Goal: Task Accomplishment & Management: Manage account settings

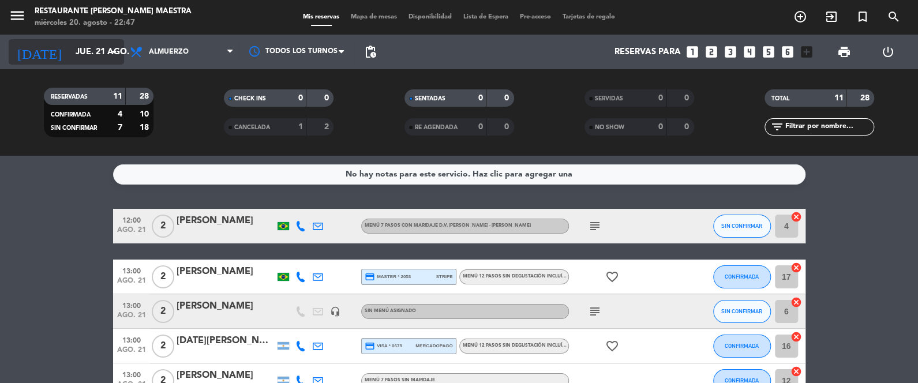
click at [91, 53] on input "jue. 21 ago." at bounding box center [125, 52] width 111 height 21
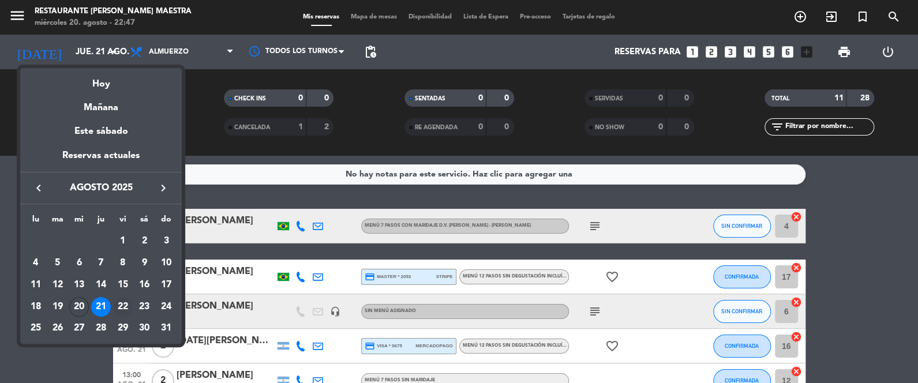
click at [125, 300] on div "22" at bounding box center [123, 307] width 20 height 20
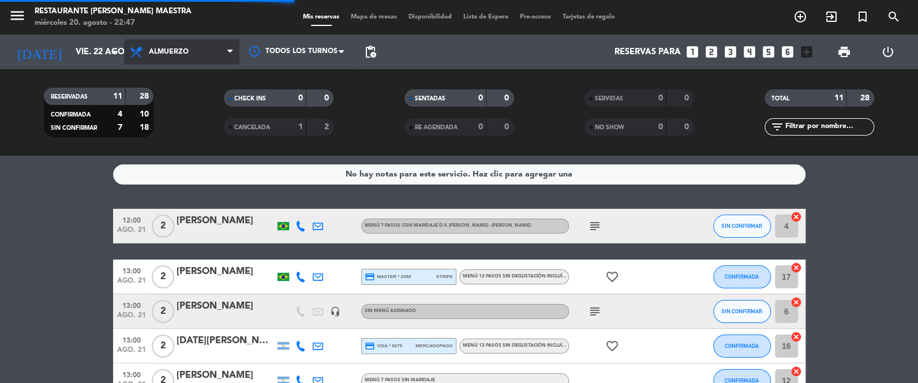
click at [171, 54] on span "Almuerzo" at bounding box center [169, 52] width 40 height 8
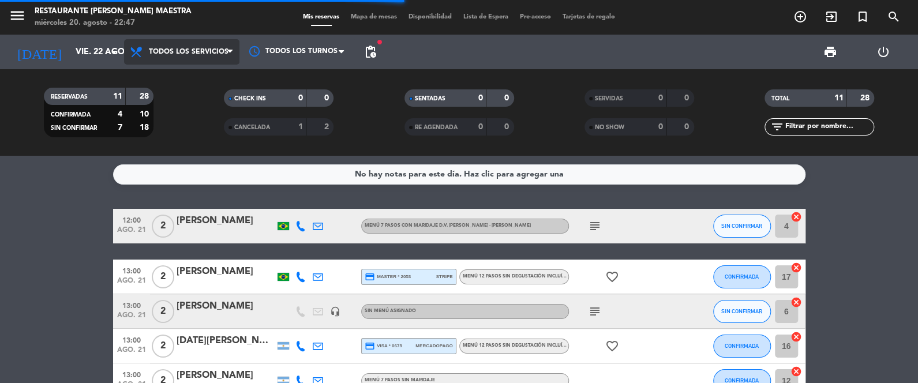
click at [180, 71] on div "menu Restaurante [PERSON_NAME] Maestra [DATE] 20. agosto - 22:47 Mis reservas M…" at bounding box center [459, 78] width 918 height 156
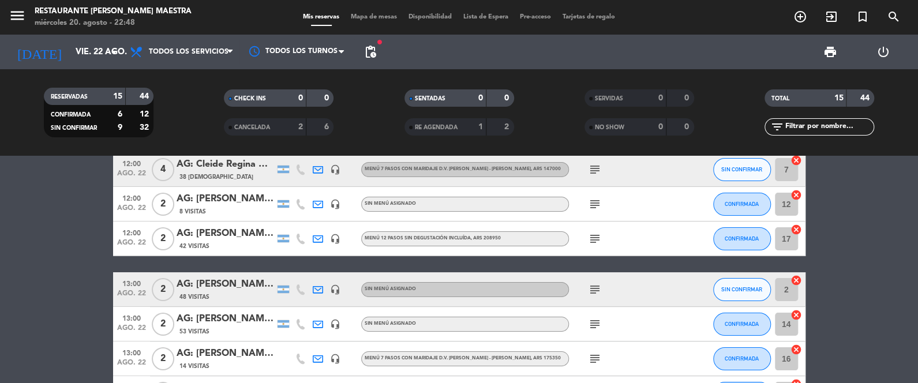
scroll to position [28, 0]
click at [97, 51] on input "vie. 22 ago." at bounding box center [125, 52] width 111 height 21
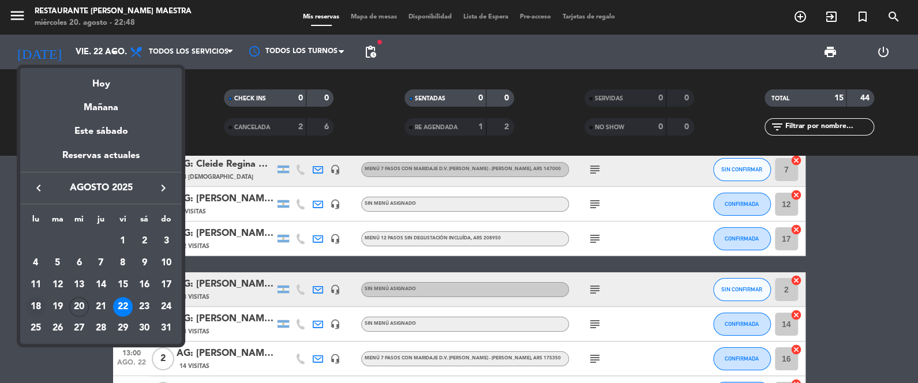
click at [42, 301] on div "18" at bounding box center [36, 307] width 20 height 20
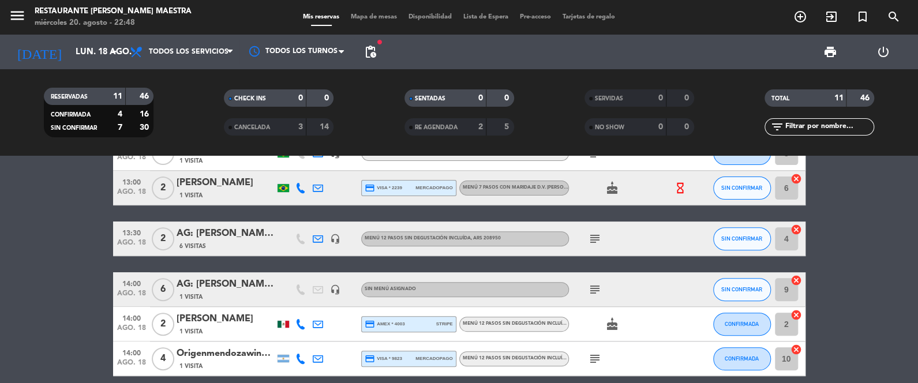
scroll to position [299, 0]
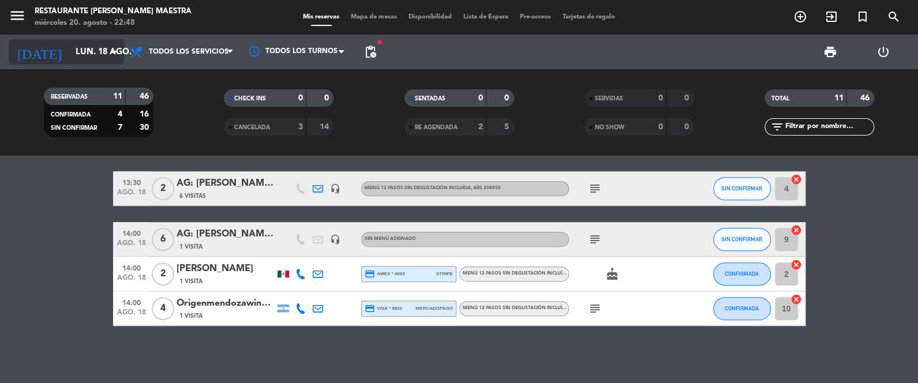
click at [83, 54] on input "lun. 18 ago." at bounding box center [125, 52] width 111 height 21
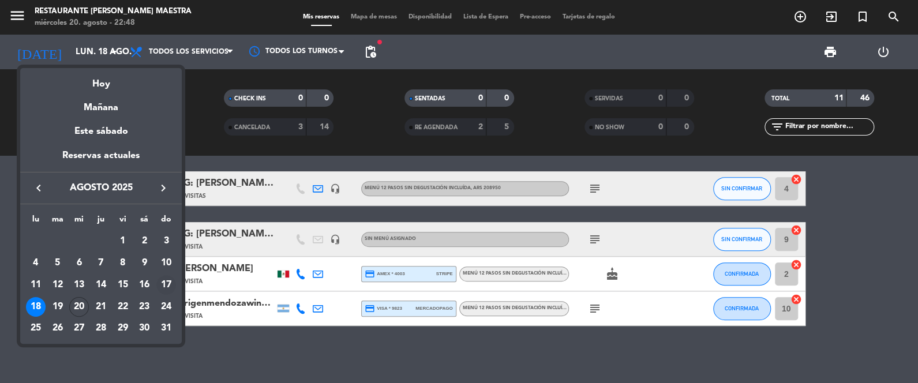
click at [171, 279] on div "17" at bounding box center [166, 285] width 20 height 20
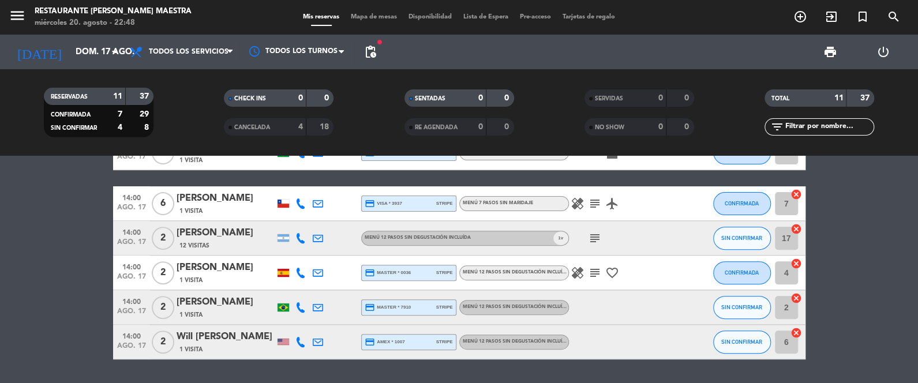
scroll to position [268, 0]
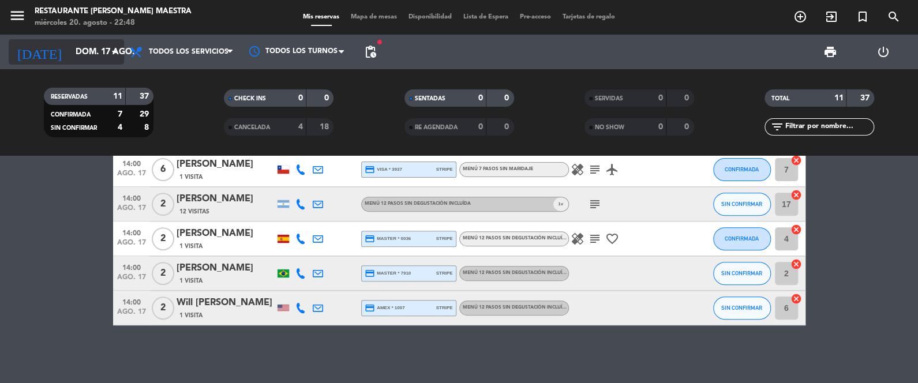
click at [82, 54] on input "dom. 17 ago." at bounding box center [125, 52] width 111 height 21
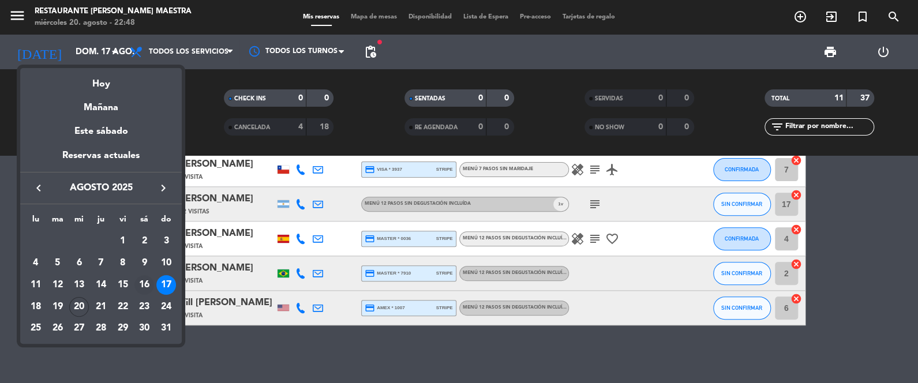
click at [144, 282] on div "16" at bounding box center [144, 285] width 20 height 20
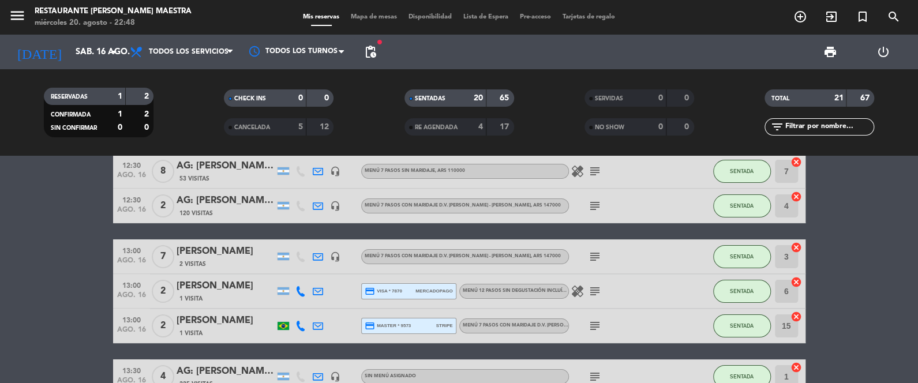
scroll to position [75, 0]
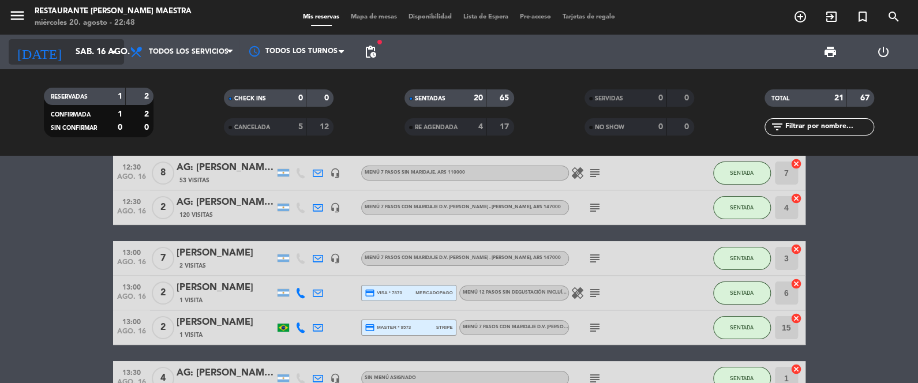
click at [80, 57] on input "sáb. 16 ago." at bounding box center [125, 52] width 111 height 21
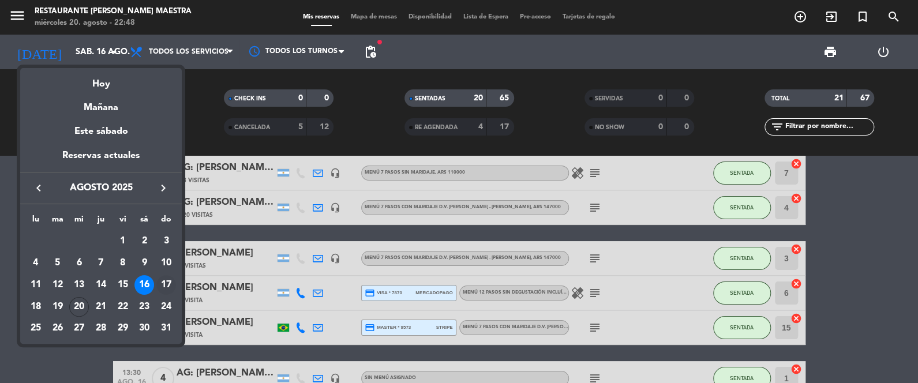
click at [163, 283] on div "17" at bounding box center [166, 285] width 20 height 20
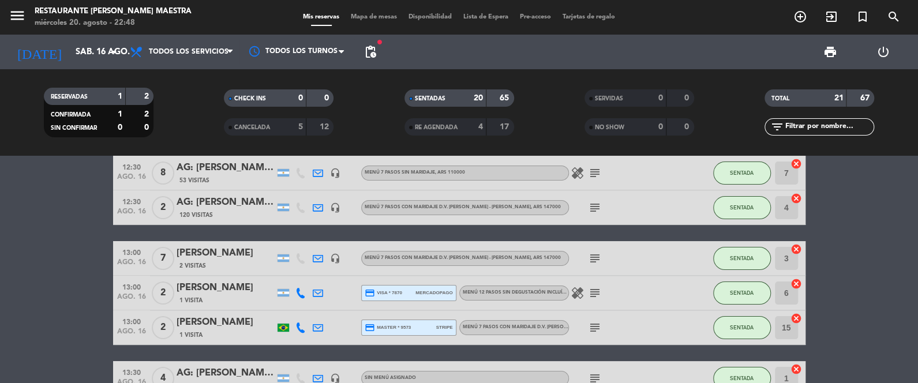
type input "dom. 17 ago."
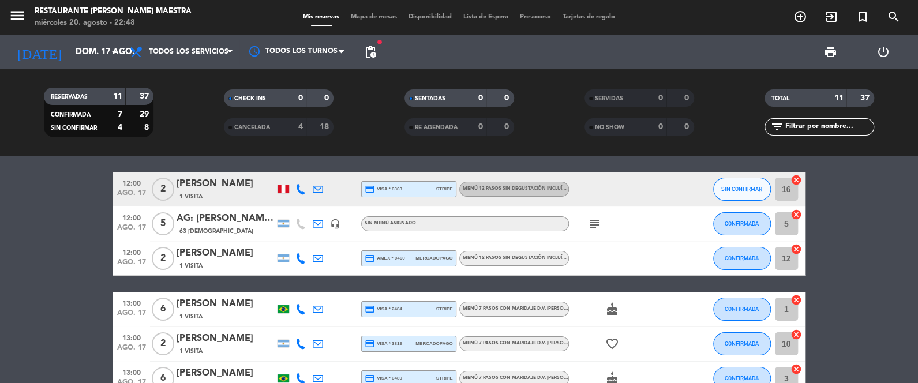
scroll to position [0, 0]
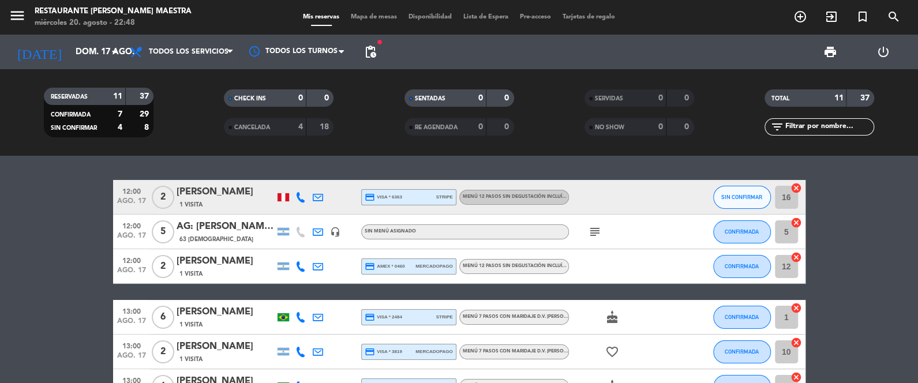
click at [797, 193] on icon "cancel" at bounding box center [797, 188] width 12 height 12
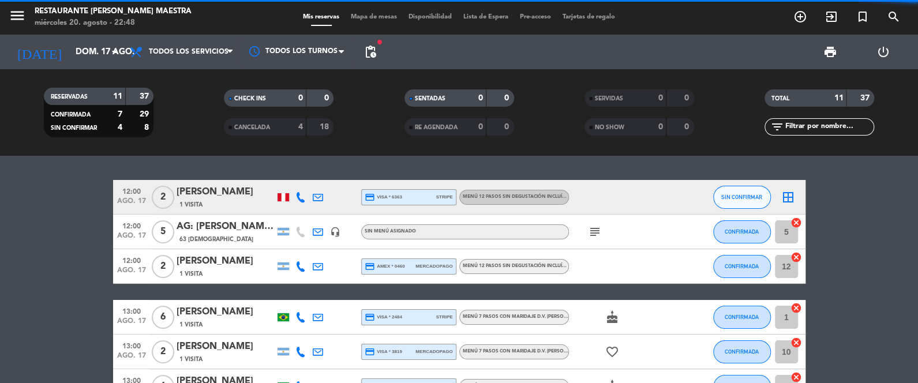
click at [799, 220] on icon "cancel" at bounding box center [797, 223] width 12 height 12
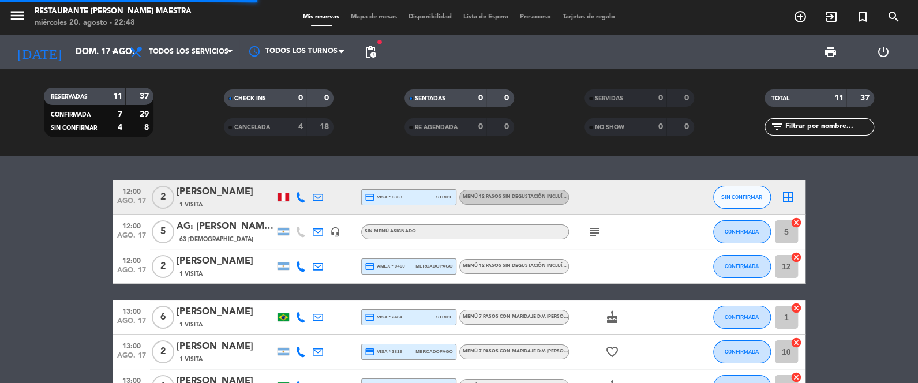
click at [793, 253] on icon "cancel" at bounding box center [797, 258] width 12 height 12
click at [798, 309] on icon "cancel" at bounding box center [797, 308] width 12 height 12
click at [796, 348] on icon "cancel" at bounding box center [797, 343] width 12 height 12
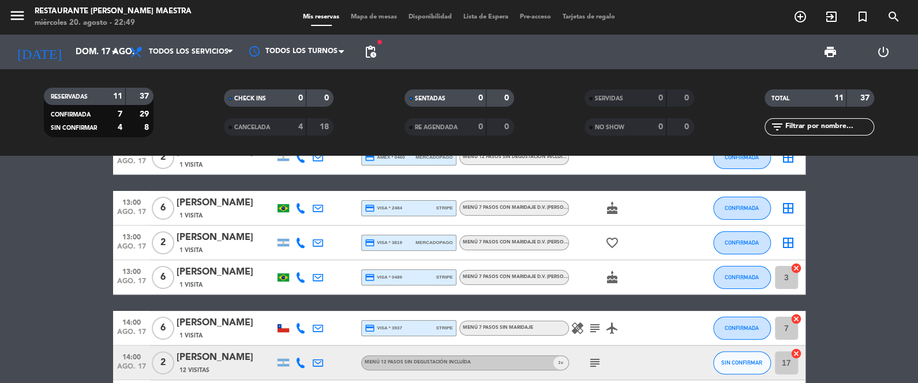
scroll to position [115, 0]
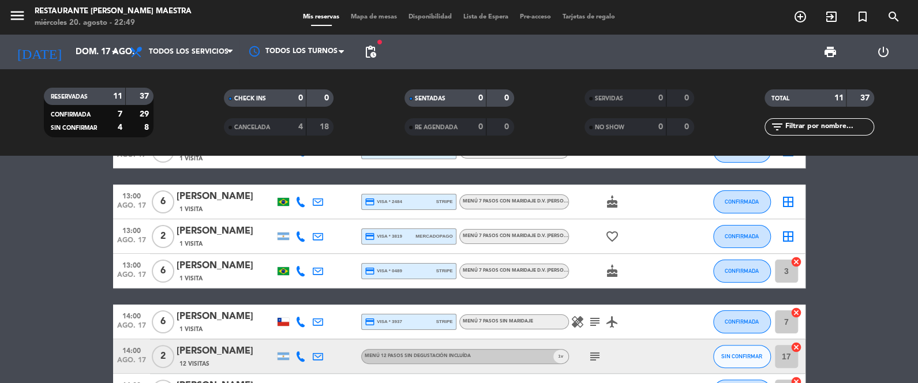
click at [797, 314] on icon "cancel" at bounding box center [797, 313] width 12 height 12
drag, startPoint x: 800, startPoint y: 344, endPoint x: 798, endPoint y: 335, distance: 9.4
click at [799, 344] on icon "cancel" at bounding box center [797, 348] width 12 height 12
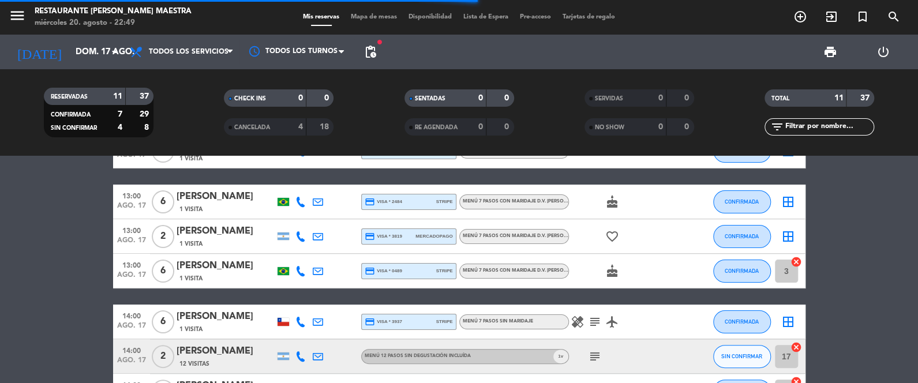
click at [797, 260] on icon "cancel" at bounding box center [797, 262] width 12 height 12
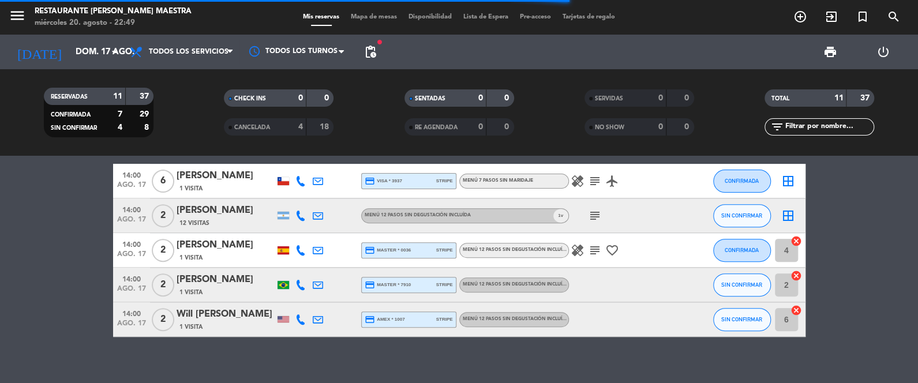
scroll to position [260, 0]
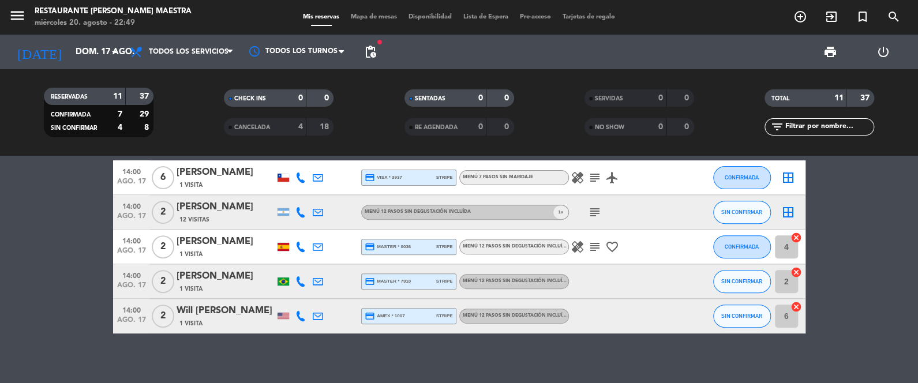
drag, startPoint x: 798, startPoint y: 235, endPoint x: 800, endPoint y: 246, distance: 11.2
click at [798, 236] on icon "cancel" at bounding box center [797, 238] width 12 height 12
click at [798, 275] on icon "cancel" at bounding box center [797, 273] width 12 height 12
click at [800, 306] on icon "cancel" at bounding box center [797, 307] width 12 height 12
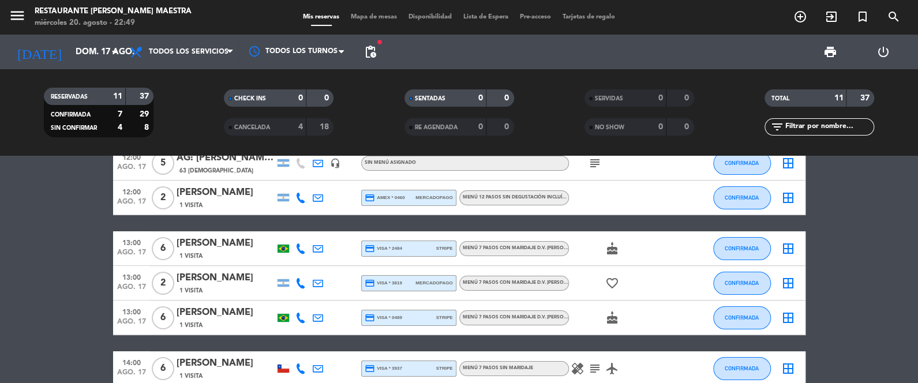
scroll to position [86, 0]
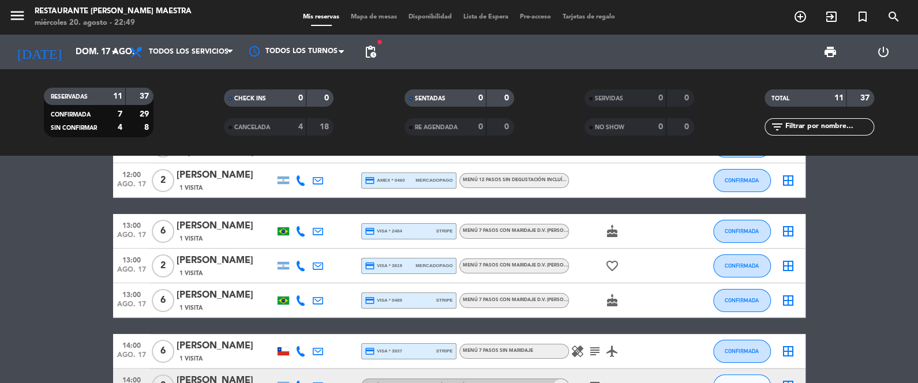
click at [385, 20] on span "Mapa de mesas" at bounding box center [374, 17] width 58 height 6
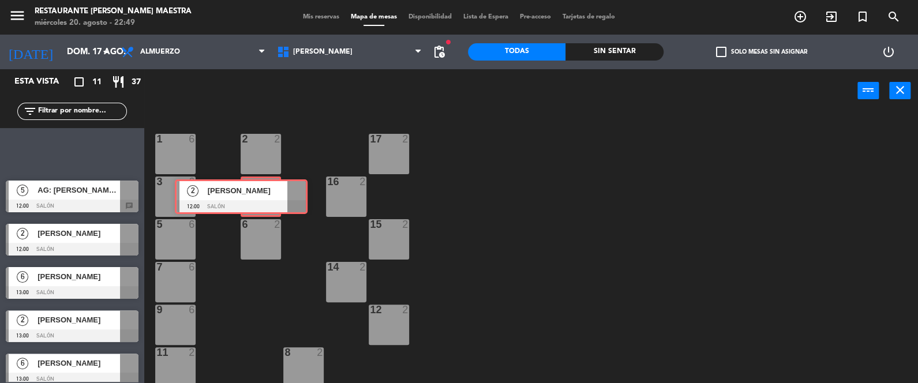
drag, startPoint x: 88, startPoint y: 149, endPoint x: 257, endPoint y: 197, distance: 175.7
click at [257, 197] on div "Esta vista crop_square 11 restaurant 37 filter_list 2 [PERSON_NAME] 12:00 Salón…" at bounding box center [459, 226] width 918 height 315
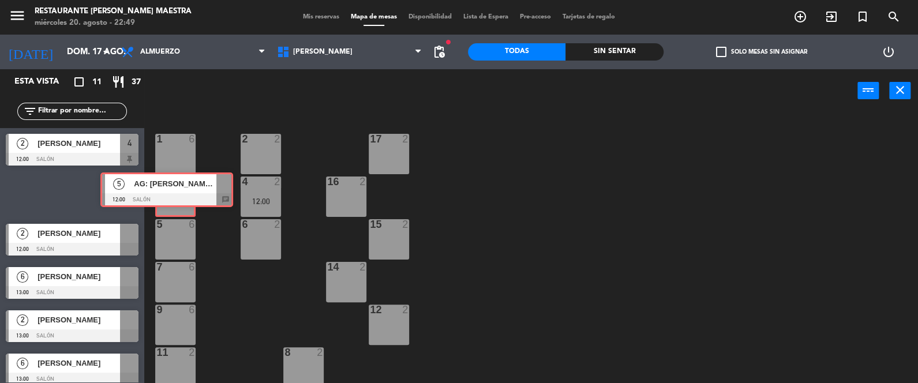
drag, startPoint x: 85, startPoint y: 197, endPoint x: 179, endPoint y: 194, distance: 94.1
click at [179, 194] on div "Esta vista crop_square 11 restaurant 37 filter_list 2 [PERSON_NAME] 12:00 Salón…" at bounding box center [459, 226] width 918 height 315
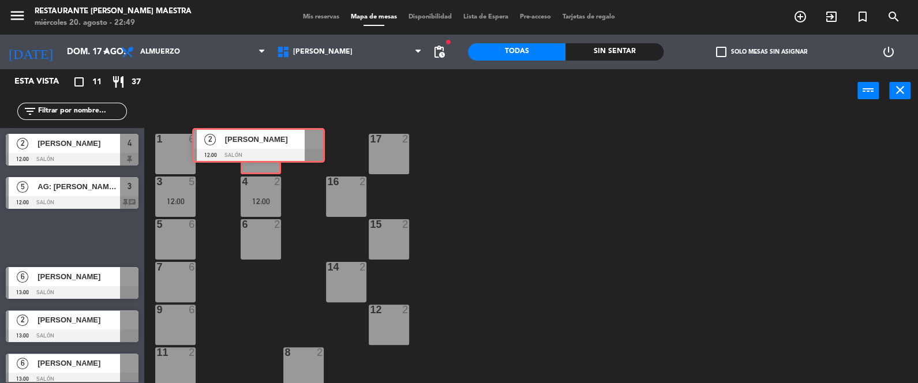
drag, startPoint x: 88, startPoint y: 231, endPoint x: 252, endPoint y: 168, distance: 175.5
click at [273, 141] on div "Esta vista crop_square 11 restaurant 37 filter_list 2 [PERSON_NAME] 12:00 Salón…" at bounding box center [459, 226] width 918 height 315
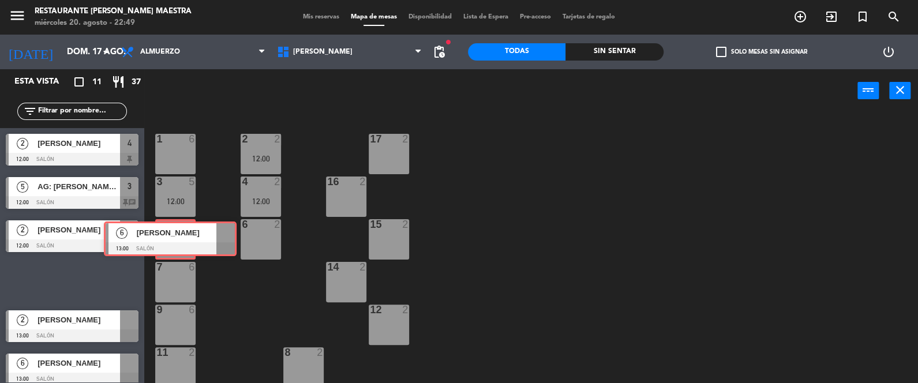
drag, startPoint x: 68, startPoint y: 272, endPoint x: 166, endPoint y: 231, distance: 106.1
click at [166, 231] on div "Esta vista crop_square 11 restaurant 37 filter_list 2 [PERSON_NAME] 12:00 Salón…" at bounding box center [459, 226] width 918 height 315
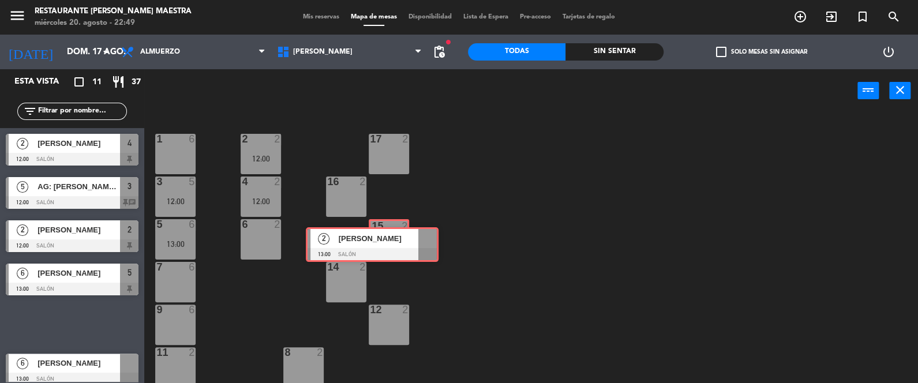
drag, startPoint x: 85, startPoint y: 314, endPoint x: 385, endPoint y: 235, distance: 310.1
click at [385, 235] on div "Esta vista crop_square 11 restaurant 37 filter_list 2 [PERSON_NAME] 12:00 Salón…" at bounding box center [459, 226] width 918 height 315
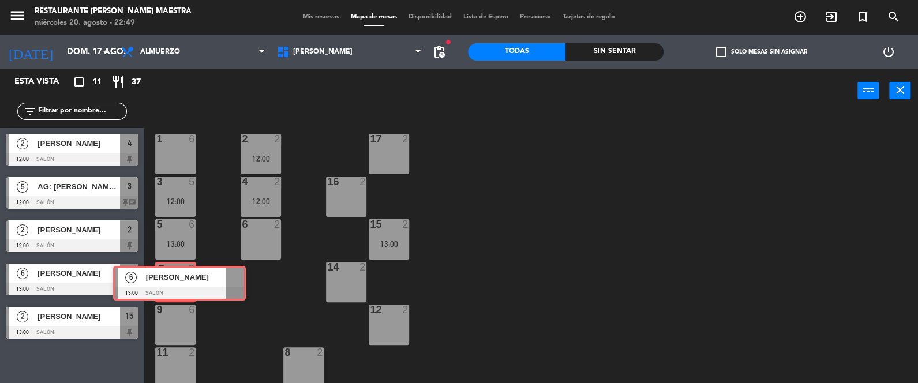
drag, startPoint x: 69, startPoint y: 361, endPoint x: 174, endPoint y: 279, distance: 133.7
click at [174, 279] on div "Esta vista crop_square 11 restaurant 37 filter_list 2 [PERSON_NAME] 12:00 Salón…" at bounding box center [459, 226] width 918 height 315
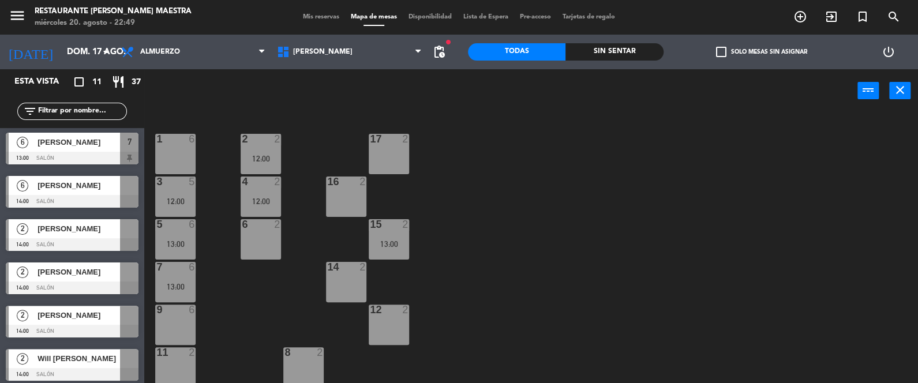
scroll to position [222, 0]
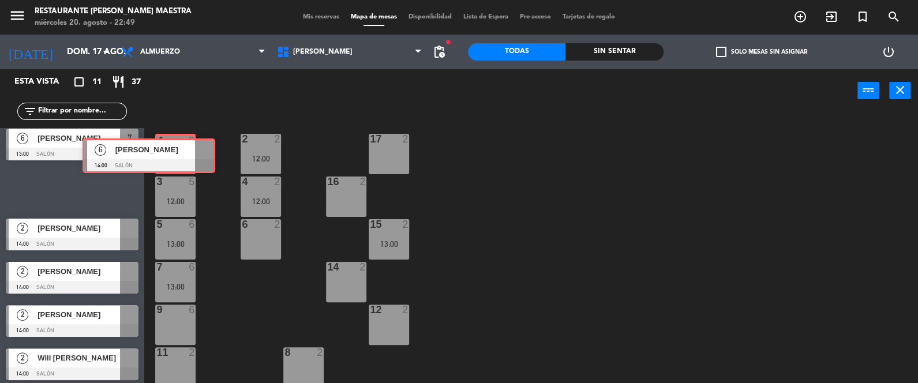
drag, startPoint x: 95, startPoint y: 193, endPoint x: 171, endPoint y: 162, distance: 82.8
click at [171, 162] on div "Esta vista crop_square 11 restaurant 37 filter_list 2 [PERSON_NAME] 12:00 Salón…" at bounding box center [459, 226] width 918 height 315
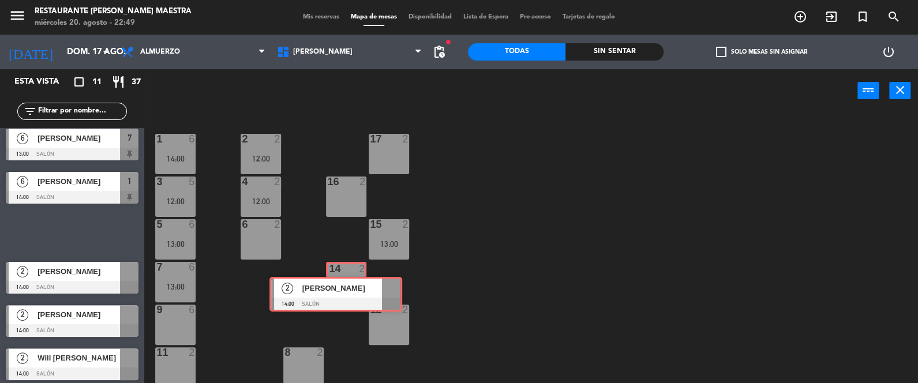
drag, startPoint x: 85, startPoint y: 227, endPoint x: 344, endPoint y: 289, distance: 266.9
click at [344, 289] on div "Esta vista crop_square 11 restaurant 37 filter_list 2 [PERSON_NAME] 12:00 Salón…" at bounding box center [459, 226] width 918 height 315
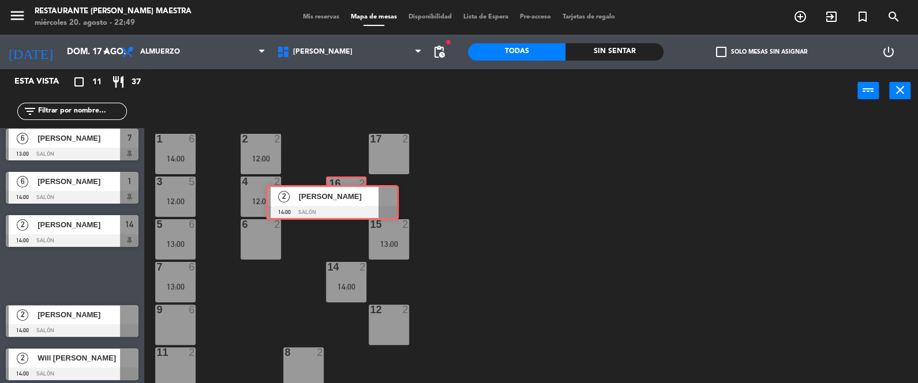
drag, startPoint x: 78, startPoint y: 265, endPoint x: 339, endPoint y: 193, distance: 269.9
click at [339, 193] on div "Esta vista crop_square 11 restaurant 37 filter_list 2 [PERSON_NAME] 12:00 Salón…" at bounding box center [459, 226] width 918 height 315
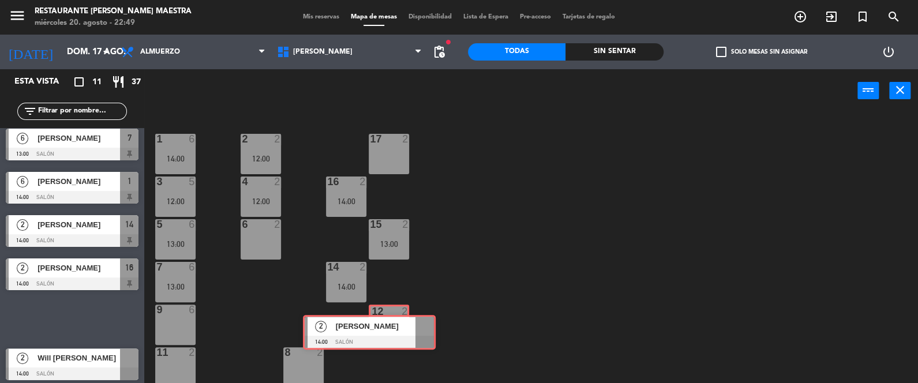
drag, startPoint x: 89, startPoint y: 316, endPoint x: 387, endPoint y: 331, distance: 298.1
click at [387, 331] on div "Esta vista crop_square 11 restaurant 37 filter_list 2 [PERSON_NAME] 12:00 Salón…" at bounding box center [459, 226] width 918 height 315
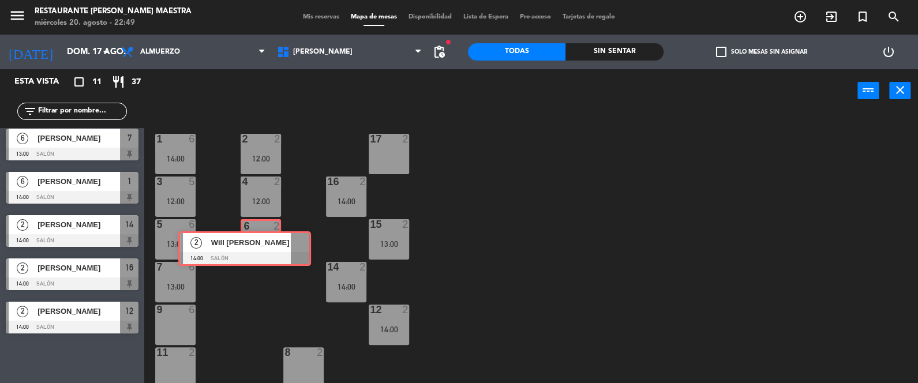
drag, startPoint x: 95, startPoint y: 352, endPoint x: 256, endPoint y: 244, distance: 194.6
click at [256, 244] on div "Esta vista crop_square 11 restaurant 37 filter_list 2 [PERSON_NAME] 12:00 Salón…" at bounding box center [459, 226] width 918 height 315
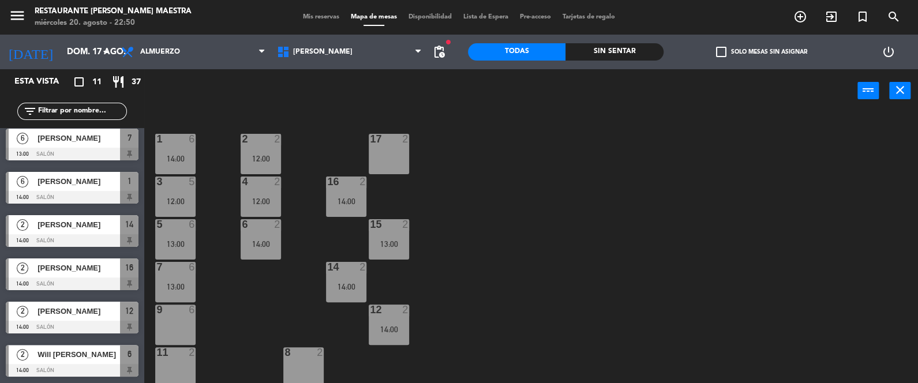
scroll to position [0, 0]
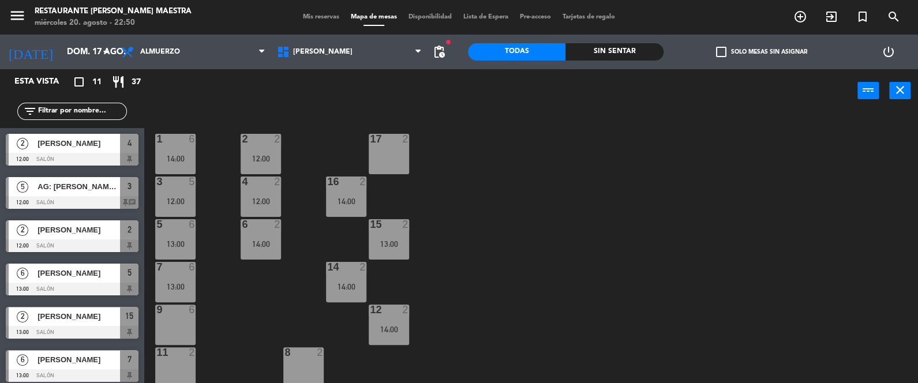
click at [64, 153] on div at bounding box center [72, 159] width 133 height 13
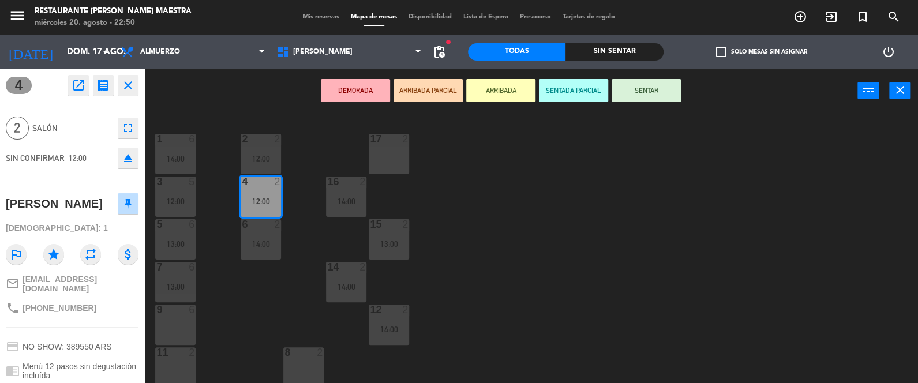
click at [643, 88] on button "SENTAR" at bounding box center [646, 90] width 69 height 23
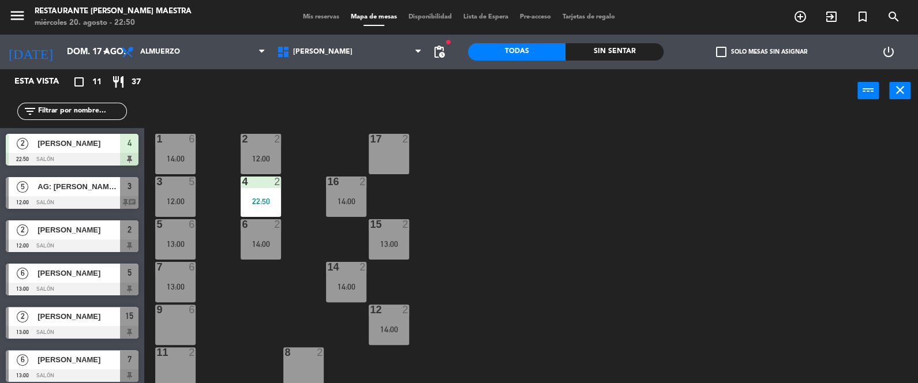
click at [66, 196] on div at bounding box center [72, 202] width 133 height 13
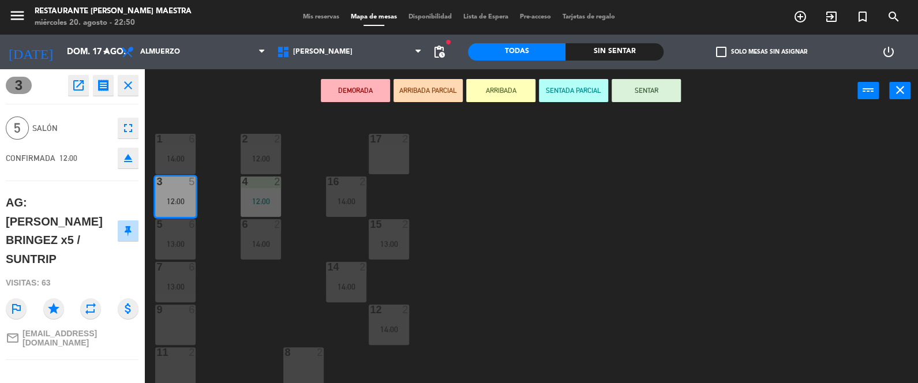
click at [658, 84] on button "SENTAR" at bounding box center [646, 90] width 69 height 23
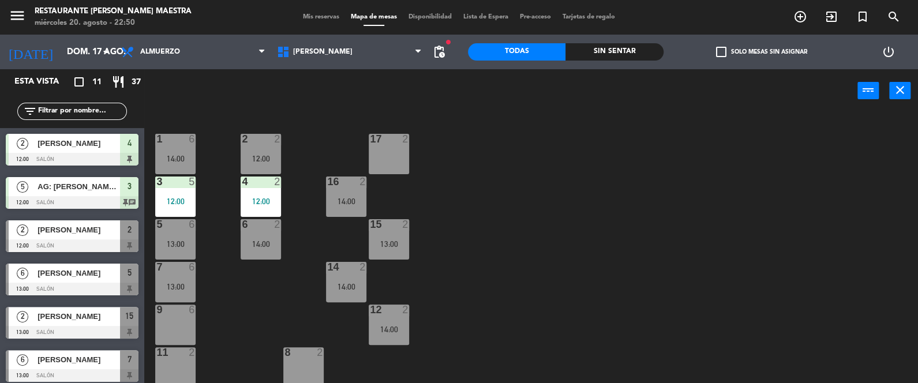
click at [72, 233] on span "[PERSON_NAME]" at bounding box center [79, 230] width 83 height 12
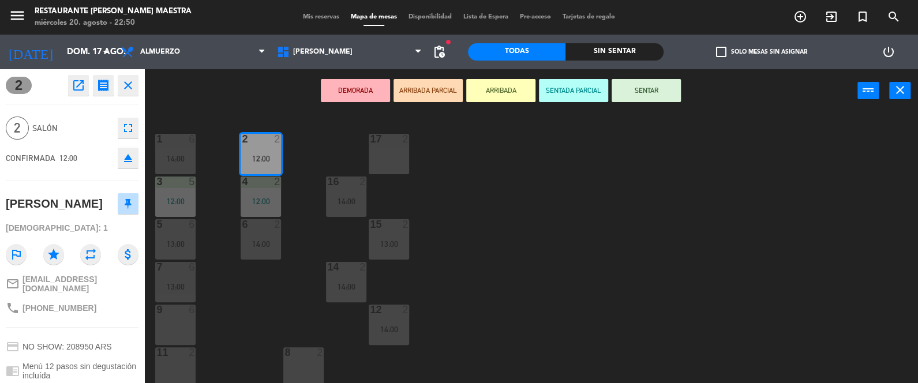
click at [629, 83] on button "SENTAR" at bounding box center [646, 90] width 69 height 23
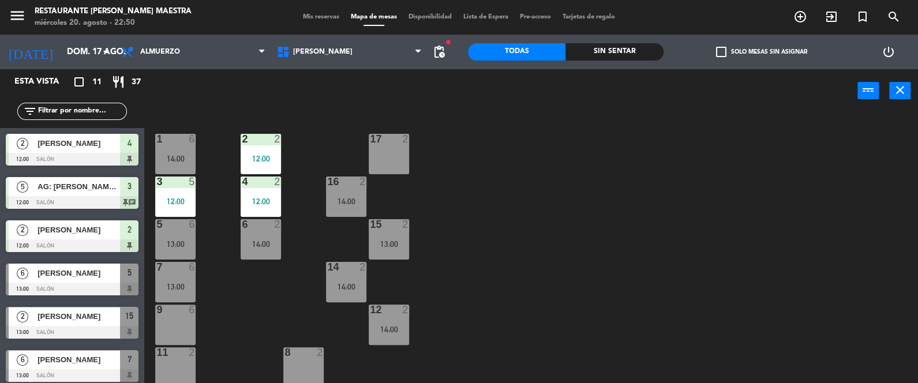
click at [61, 285] on div at bounding box center [72, 289] width 133 height 13
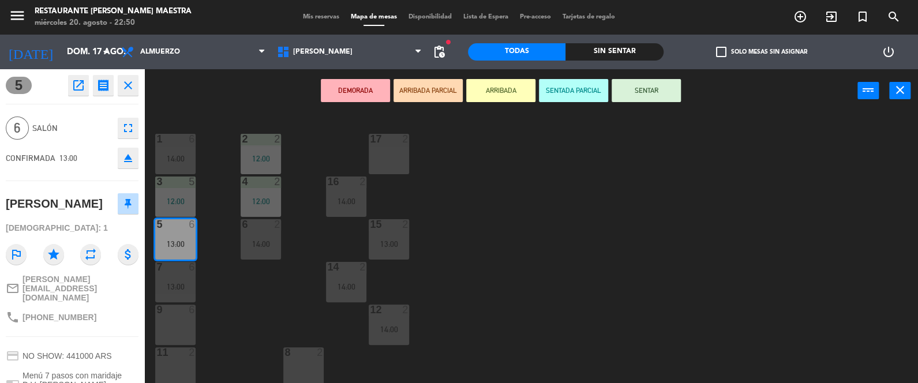
click at [637, 91] on button "SENTAR" at bounding box center [646, 90] width 69 height 23
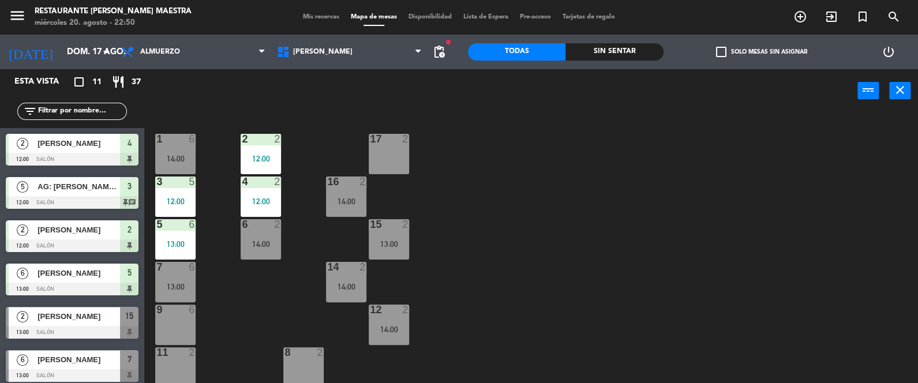
click at [69, 321] on span "[PERSON_NAME]" at bounding box center [79, 316] width 83 height 12
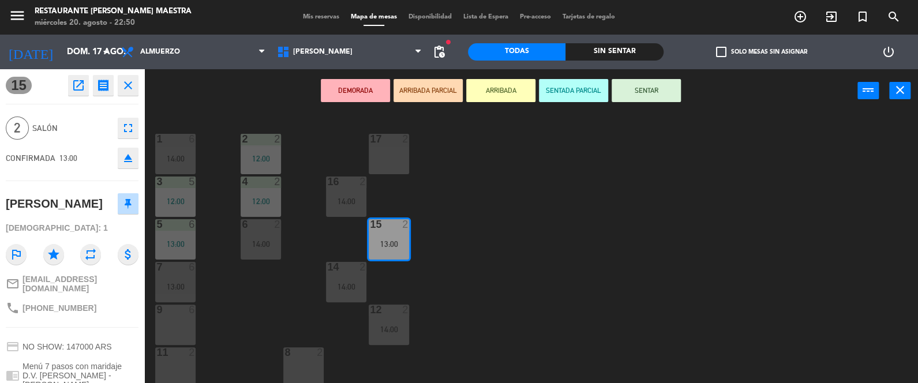
click at [645, 88] on button "SENTAR" at bounding box center [646, 90] width 69 height 23
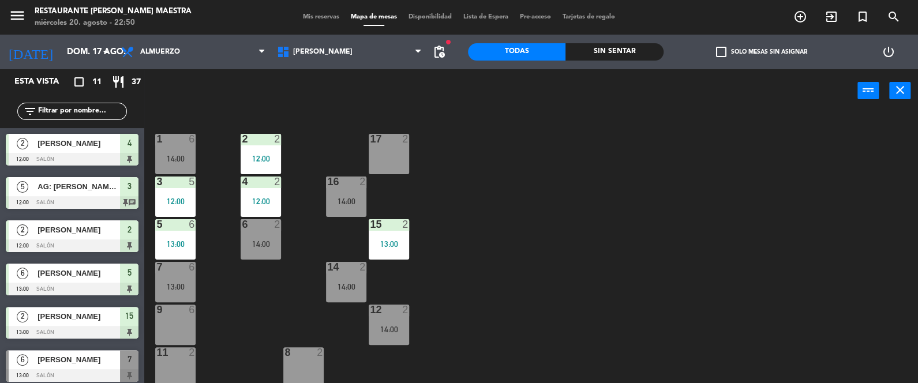
click at [72, 359] on span "[PERSON_NAME]" at bounding box center [79, 360] width 83 height 12
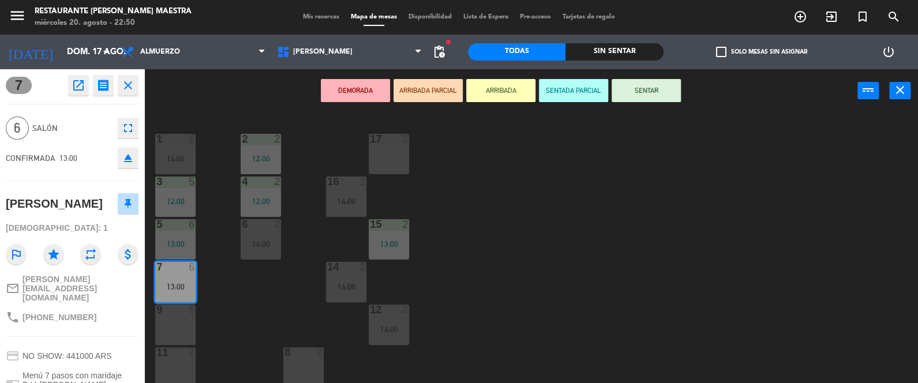
click at [646, 88] on button "SENTAR" at bounding box center [646, 90] width 69 height 23
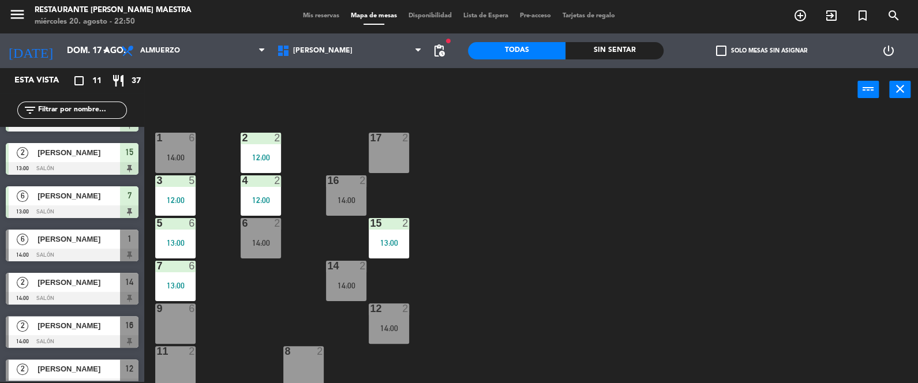
scroll to position [222, 0]
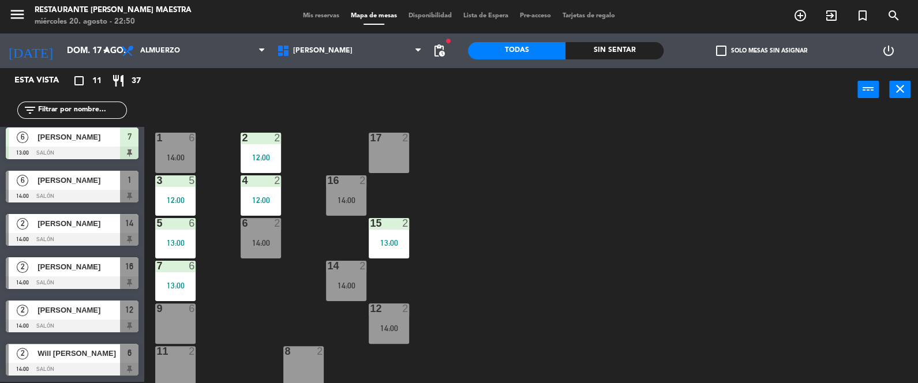
click at [76, 196] on div at bounding box center [72, 196] width 133 height 13
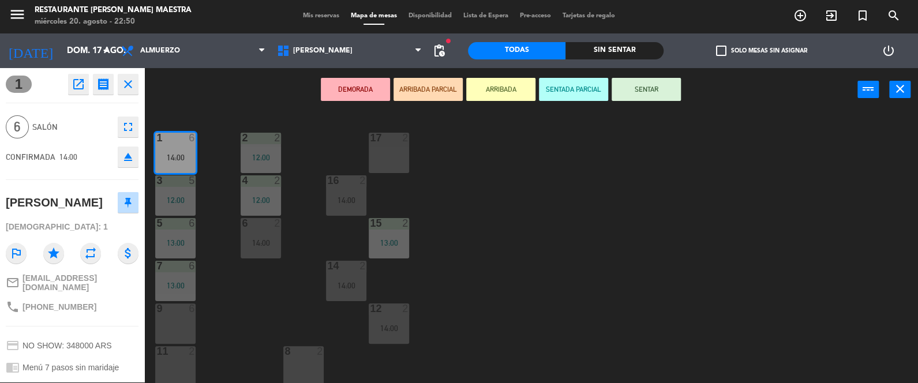
click at [638, 87] on button "SENTAR" at bounding box center [646, 89] width 69 height 23
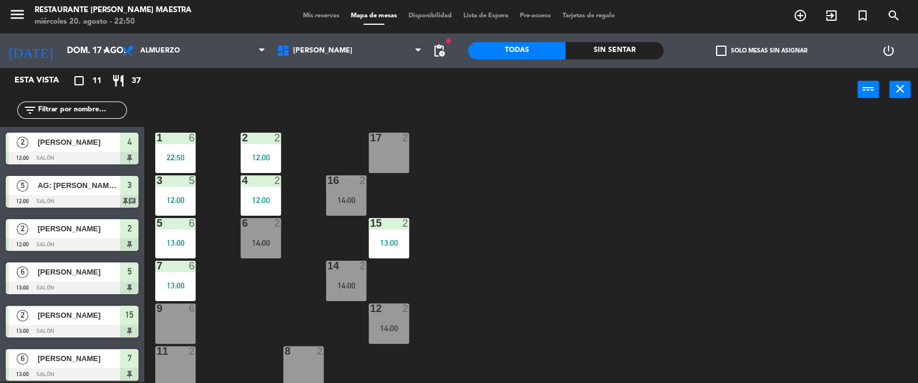
scroll to position [1, 0]
click at [629, 46] on div "Sin sentar" at bounding box center [614, 50] width 98 height 17
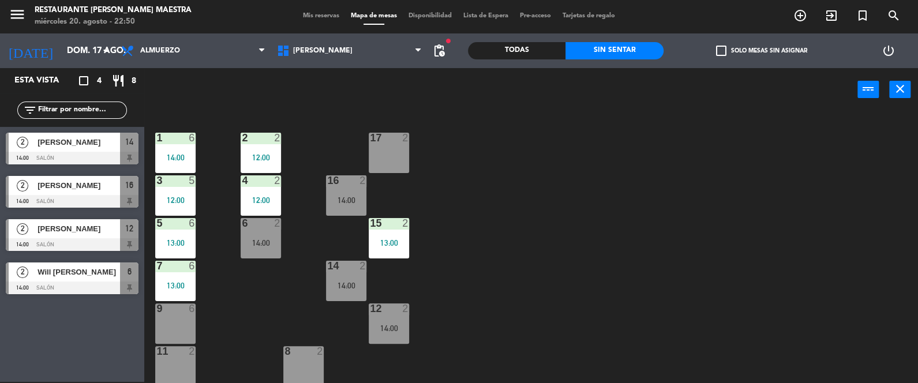
click at [82, 150] on div "[PERSON_NAME]" at bounding box center [78, 142] width 84 height 19
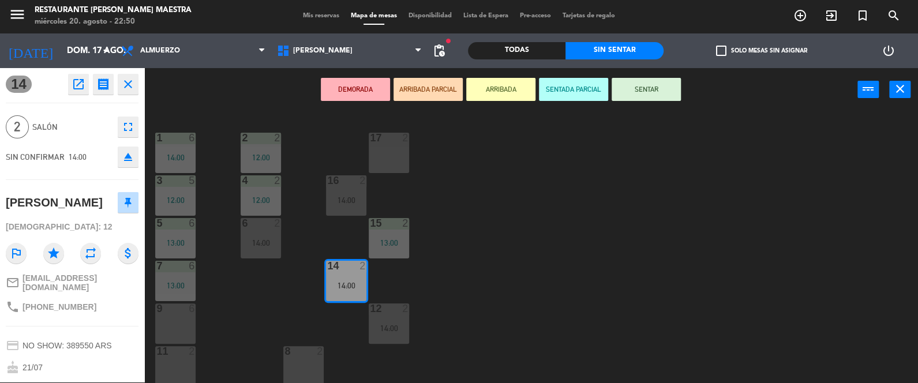
click at [646, 89] on button "SENTAR" at bounding box center [646, 89] width 69 height 23
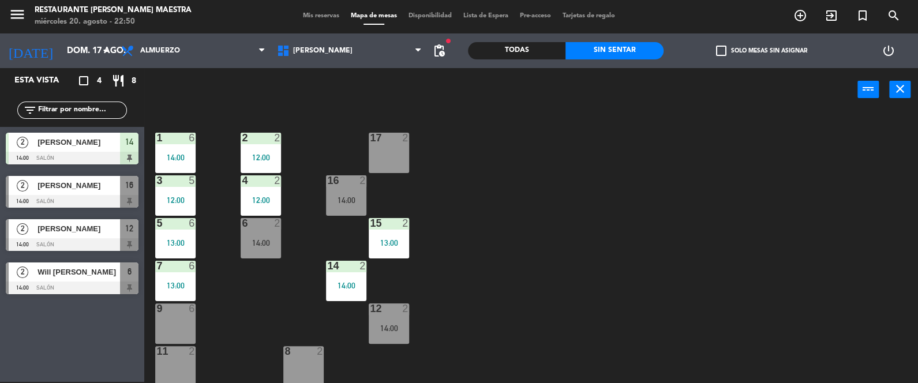
click at [96, 196] on div at bounding box center [72, 201] width 133 height 13
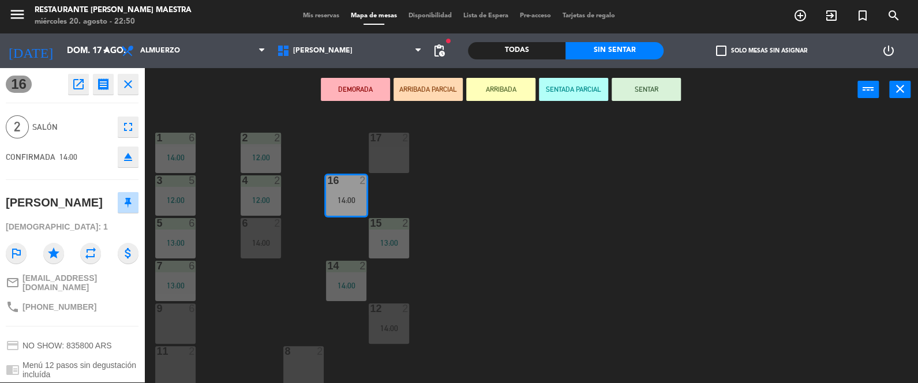
click at [658, 88] on button "SENTAR" at bounding box center [646, 89] width 69 height 23
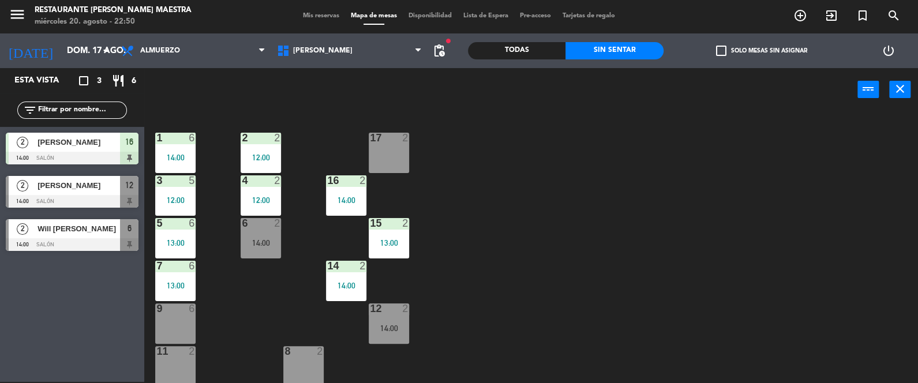
click at [77, 190] on span "[PERSON_NAME]" at bounding box center [79, 185] width 83 height 12
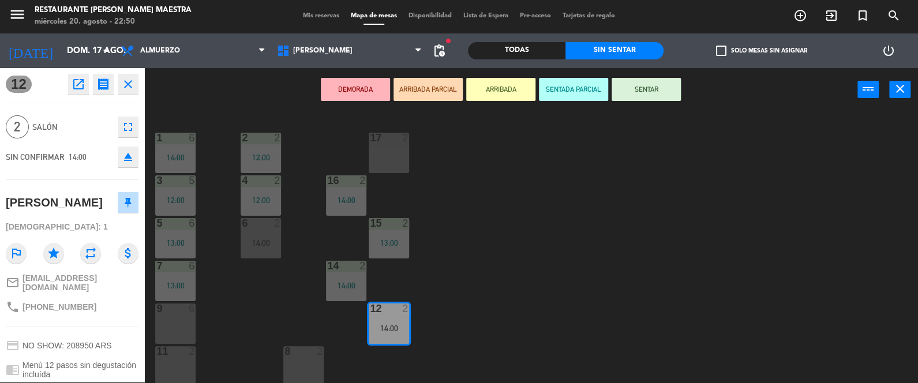
click at [648, 85] on button "SENTAR" at bounding box center [646, 89] width 69 height 23
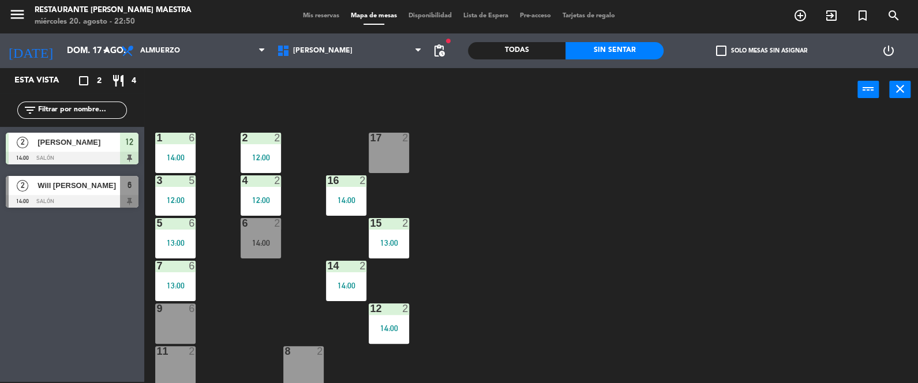
click at [86, 187] on span "Will [PERSON_NAME]" at bounding box center [79, 185] width 83 height 12
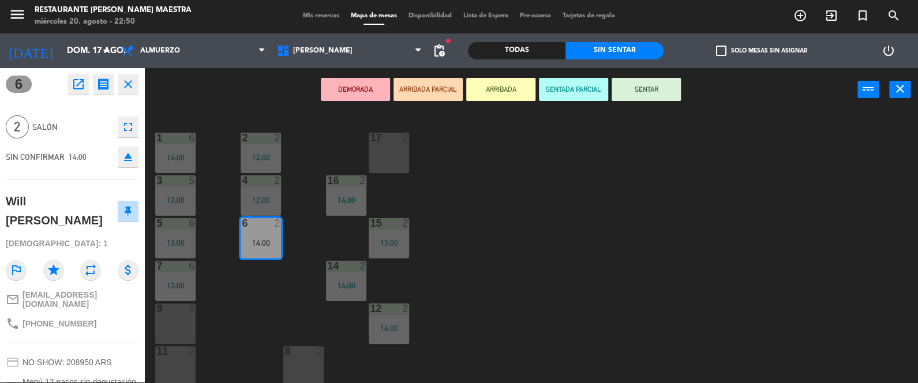
click at [661, 85] on button "SENTAR" at bounding box center [646, 89] width 69 height 23
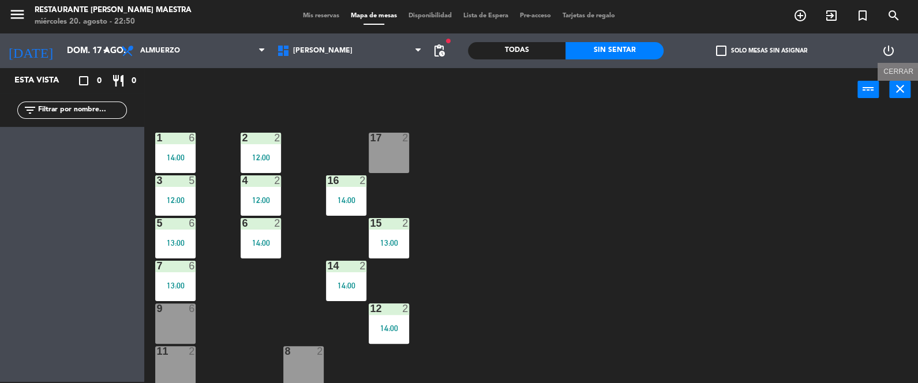
click at [898, 96] on button "close" at bounding box center [899, 89] width 21 height 17
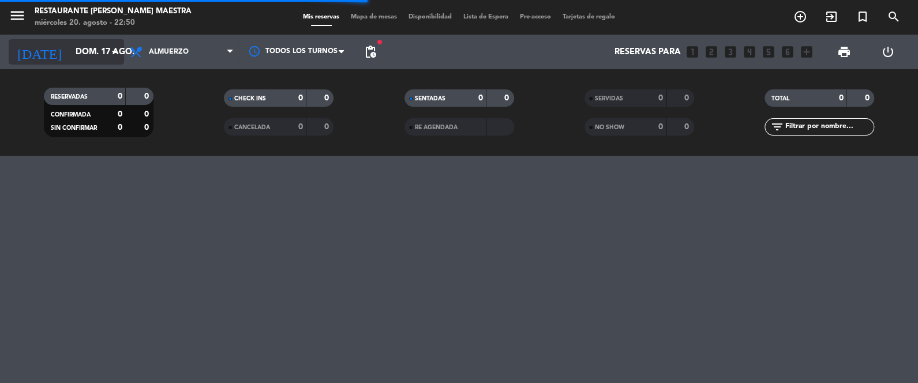
click at [101, 53] on input "dom. 17 ago." at bounding box center [125, 52] width 111 height 21
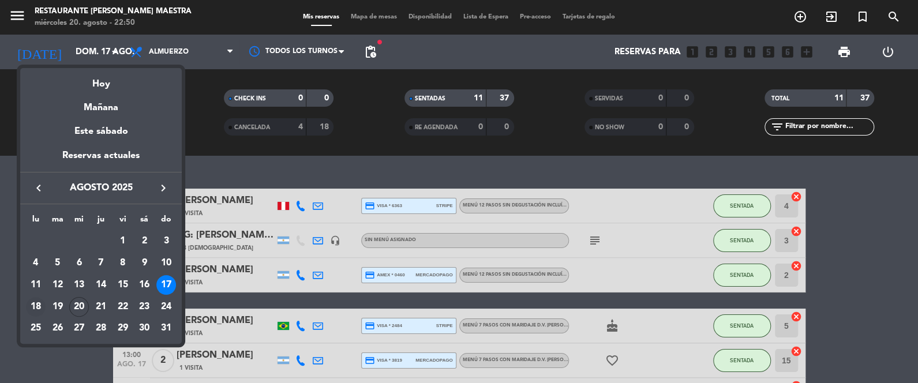
click at [29, 312] on div "18" at bounding box center [36, 307] width 20 height 20
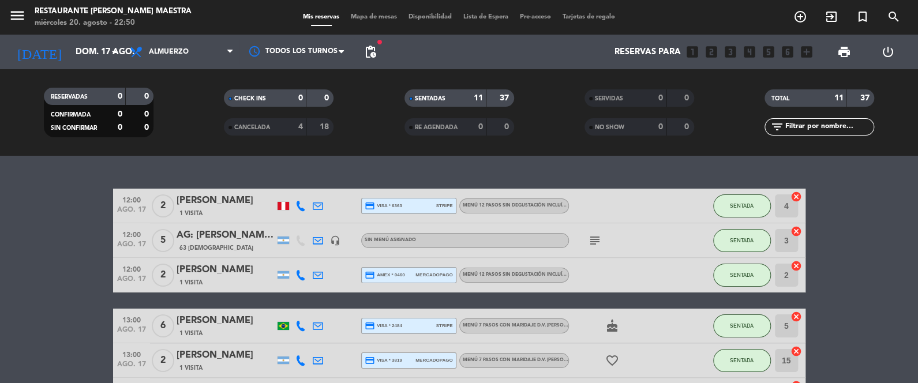
type input "lun. 18 ago."
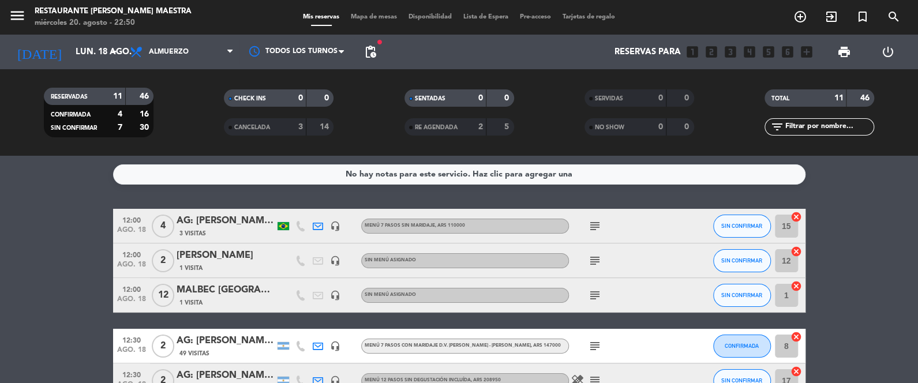
click at [795, 219] on icon "cancel" at bounding box center [797, 217] width 12 height 12
click at [795, 251] on icon "cancel" at bounding box center [797, 252] width 12 height 12
click at [798, 284] on icon "cancel" at bounding box center [797, 286] width 12 height 12
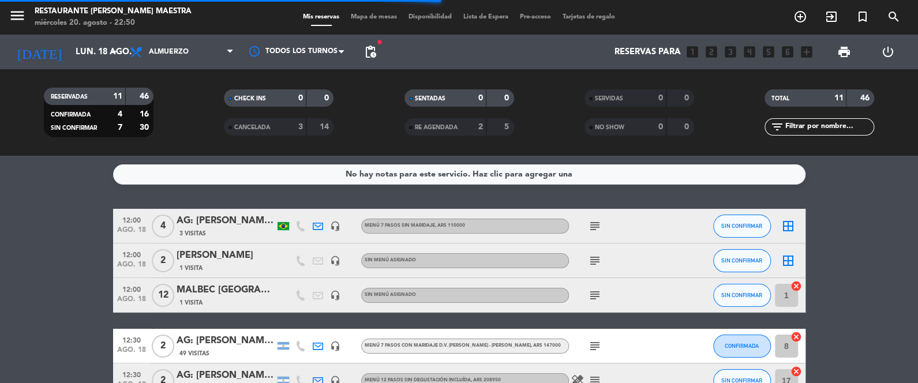
click at [800, 342] on icon "cancel" at bounding box center [797, 337] width 12 height 12
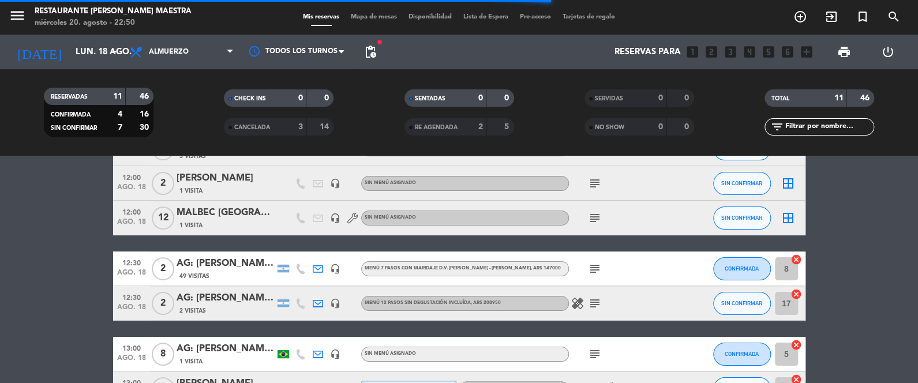
scroll to position [86, 0]
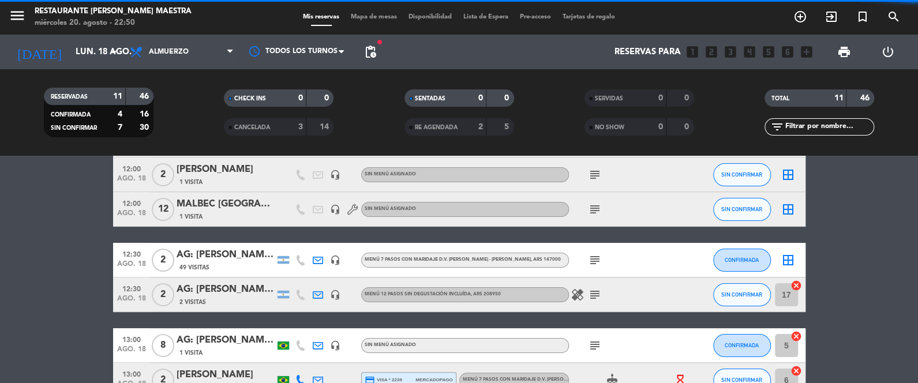
click at [796, 282] on icon "cancel" at bounding box center [797, 286] width 12 height 12
click at [799, 339] on icon "cancel" at bounding box center [797, 337] width 12 height 12
click at [797, 368] on icon "cancel" at bounding box center [797, 371] width 12 height 12
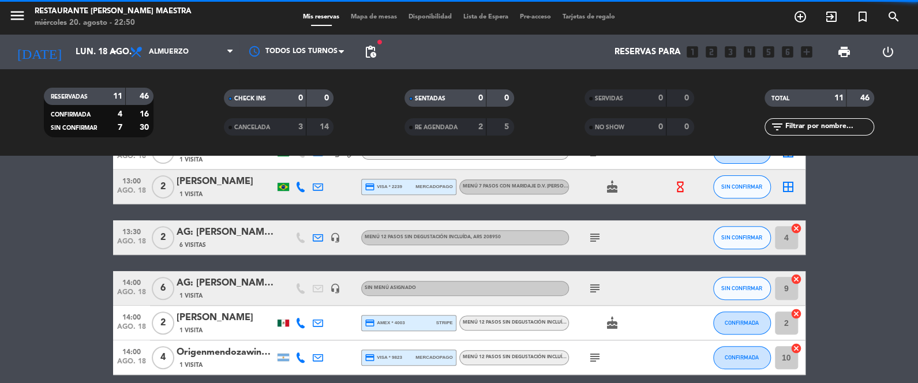
scroll to position [288, 0]
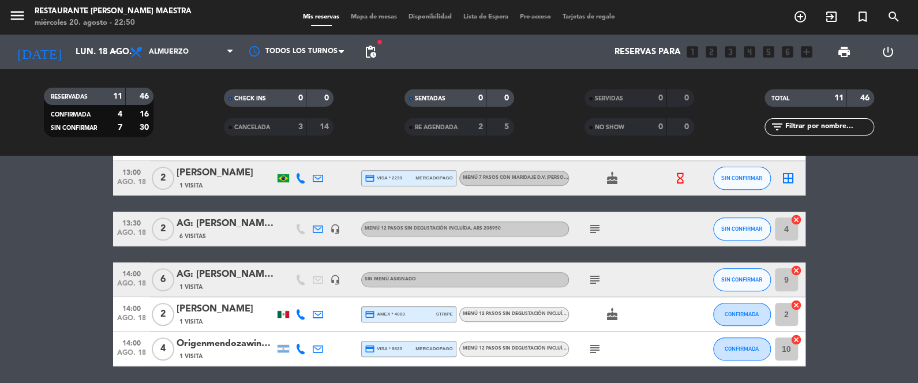
drag, startPoint x: 796, startPoint y: 218, endPoint x: 792, endPoint y: 241, distance: 23.5
click at [796, 219] on icon "cancel" at bounding box center [797, 220] width 12 height 12
click at [795, 271] on icon "cancel" at bounding box center [797, 271] width 12 height 12
click at [795, 304] on icon "cancel" at bounding box center [797, 305] width 12 height 12
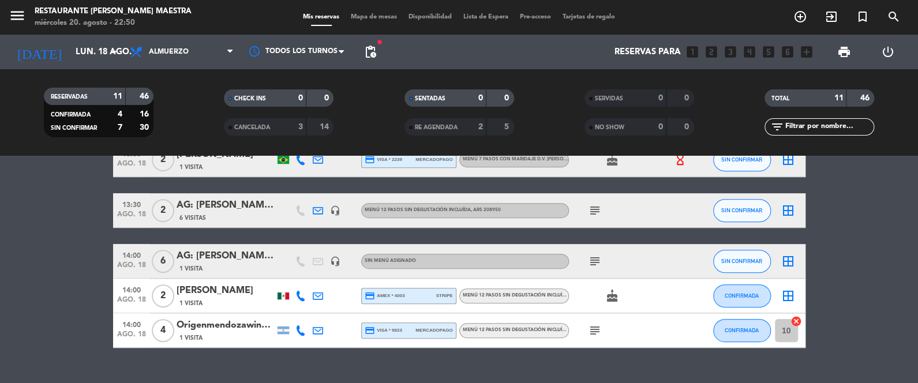
scroll to position [300, 0]
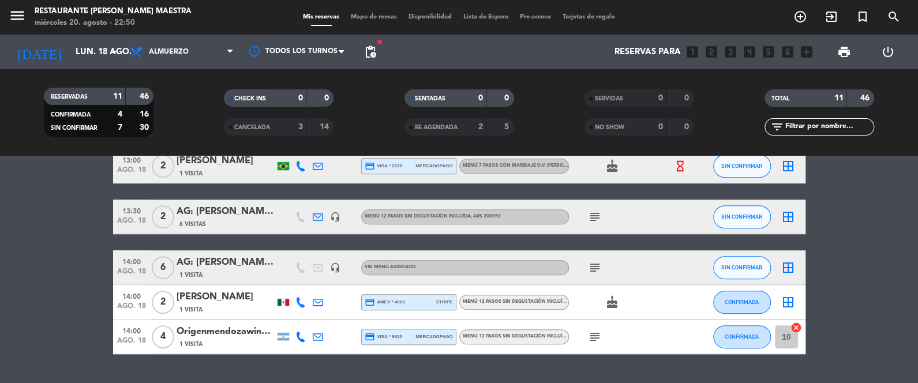
click at [797, 325] on icon "cancel" at bounding box center [797, 328] width 12 height 12
click at [385, 18] on span "Mapa de mesas" at bounding box center [374, 17] width 58 height 6
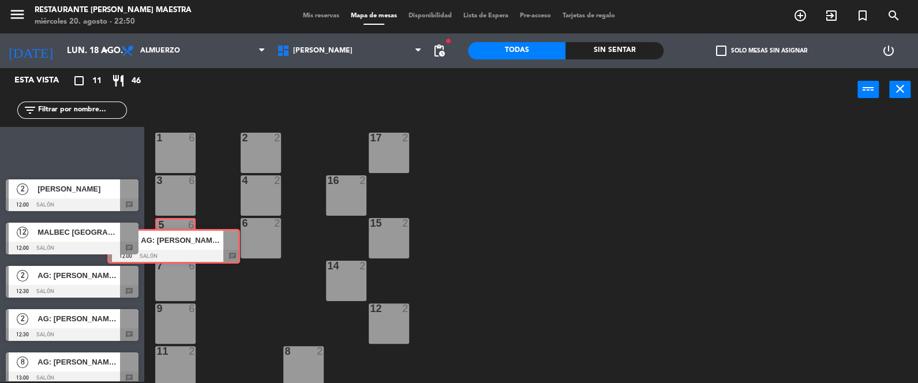
drag, startPoint x: 88, startPoint y: 138, endPoint x: 190, endPoint y: 234, distance: 140.0
click at [190, 234] on div "Esta vista crop_square 11 restaurant 46 filter_list 4 AG: [PERSON_NAME] x4 / AL…" at bounding box center [459, 225] width 918 height 315
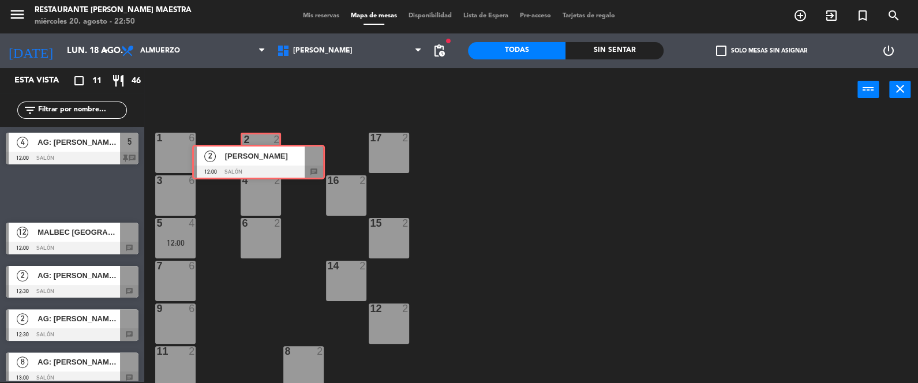
drag, startPoint x: 64, startPoint y: 181, endPoint x: 219, endPoint y: 188, distance: 155.3
click at [249, 155] on div "Esta vista crop_square 11 restaurant 46 filter_list 4 AG: [PERSON_NAME] x4 / AL…" at bounding box center [459, 225] width 918 height 315
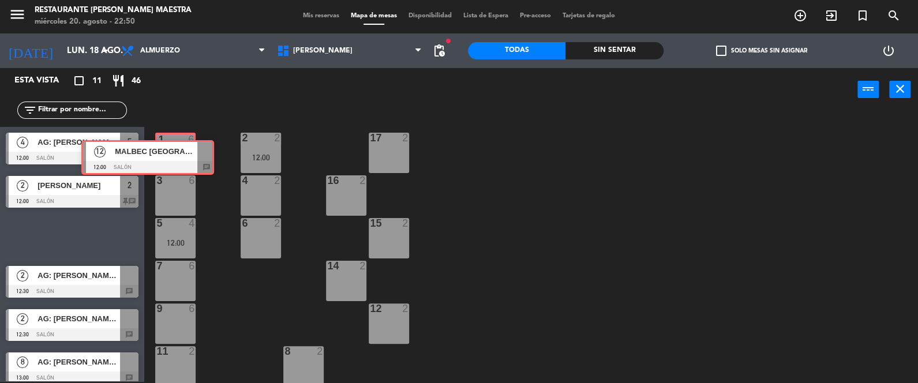
drag, startPoint x: 80, startPoint y: 238, endPoint x: 149, endPoint y: 182, distance: 88.6
click at [156, 161] on div "Esta vista crop_square 11 restaurant 46 filter_list 4 AG: [PERSON_NAME] x4 / AL…" at bounding box center [459, 225] width 918 height 315
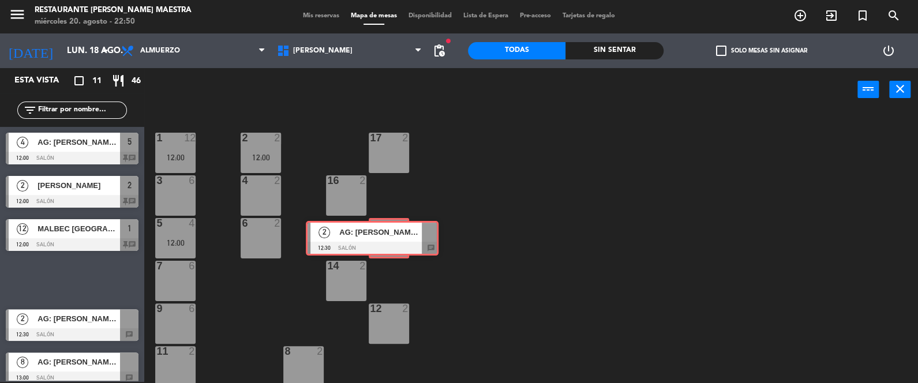
drag, startPoint x: 83, startPoint y: 275, endPoint x: 383, endPoint y: 237, distance: 302.0
click at [383, 236] on div "Esta vista crop_square 11 restaurant 46 filter_list 4 AG: [PERSON_NAME] x4 / AL…" at bounding box center [459, 225] width 918 height 315
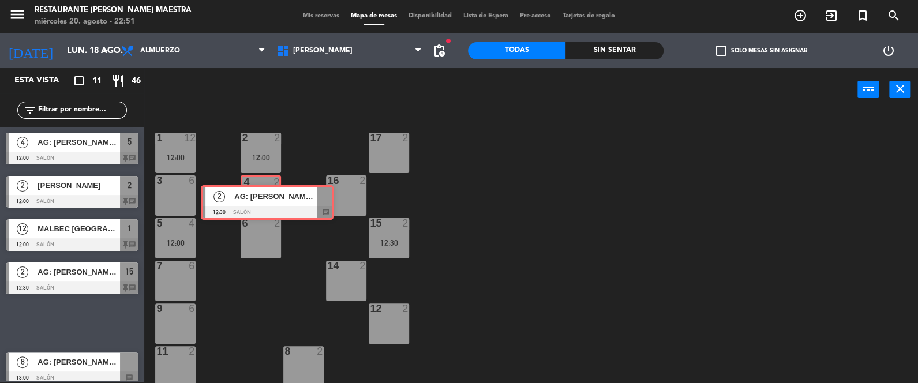
drag, startPoint x: 53, startPoint y: 324, endPoint x: 248, endPoint y: 204, distance: 229.5
click at [248, 204] on div "Esta vista crop_square 11 restaurant 46 filter_list 4 AG: [PERSON_NAME] x4 / AL…" at bounding box center [459, 225] width 918 height 315
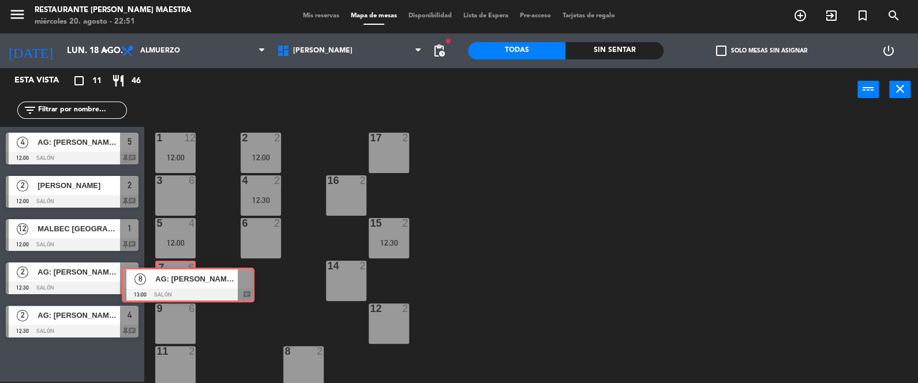
drag, startPoint x: 72, startPoint y: 365, endPoint x: 188, endPoint y: 284, distance: 141.5
click at [188, 284] on div "Esta vista crop_square 11 restaurant 46 filter_list 4 AG: [PERSON_NAME] x4 / AL…" at bounding box center [459, 225] width 918 height 315
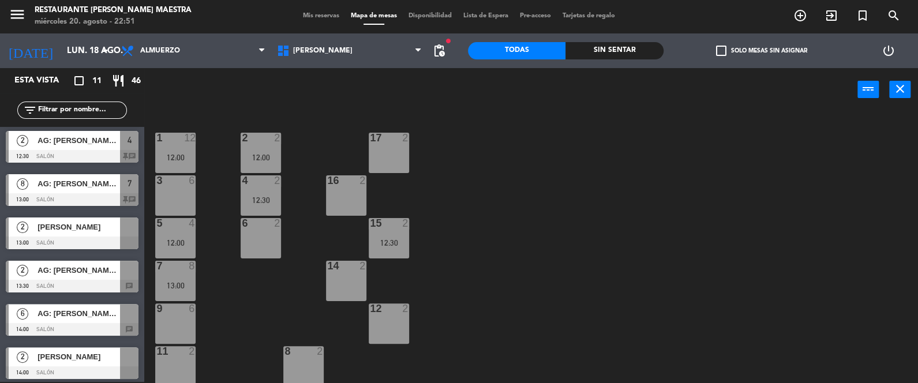
scroll to position [222, 0]
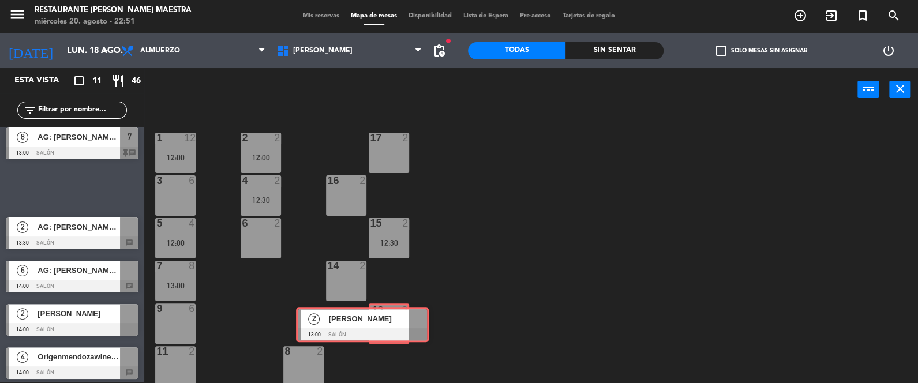
drag, startPoint x: 92, startPoint y: 191, endPoint x: 381, endPoint y: 325, distance: 319.3
click at [381, 325] on div "Esta vista crop_square 11 restaurant 46 filter_list 4 AG: [PERSON_NAME] x4 / AL…" at bounding box center [459, 225] width 918 height 315
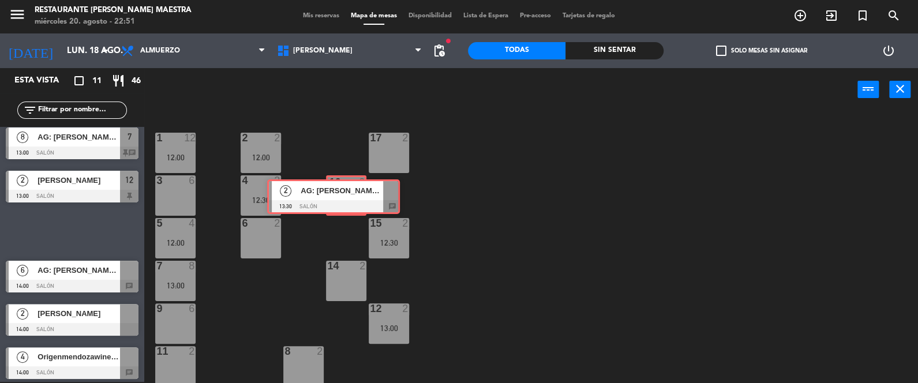
drag, startPoint x: 76, startPoint y: 223, endPoint x: 318, endPoint y: 215, distance: 241.9
click at [338, 189] on div "Esta vista crop_square 11 restaurant 46 filter_list 4 AG: [PERSON_NAME] x4 / AL…" at bounding box center [459, 225] width 918 height 315
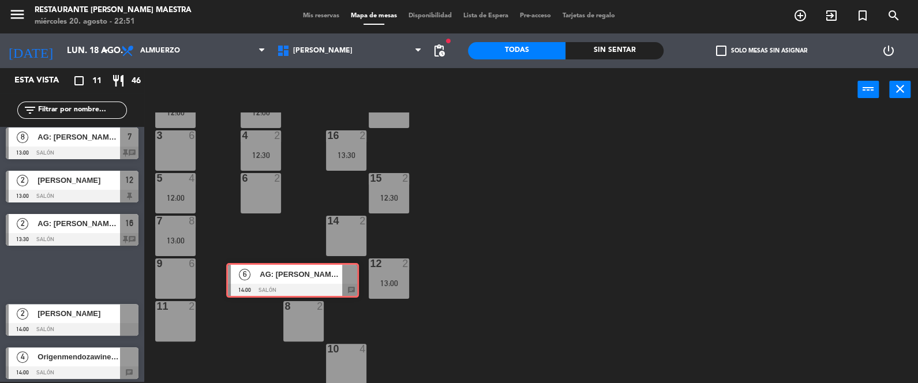
scroll to position [46, 0]
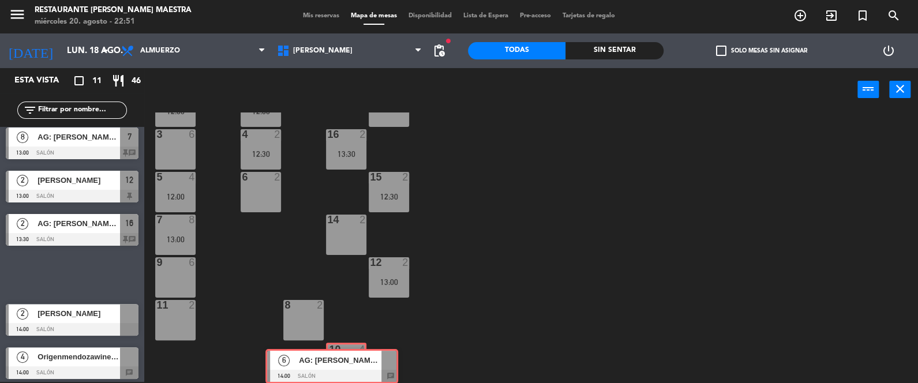
drag, startPoint x: 75, startPoint y: 267, endPoint x: 336, endPoint y: 359, distance: 276.5
click at [336, 359] on div "Esta vista crop_square 11 restaurant 46 filter_list 4 AG: [PERSON_NAME] x4 / AL…" at bounding box center [459, 225] width 918 height 315
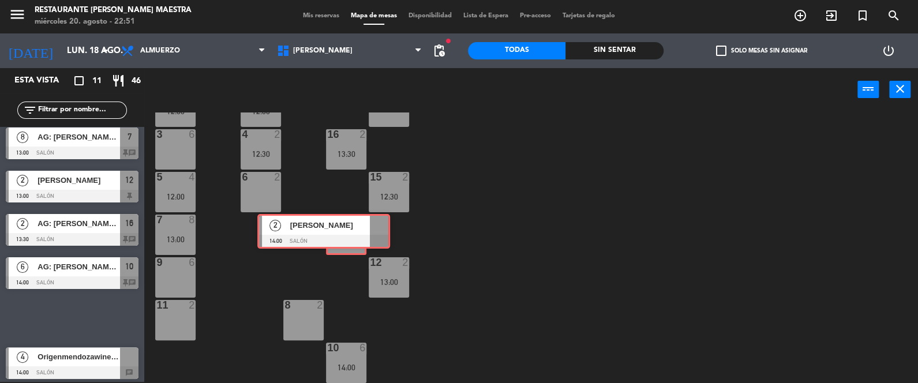
drag, startPoint x: 83, startPoint y: 314, endPoint x: 335, endPoint y: 229, distance: 265.9
click at [335, 229] on div "Esta vista crop_square 11 restaurant 46 filter_list 4 AG: [PERSON_NAME] x4 / AL…" at bounding box center [459, 225] width 918 height 315
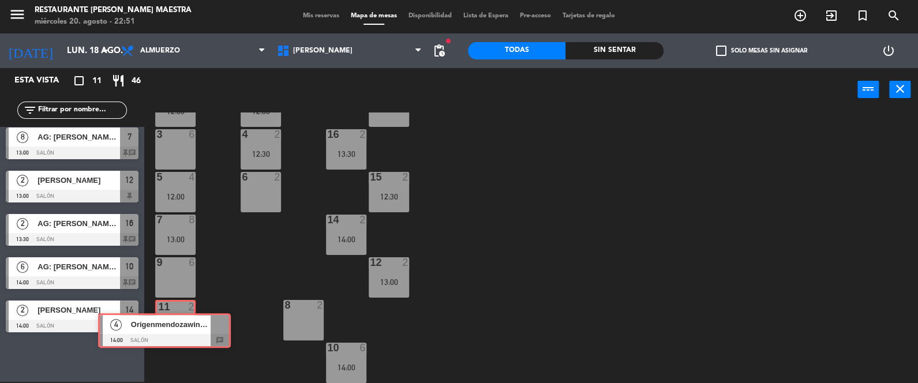
drag, startPoint x: 69, startPoint y: 358, endPoint x: 162, endPoint y: 327, distance: 97.8
click at [162, 327] on div "Esta vista crop_square 11 restaurant 46 filter_list 4 AG: [PERSON_NAME] x4 / AL…" at bounding box center [459, 225] width 918 height 315
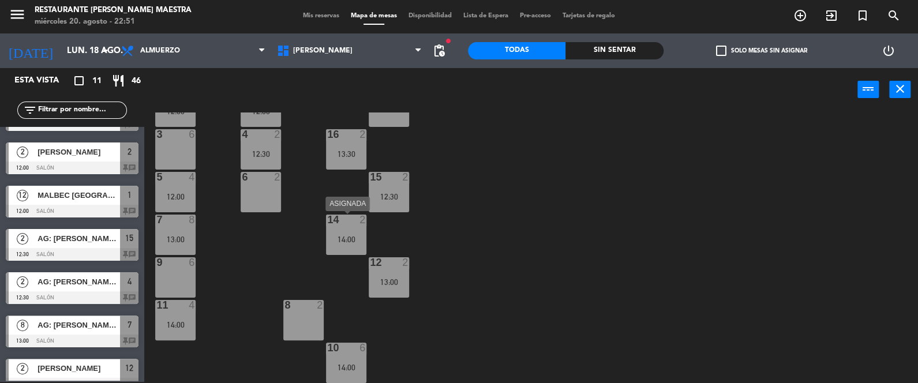
scroll to position [0, 0]
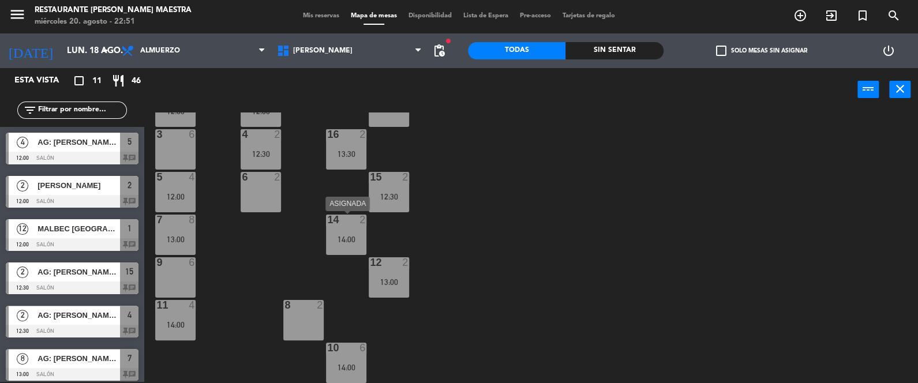
click at [83, 145] on span "AG: [PERSON_NAME] x4 / ALMA TRIP" at bounding box center [79, 142] width 83 height 12
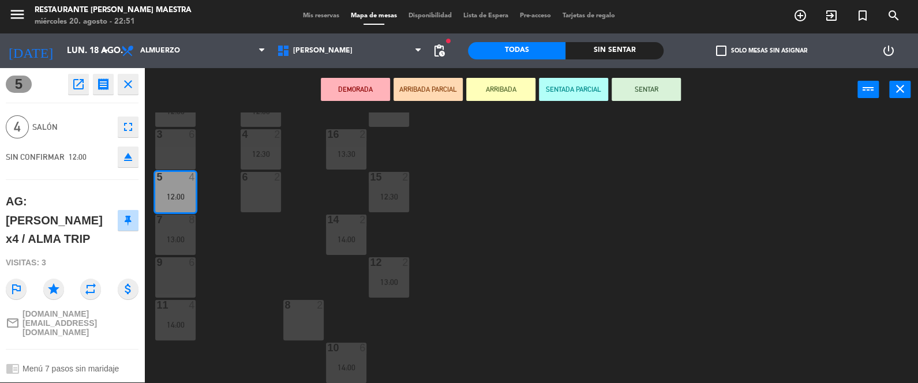
click at [657, 88] on button "SENTAR" at bounding box center [646, 89] width 69 height 23
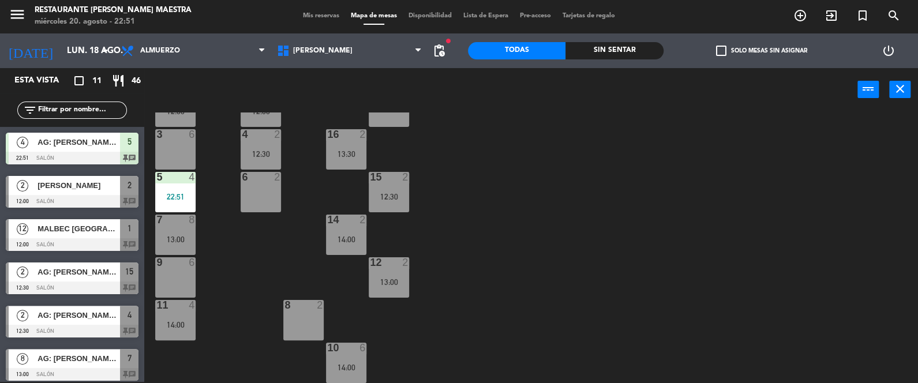
click at [78, 195] on div at bounding box center [72, 201] width 133 height 13
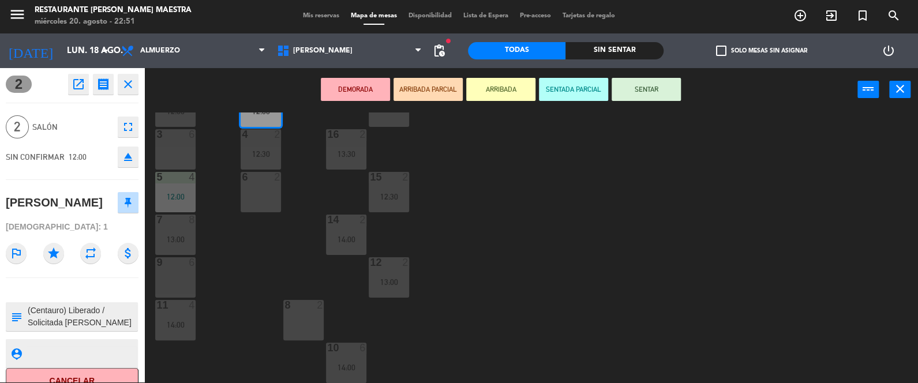
click at [665, 91] on button "SENTAR" at bounding box center [646, 89] width 69 height 23
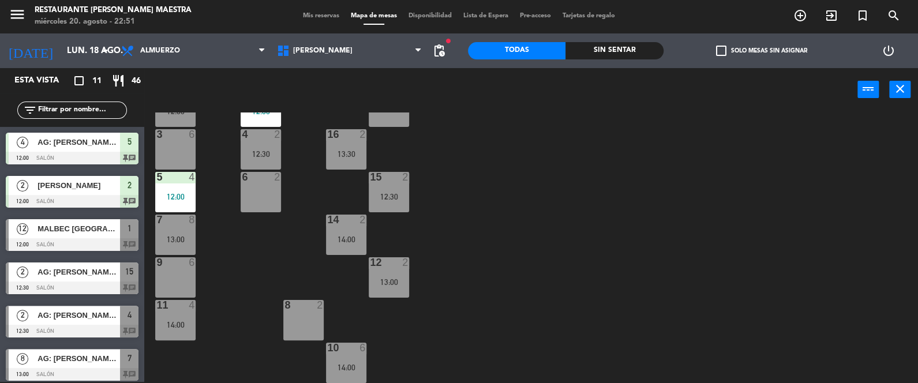
click at [76, 228] on span "MALBEC [GEOGRAPHIC_DATA][US_STATE]" at bounding box center [79, 229] width 83 height 12
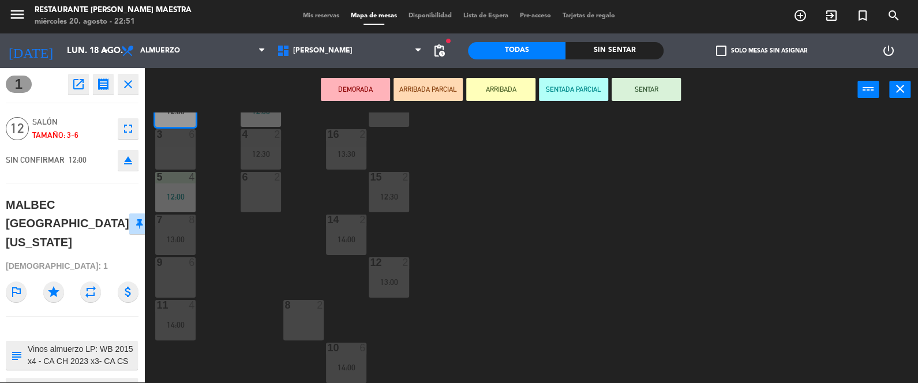
click at [672, 80] on button "SENTAR" at bounding box center [646, 89] width 69 height 23
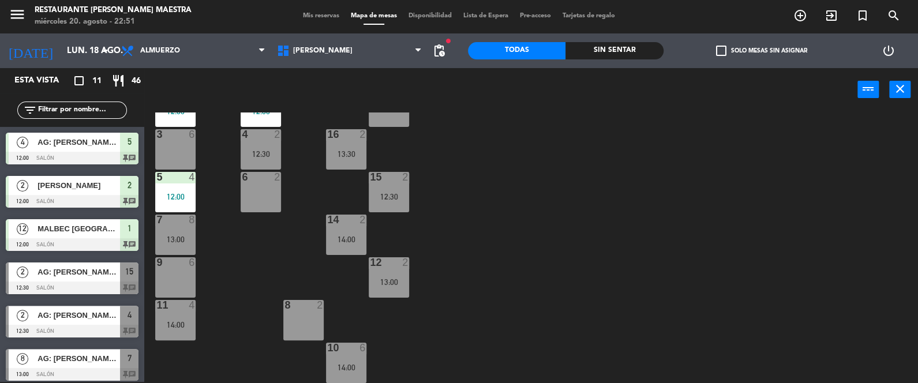
click at [86, 271] on span "AG: [PERSON_NAME] x2 / SUNTRIP" at bounding box center [79, 272] width 83 height 12
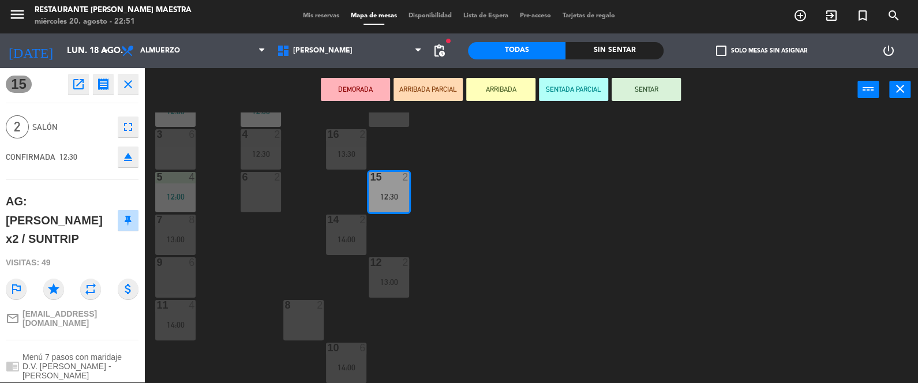
click at [664, 81] on button "SENTAR" at bounding box center [646, 89] width 69 height 23
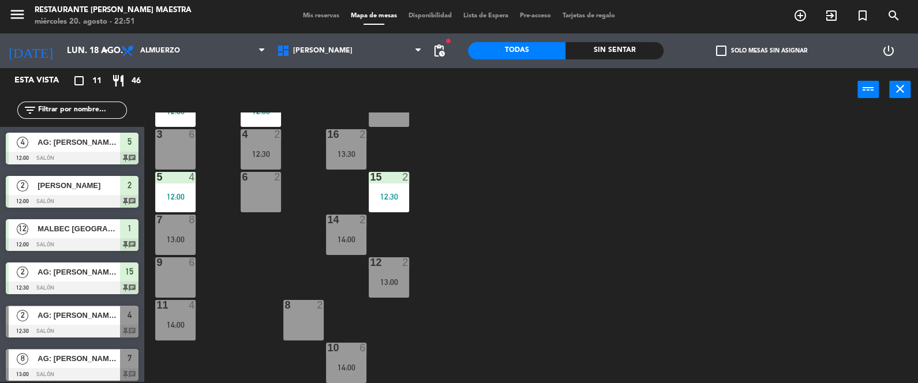
click at [98, 313] on span "AG: [PERSON_NAME] x2 / CAVAS" at bounding box center [79, 315] width 83 height 12
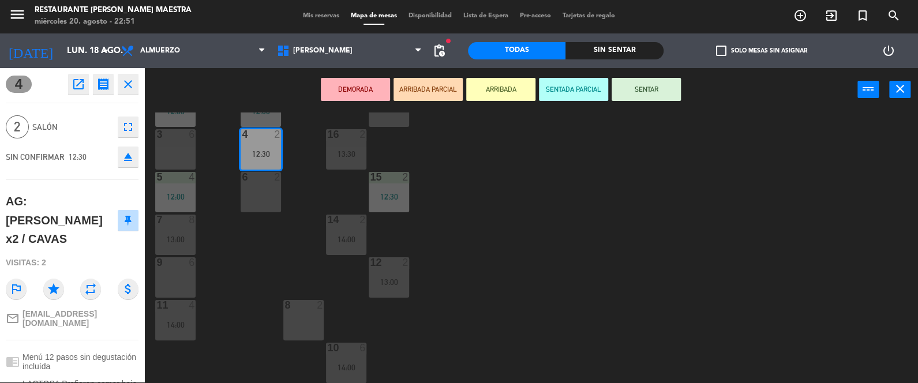
click at [655, 85] on button "SENTAR" at bounding box center [646, 89] width 69 height 23
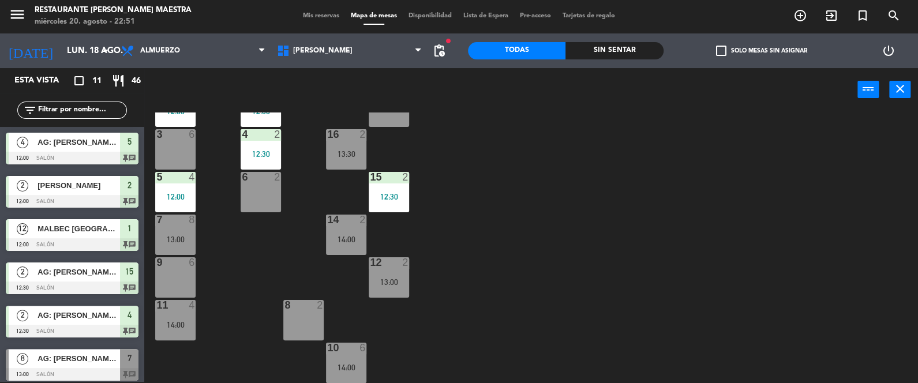
click at [100, 358] on span "AG: [PERSON_NAME] x8 / PRIME TRAVEL" at bounding box center [79, 359] width 83 height 12
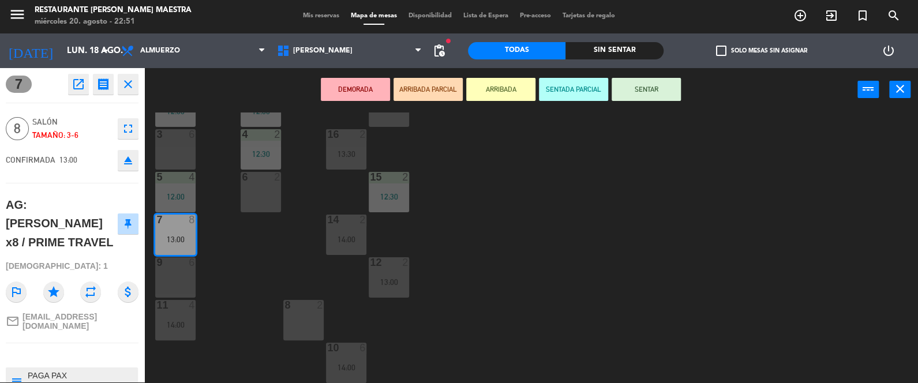
click at [646, 88] on button "SENTAR" at bounding box center [646, 89] width 69 height 23
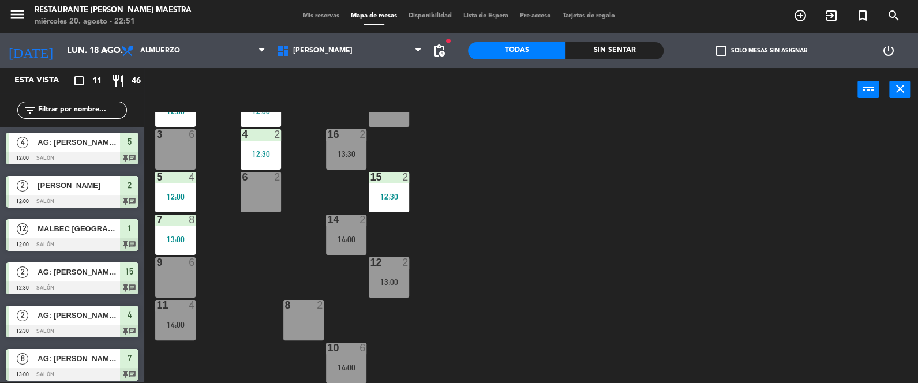
scroll to position [1, 0]
click at [625, 47] on div "Sin sentar" at bounding box center [614, 50] width 98 height 17
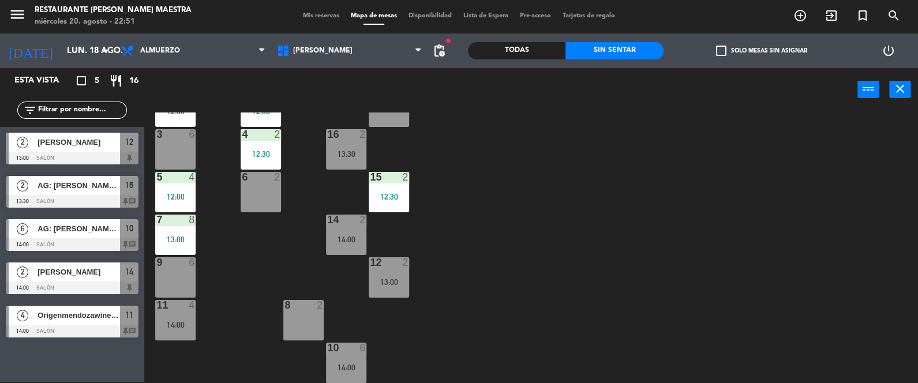
click at [83, 149] on div "[PERSON_NAME]" at bounding box center [78, 142] width 84 height 19
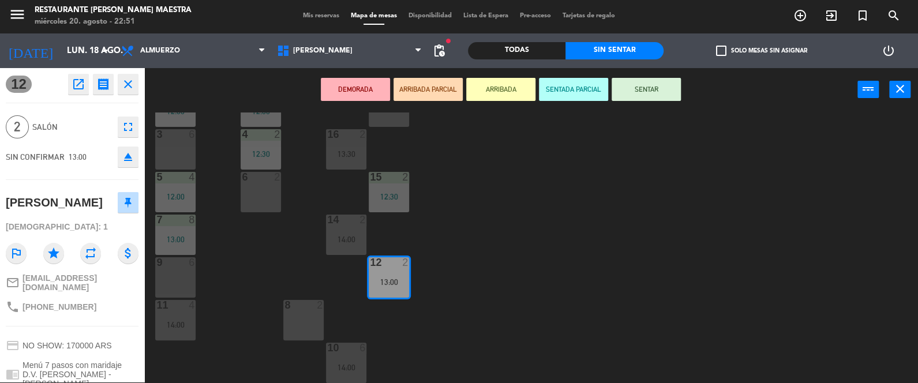
click at [657, 89] on button "SENTAR" at bounding box center [646, 89] width 69 height 23
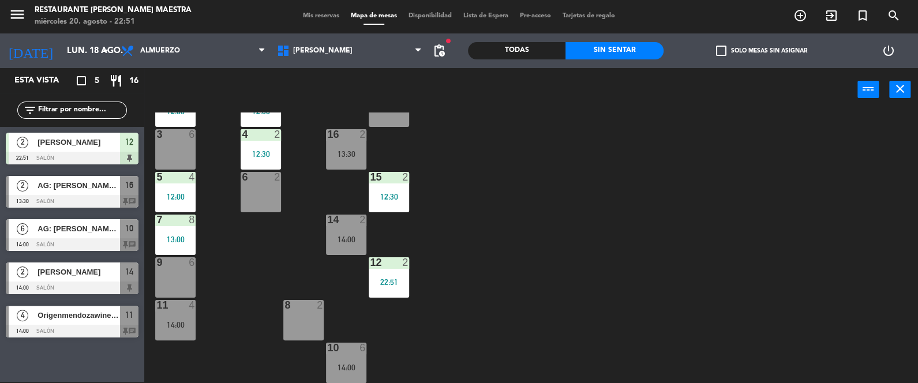
click at [91, 190] on span "AG: [PERSON_NAME] X 2 / [PERSON_NAME]" at bounding box center [79, 185] width 83 height 12
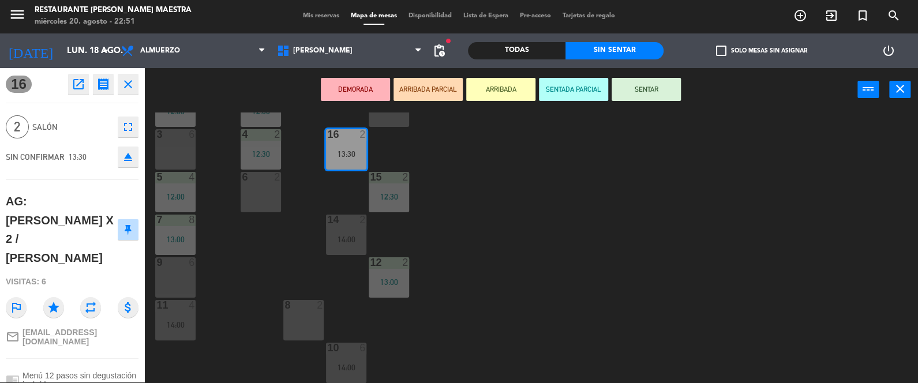
click at [660, 86] on button "SENTAR" at bounding box center [646, 89] width 69 height 23
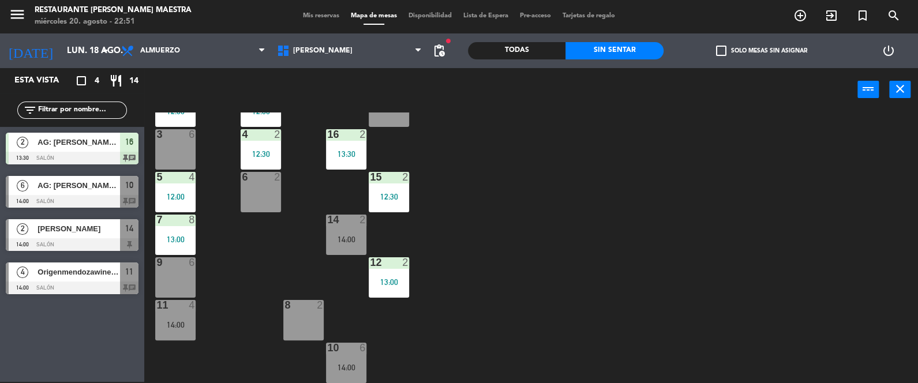
click at [90, 189] on span "AG: [PERSON_NAME] [PERSON_NAME] x6 / [PERSON_NAME] EXPERIENCE" at bounding box center [79, 185] width 83 height 12
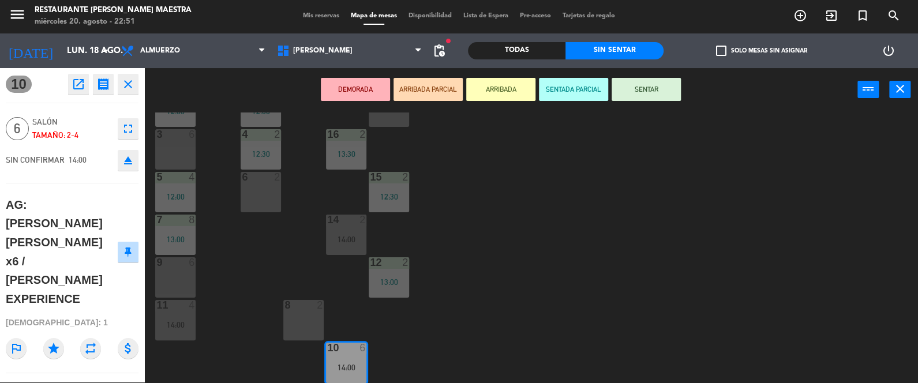
click at [662, 85] on button "SENTAR" at bounding box center [646, 89] width 69 height 23
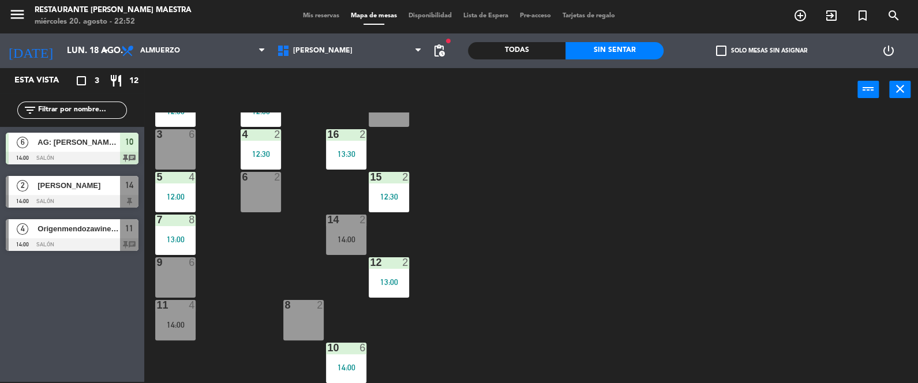
click at [87, 197] on div at bounding box center [72, 201] width 133 height 13
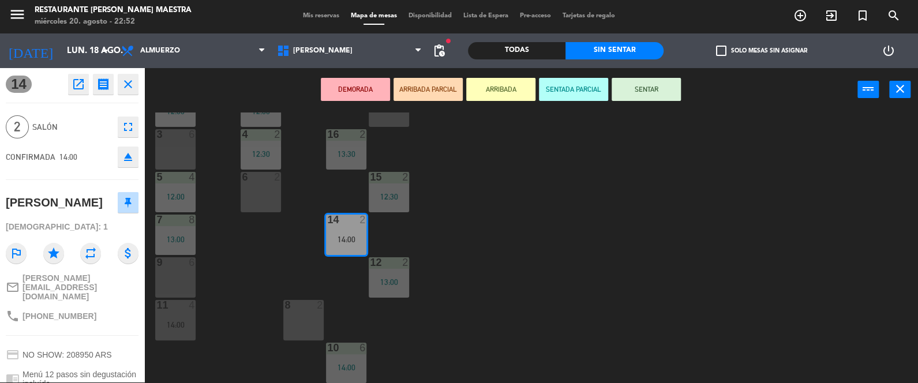
click at [660, 85] on button "SENTAR" at bounding box center [646, 89] width 69 height 23
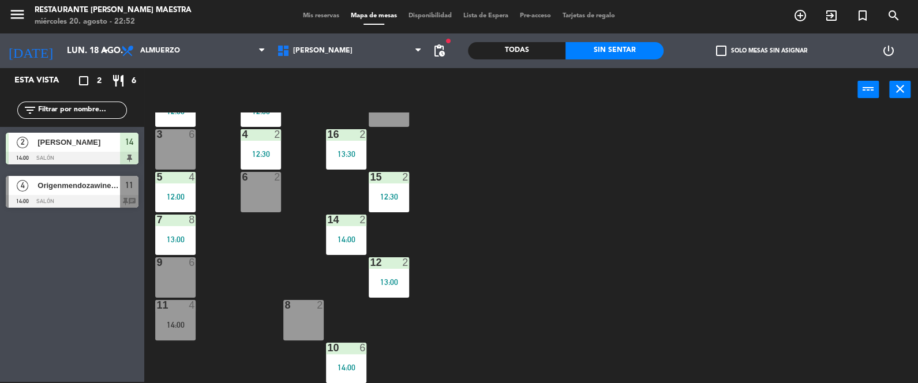
click at [78, 180] on span "Origenmendozawinetour" at bounding box center [79, 185] width 83 height 12
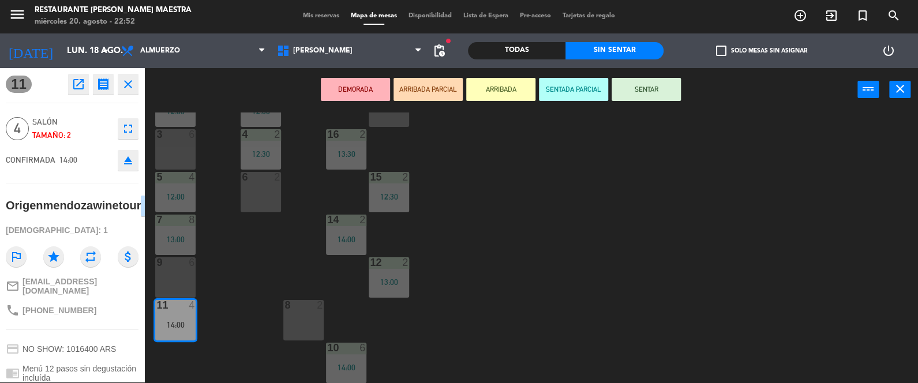
click at [654, 89] on button "SENTAR" at bounding box center [646, 89] width 69 height 23
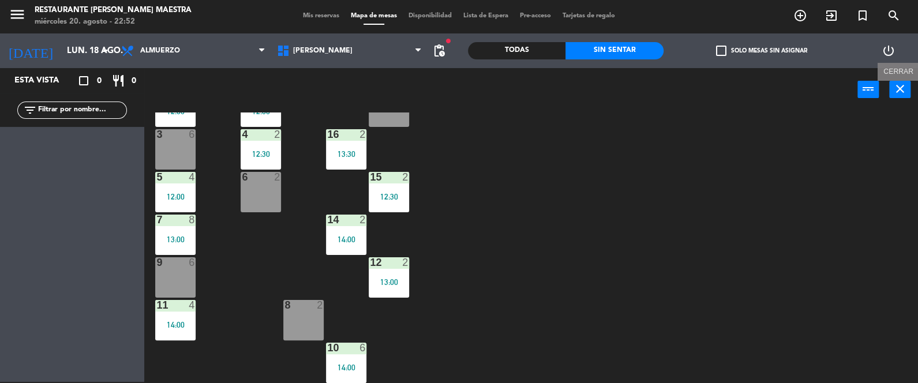
click at [900, 87] on icon "close" at bounding box center [900, 89] width 14 height 14
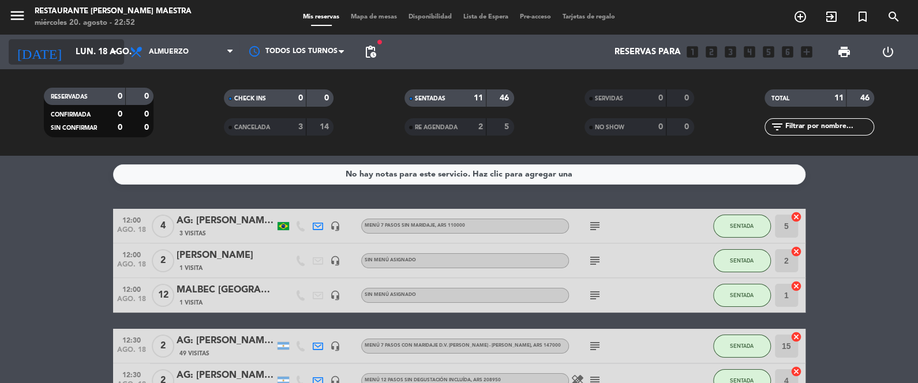
click at [95, 55] on input "lun. 18 ago." at bounding box center [125, 52] width 111 height 21
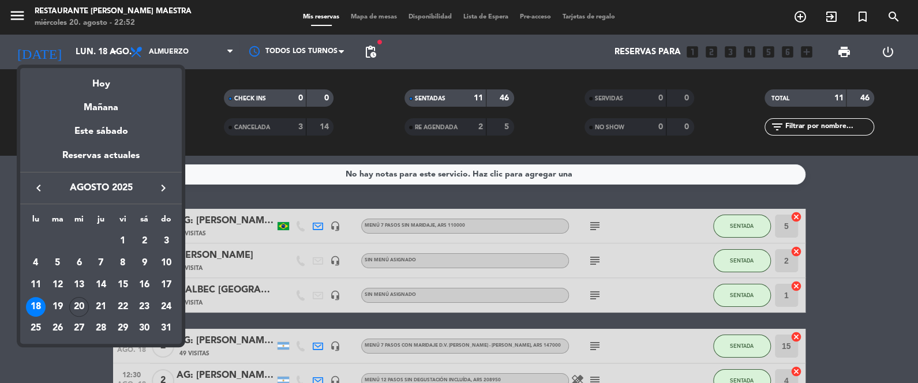
click at [121, 305] on div "22" at bounding box center [123, 307] width 20 height 20
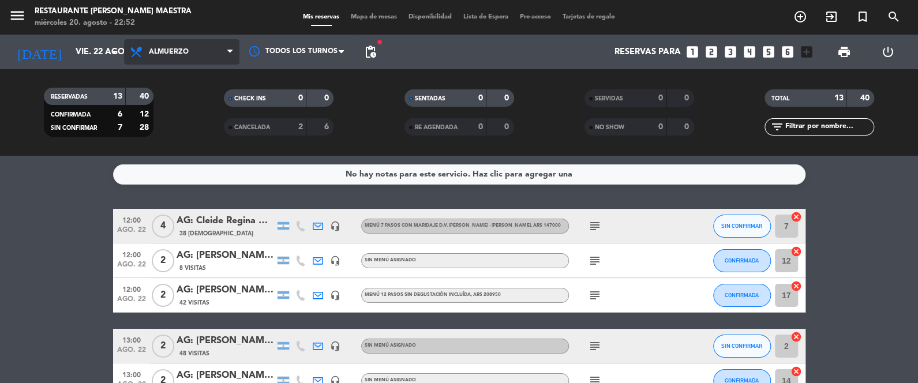
click at [226, 50] on span "Almuerzo" at bounding box center [181, 51] width 115 height 25
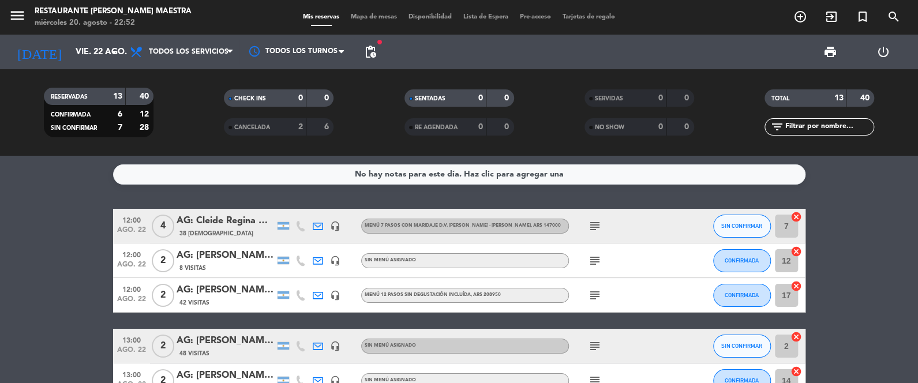
click at [220, 80] on div "menu Restaurante [PERSON_NAME] Maestra [DATE] 20. agosto - 22:52 Mis reservas M…" at bounding box center [459, 78] width 918 height 156
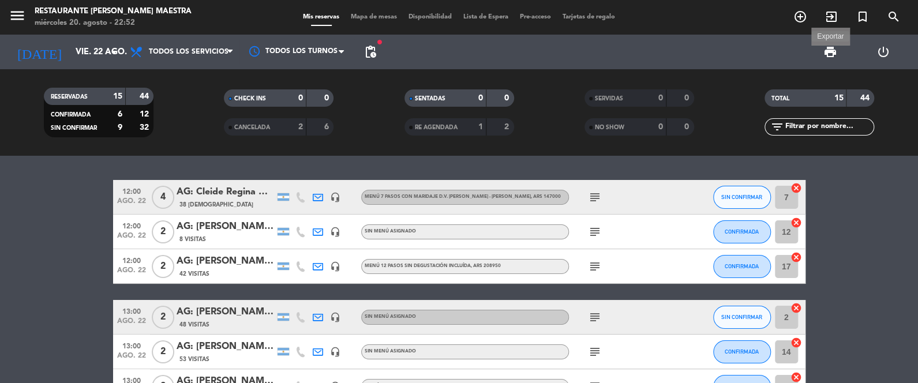
click at [836, 50] on span "print" at bounding box center [830, 52] width 14 height 14
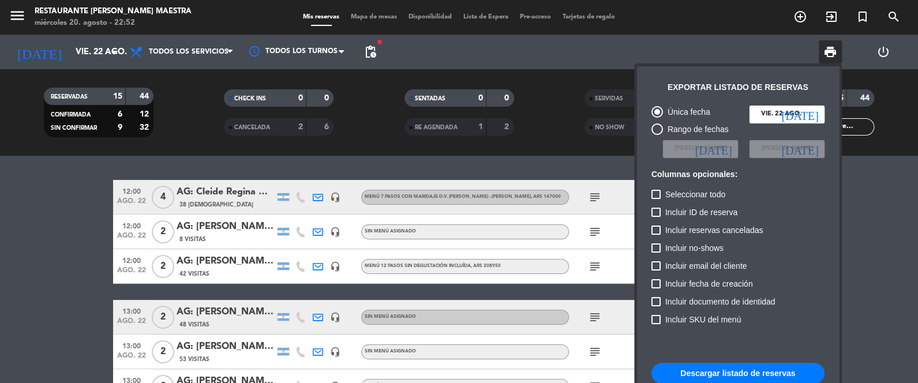
click at [796, 374] on button "Descargar listado de reservas" at bounding box center [737, 373] width 173 height 21
click at [76, 207] on div at bounding box center [459, 191] width 918 height 383
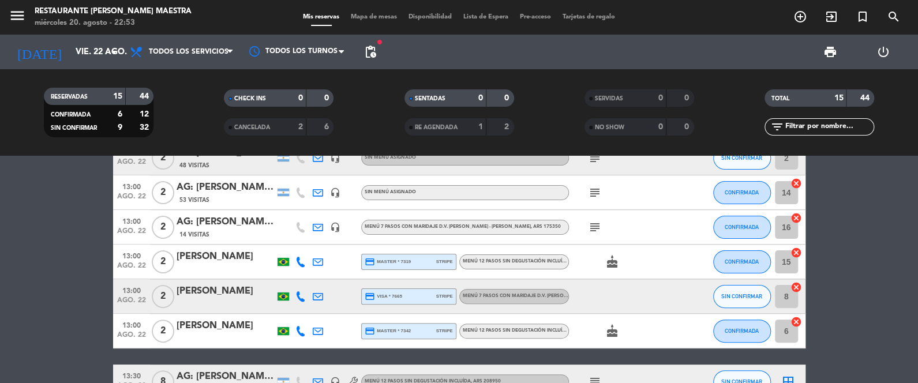
scroll to position [144, 0]
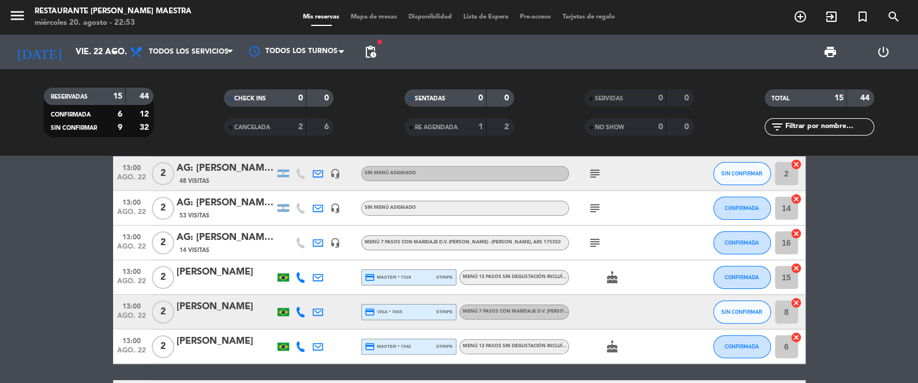
click at [301, 275] on icon at bounding box center [300, 277] width 10 height 10
click at [324, 252] on div "Copiar content_paste |" at bounding box center [305, 258] width 76 height 12
click at [328, 258] on div "Copiar content_paste |" at bounding box center [305, 258] width 76 height 12
click at [327, 256] on span at bounding box center [327, 258] width 9 height 9
click at [323, 254] on span at bounding box center [327, 258] width 9 height 9
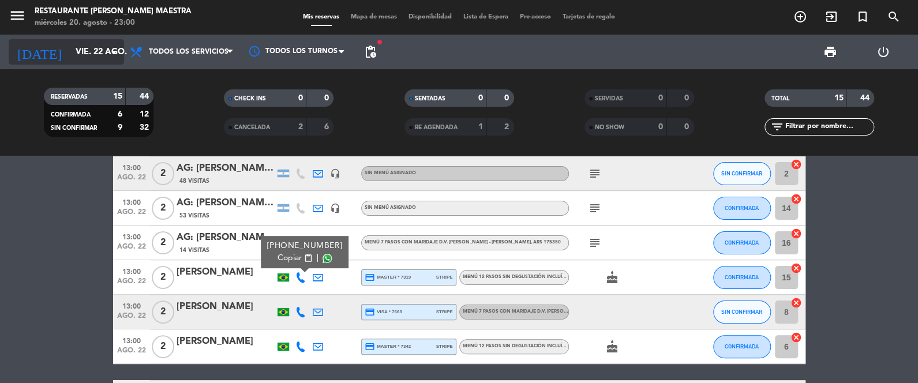
click at [87, 54] on input "vie. 22 ago." at bounding box center [125, 52] width 111 height 21
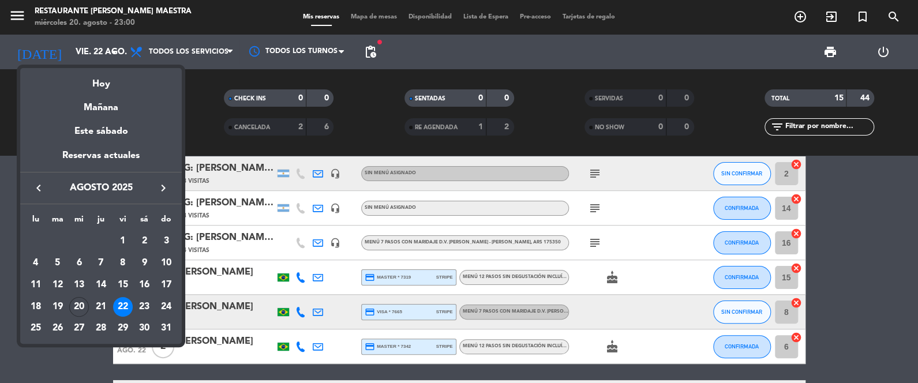
click at [157, 181] on icon "keyboard_arrow_right" at bounding box center [163, 188] width 14 height 14
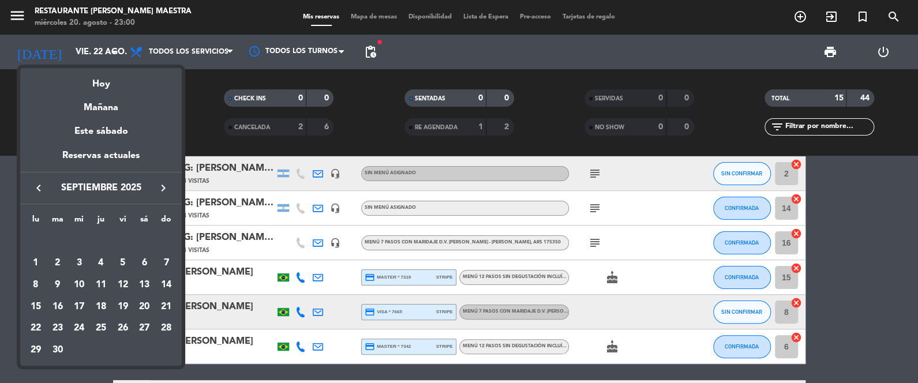
click at [122, 286] on div "12" at bounding box center [123, 285] width 20 height 20
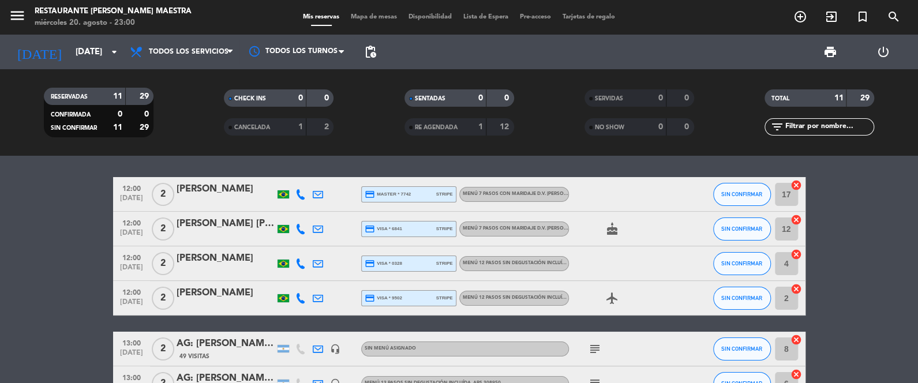
scroll to position [0, 0]
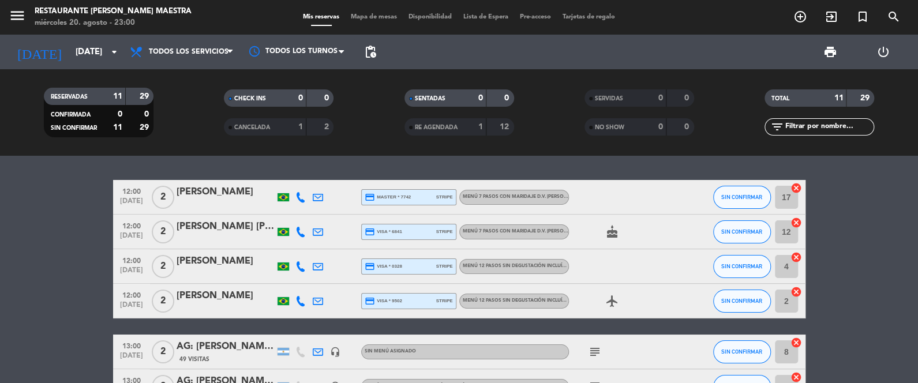
click at [487, 264] on span "Menú 12 pasos sin degustación incluída" at bounding box center [516, 266] width 106 height 5
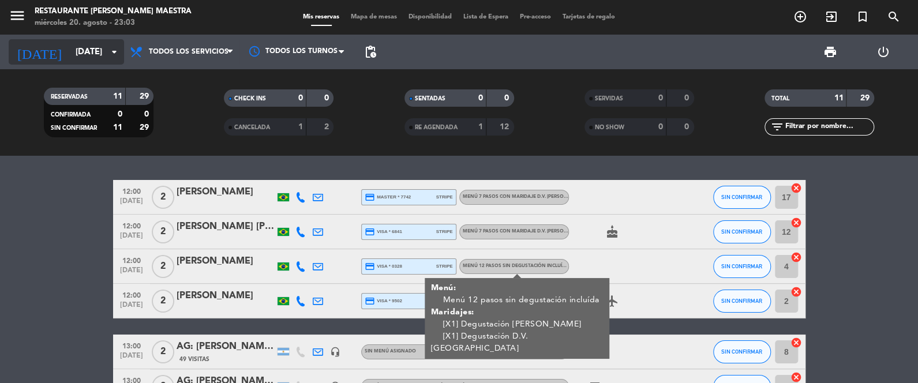
click at [99, 60] on input "[DATE]" at bounding box center [125, 52] width 111 height 21
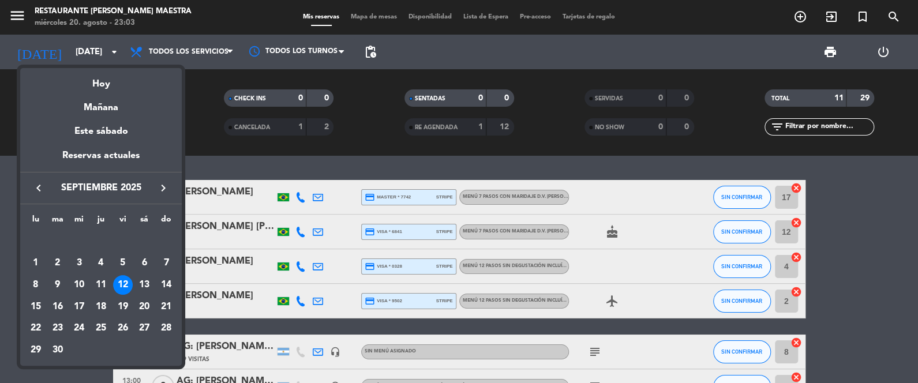
click at [36, 189] on icon "keyboard_arrow_left" at bounding box center [39, 188] width 14 height 14
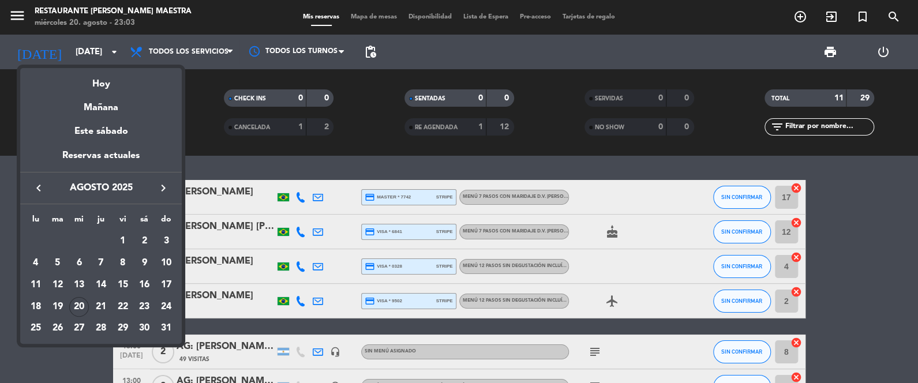
click at [118, 304] on div "22" at bounding box center [123, 307] width 20 height 20
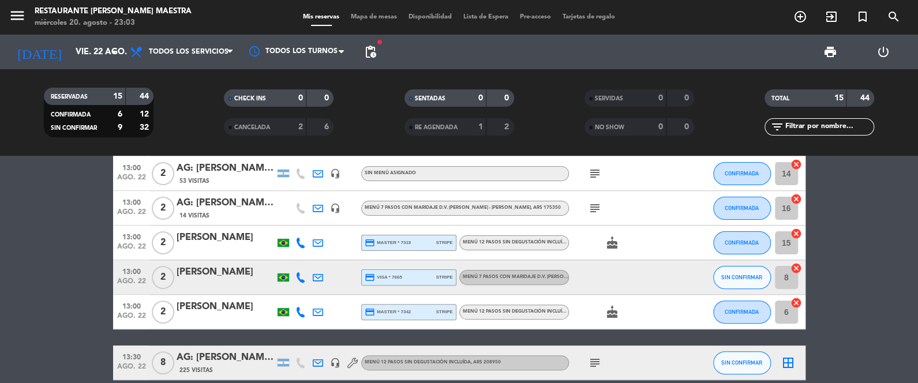
scroll to position [173, 0]
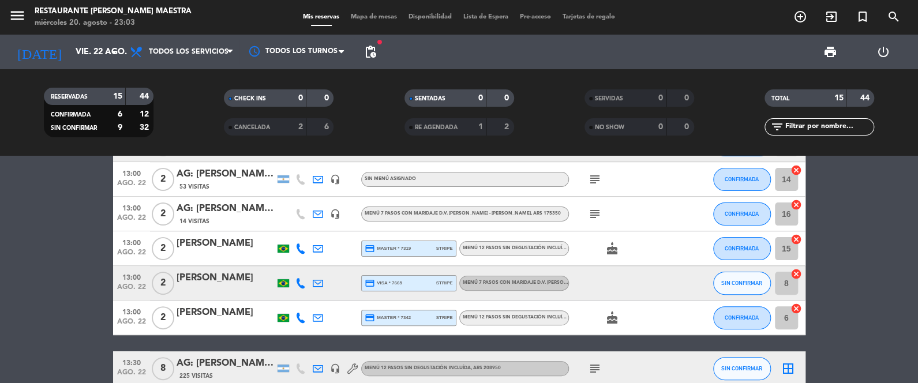
click at [300, 283] on icon at bounding box center [300, 283] width 10 height 10
click at [324, 263] on span at bounding box center [327, 264] width 9 height 9
click at [302, 319] on icon at bounding box center [300, 318] width 10 height 10
click at [327, 297] on span at bounding box center [327, 298] width 9 height 9
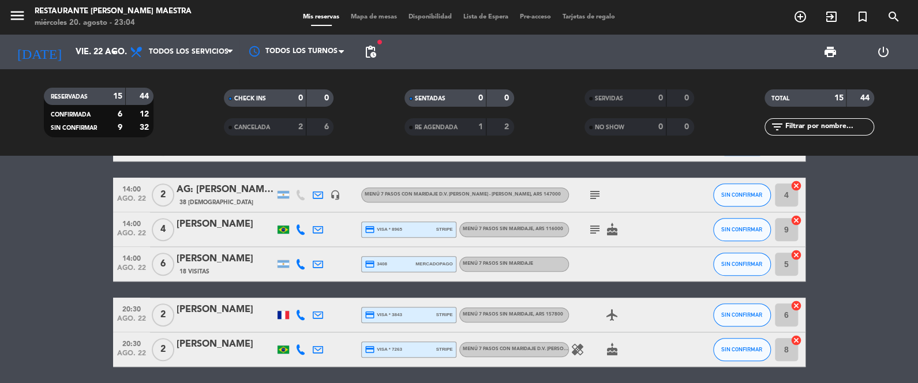
scroll to position [404, 0]
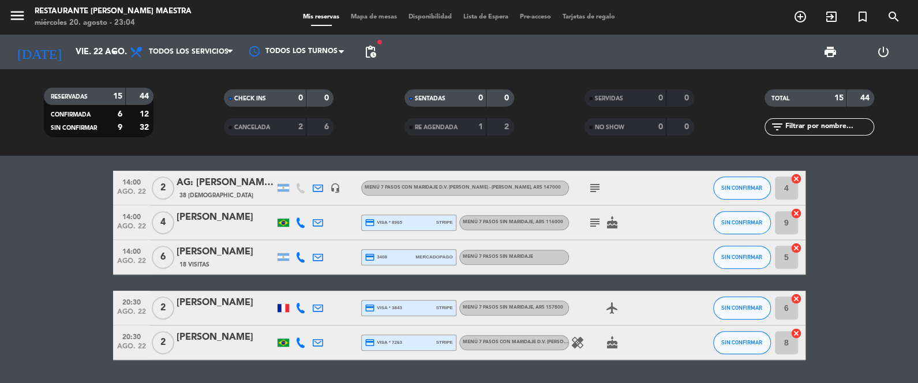
click at [299, 219] on icon at bounding box center [300, 223] width 10 height 10
click at [325, 201] on span at bounding box center [327, 203] width 9 height 9
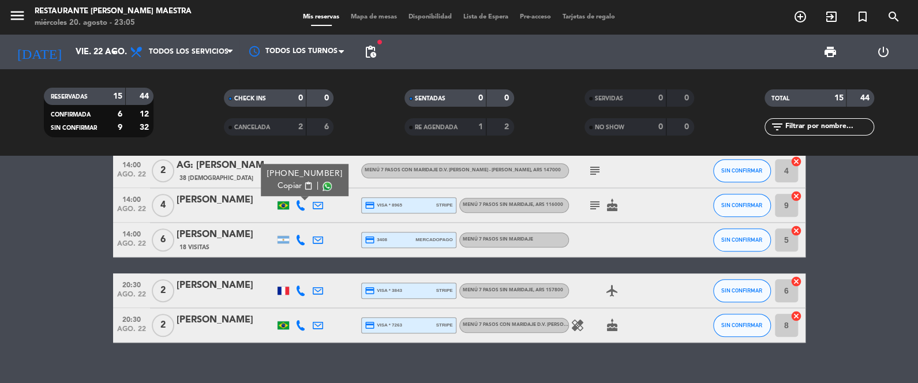
scroll to position [438, 0]
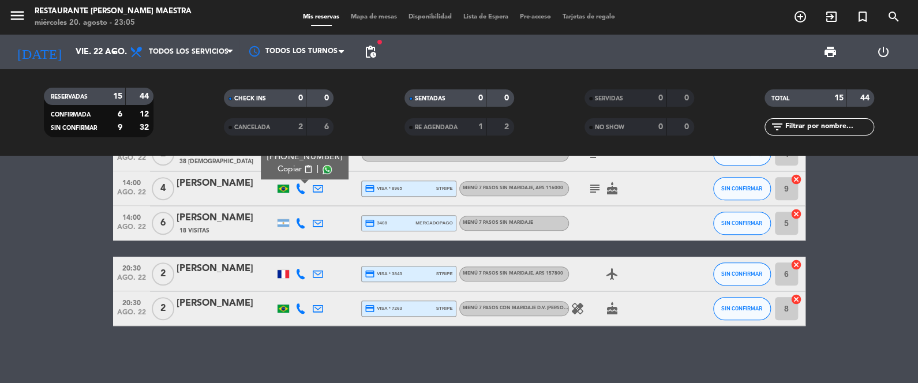
click at [304, 219] on icon at bounding box center [300, 223] width 10 height 10
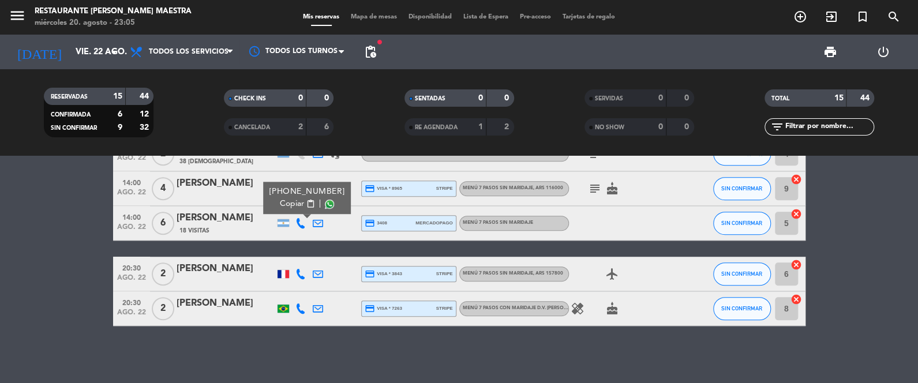
click at [208, 220] on div "[PERSON_NAME]" at bounding box center [226, 218] width 98 height 15
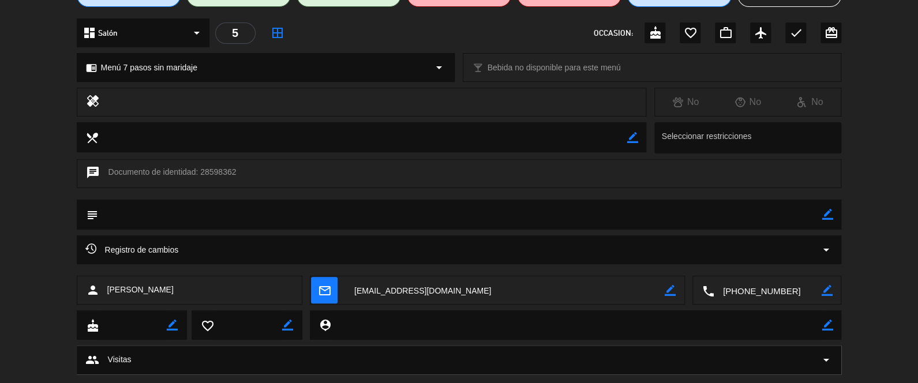
scroll to position [60, 0]
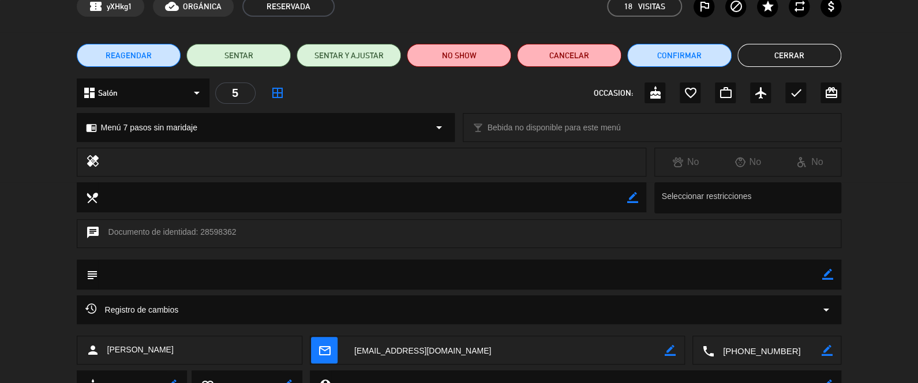
click at [777, 54] on button "Cerrar" at bounding box center [789, 55] width 104 height 23
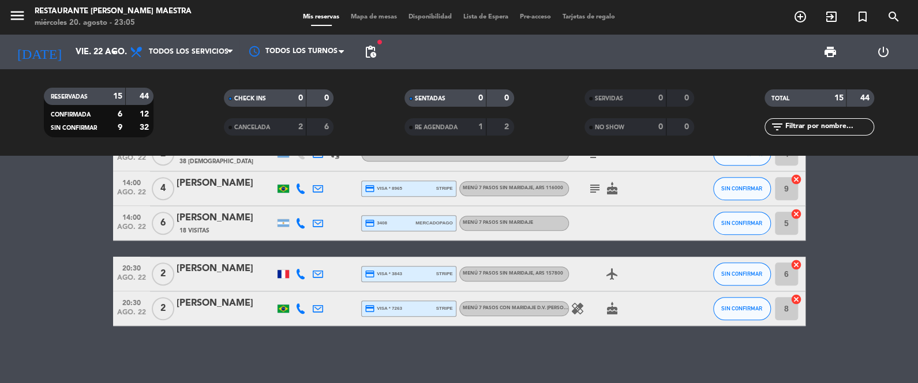
click at [296, 219] on icon at bounding box center [300, 223] width 10 height 10
click at [325, 205] on span at bounding box center [329, 204] width 9 height 9
click at [230, 183] on div "[PERSON_NAME]" at bounding box center [226, 183] width 98 height 15
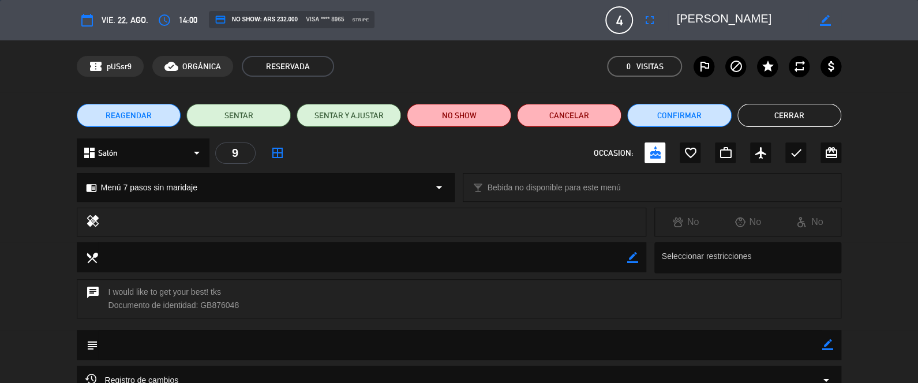
click at [806, 113] on button "Cerrar" at bounding box center [789, 115] width 104 height 23
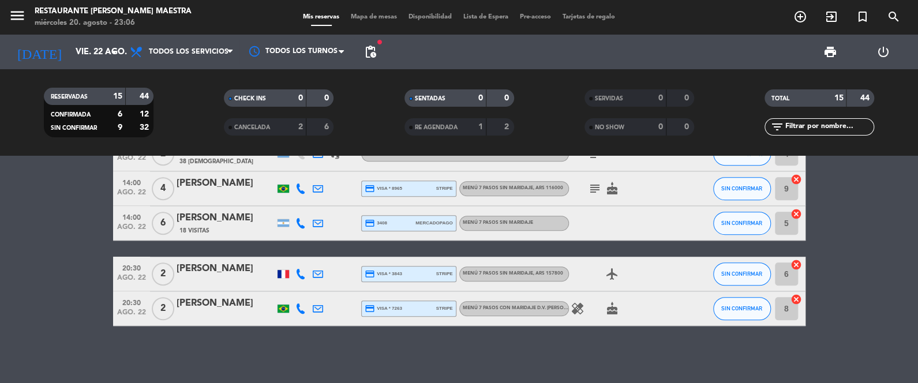
click at [298, 190] on icon at bounding box center [300, 188] width 10 height 10
click at [323, 172] on span at bounding box center [327, 169] width 9 height 9
click at [297, 225] on icon at bounding box center [300, 223] width 10 height 10
click at [325, 201] on span at bounding box center [329, 204] width 9 height 9
click at [72, 196] on bookings-row "12:00 [DATE] 4 AG: [PERSON_NAME] x4 / SUNTRIP 38 Visitas headset_mic Menú 7 pas…" at bounding box center [459, 34] width 918 height 584
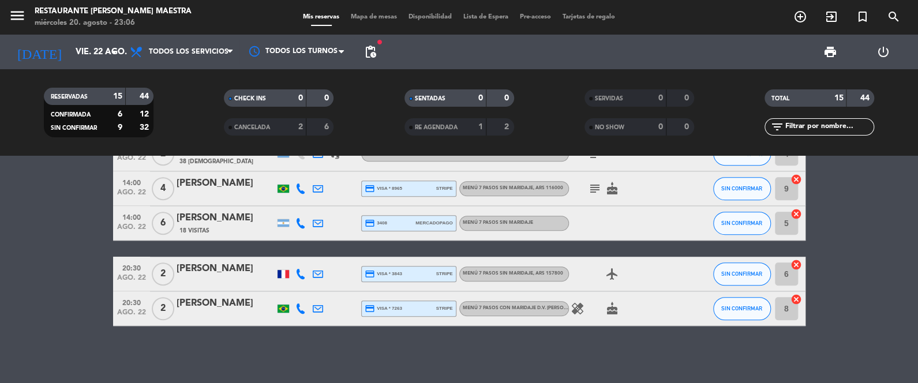
click at [299, 183] on icon at bounding box center [300, 188] width 10 height 10
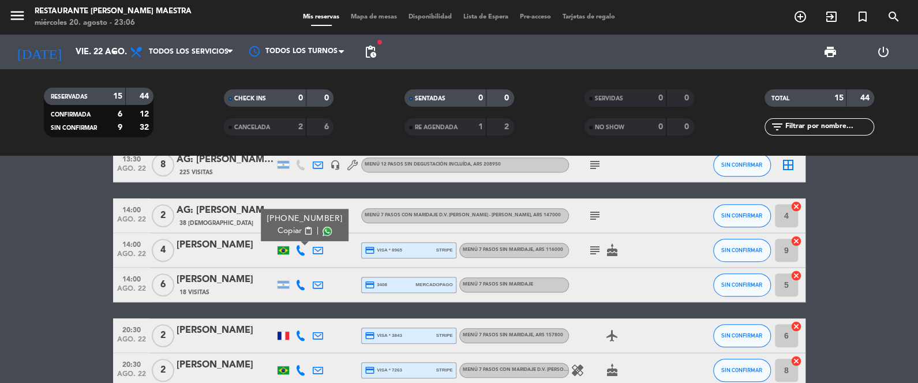
scroll to position [351, 0]
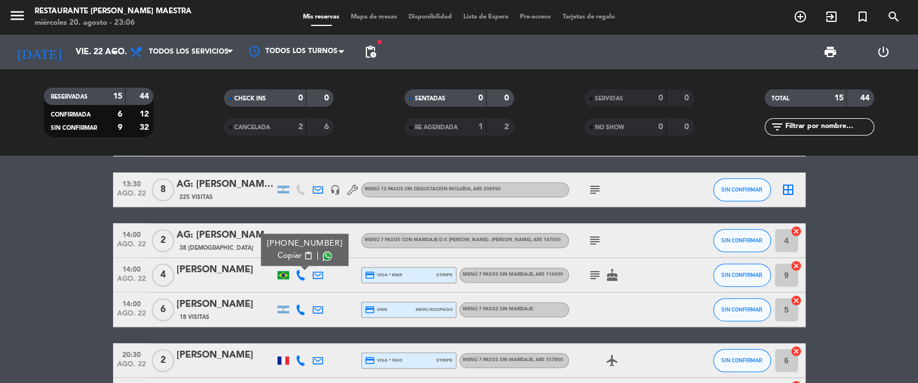
click at [327, 252] on span at bounding box center [327, 256] width 9 height 9
click at [298, 308] on icon at bounding box center [300, 310] width 10 height 10
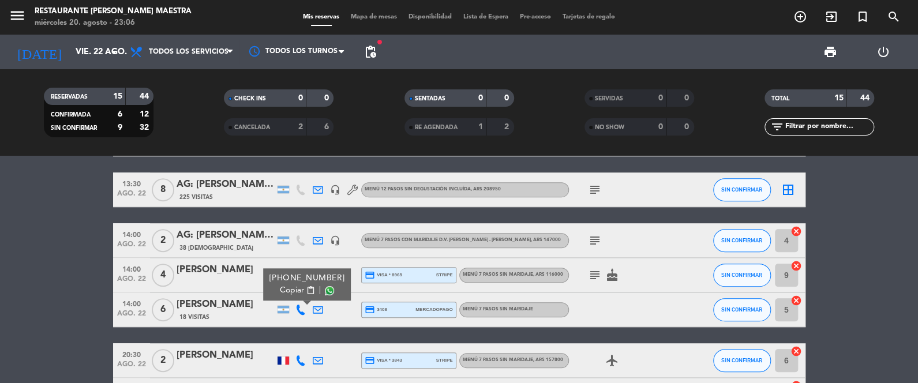
click at [325, 290] on span at bounding box center [329, 290] width 9 height 9
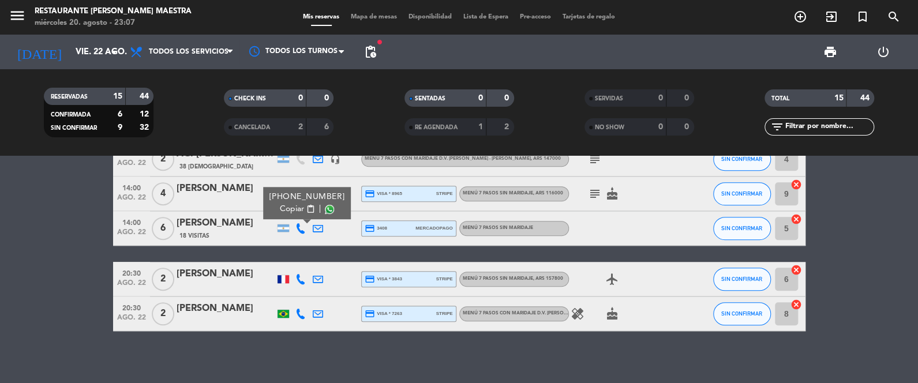
scroll to position [438, 0]
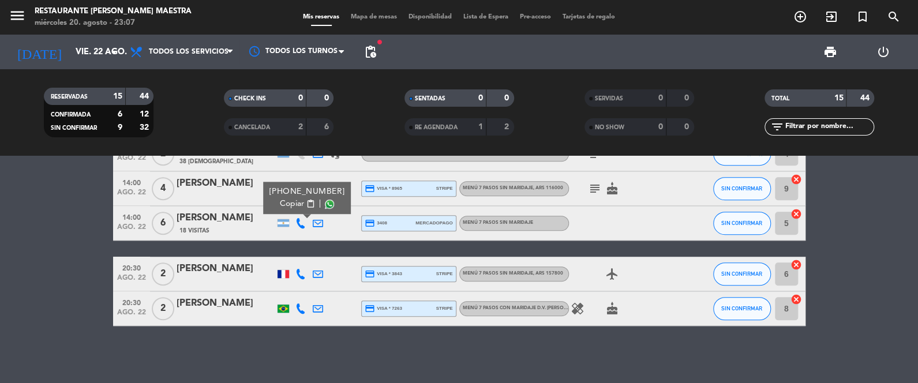
click at [298, 275] on icon at bounding box center [300, 274] width 10 height 10
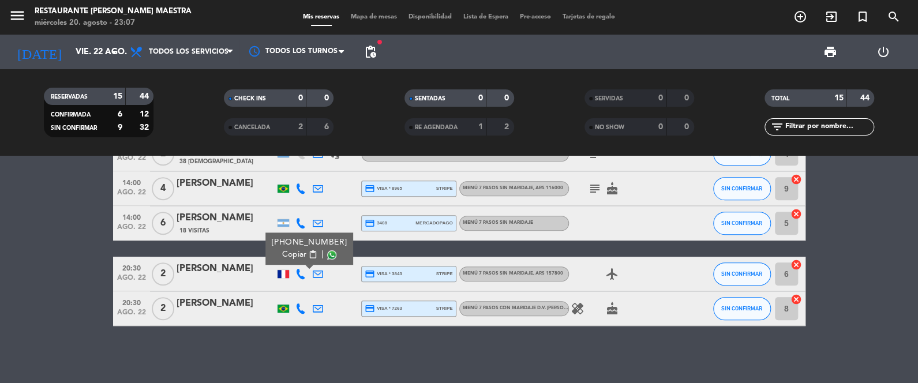
click at [327, 252] on span at bounding box center [331, 254] width 9 height 9
click at [302, 308] on icon at bounding box center [300, 309] width 10 height 10
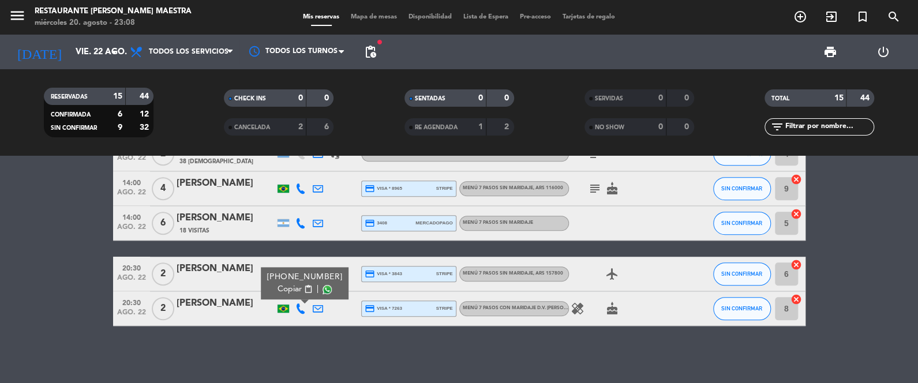
click at [323, 289] on span at bounding box center [327, 289] width 9 height 9
click at [72, 54] on input "vie. 22 ago." at bounding box center [125, 52] width 111 height 21
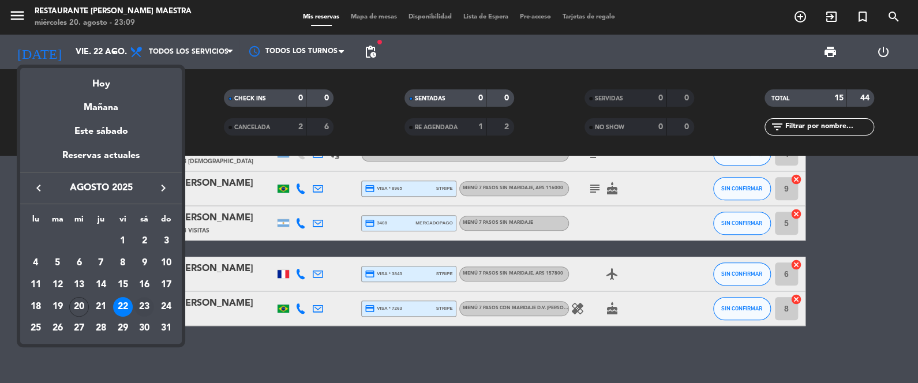
click at [140, 309] on div "23" at bounding box center [144, 307] width 20 height 20
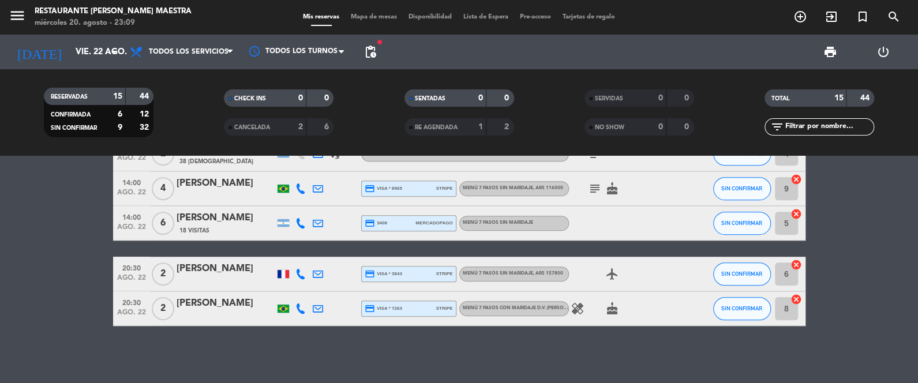
type input "sáb. 23 ago."
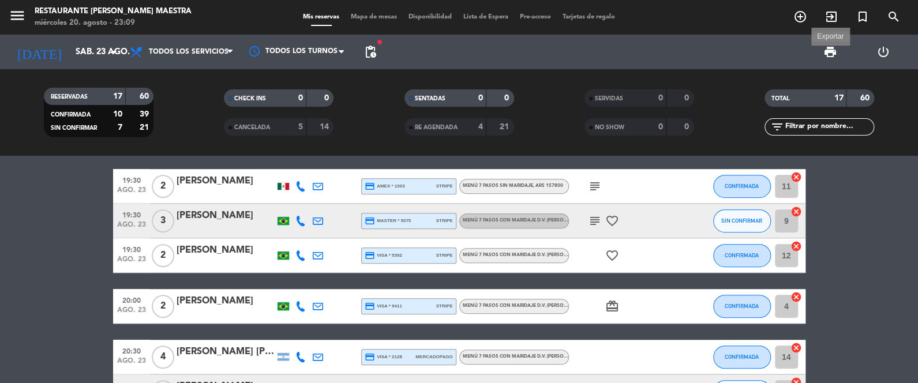
click at [836, 51] on span "print" at bounding box center [830, 52] width 14 height 14
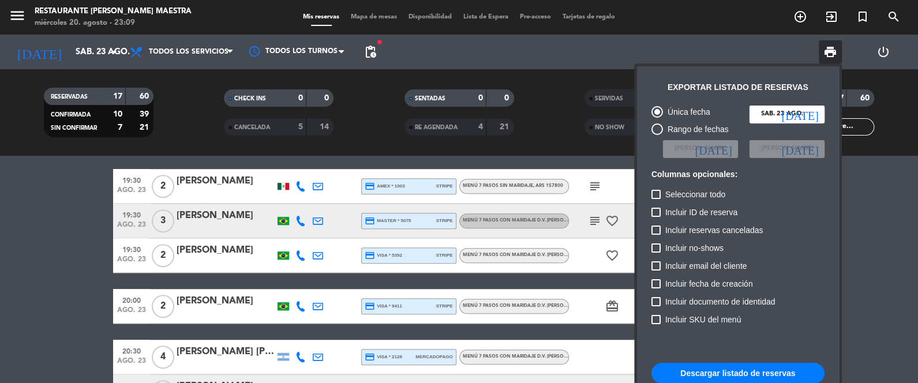
click at [782, 369] on button "Descargar listado de reservas" at bounding box center [737, 373] width 173 height 21
drag, startPoint x: 0, startPoint y: 236, endPoint x: 38, endPoint y: 223, distance: 39.6
click at [2, 234] on div at bounding box center [459, 191] width 918 height 383
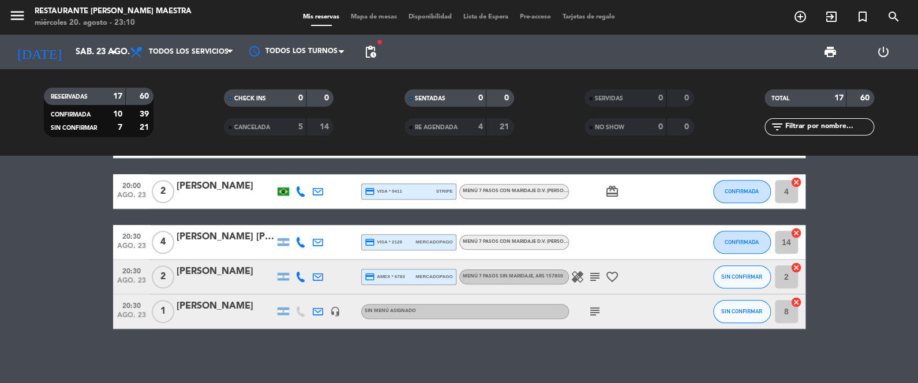
scroll to position [556, 0]
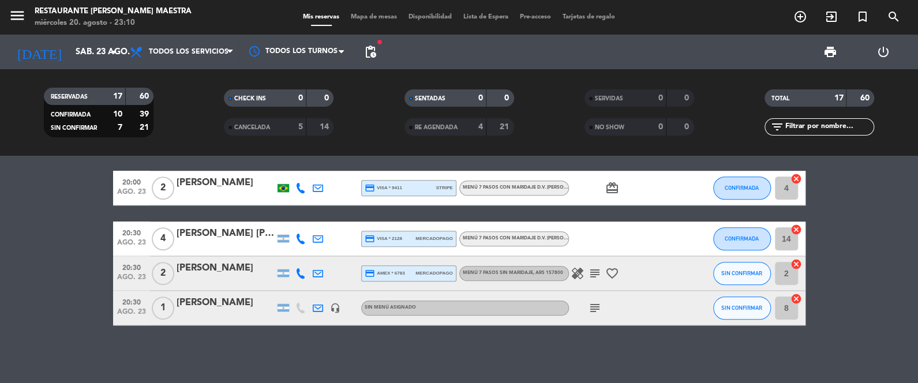
click at [240, 300] on div "[PERSON_NAME]" at bounding box center [226, 302] width 98 height 15
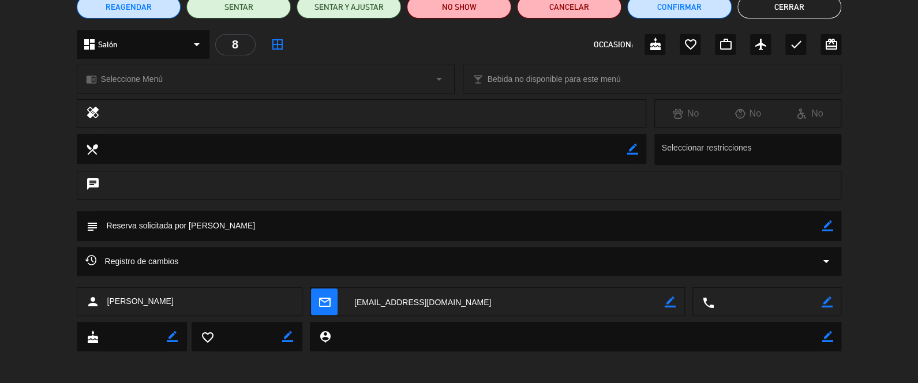
scroll to position [111, 0]
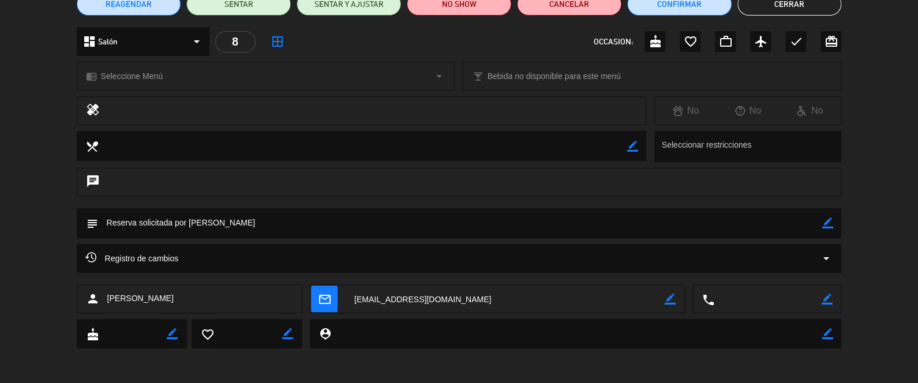
click at [825, 219] on icon "border_color" at bounding box center [827, 223] width 11 height 11
type textarea "Reserva solicitada por [PERSON_NAME] / Invitación"
click at [825, 226] on icon at bounding box center [827, 223] width 11 height 11
click at [796, 11] on button "Cerrar" at bounding box center [789, 3] width 104 height 23
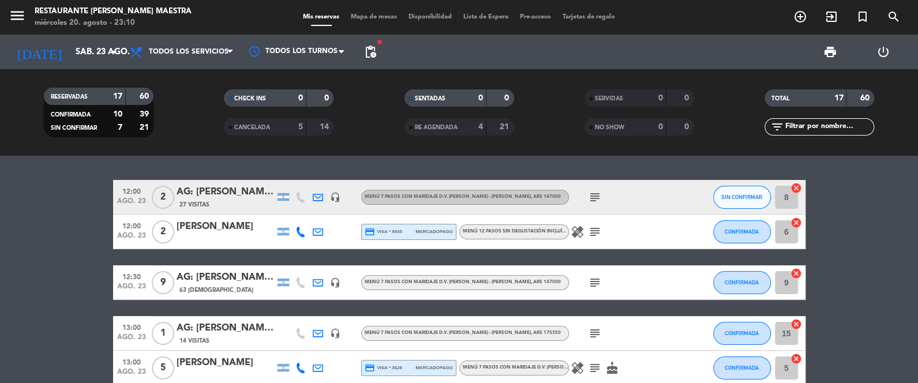
scroll to position [0, 0]
click at [301, 227] on icon at bounding box center [300, 232] width 10 height 10
click at [323, 212] on span at bounding box center [327, 212] width 9 height 9
click at [576, 230] on icon "healing" at bounding box center [578, 232] width 14 height 14
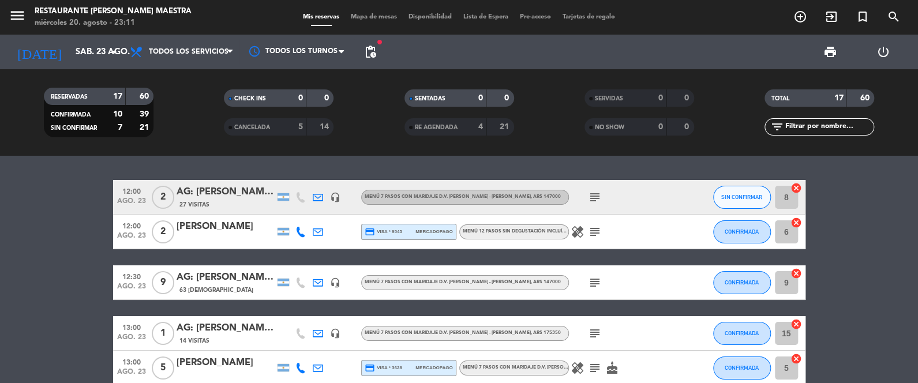
click at [304, 369] on icon at bounding box center [300, 368] width 10 height 10
click at [326, 348] on span at bounding box center [329, 348] width 9 height 9
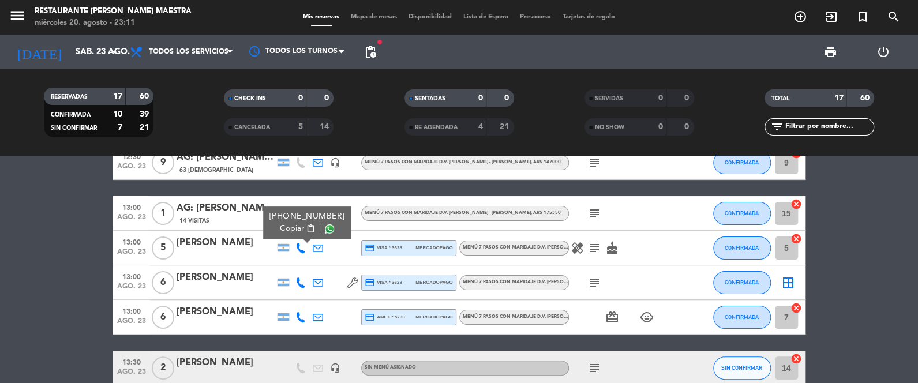
scroll to position [173, 0]
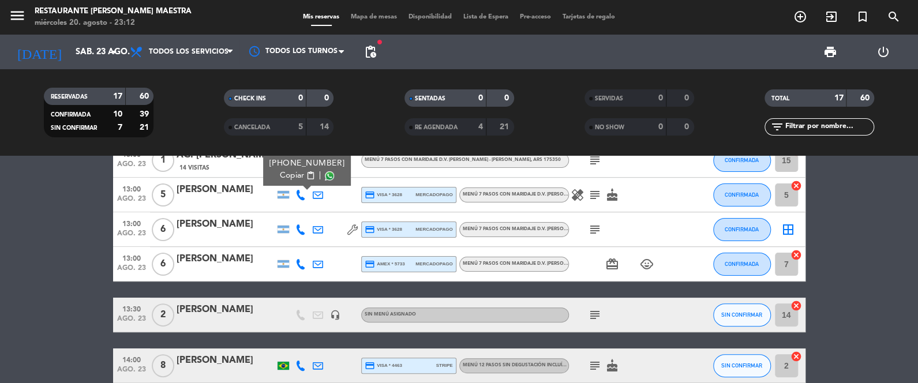
click at [302, 227] on icon at bounding box center [300, 229] width 10 height 10
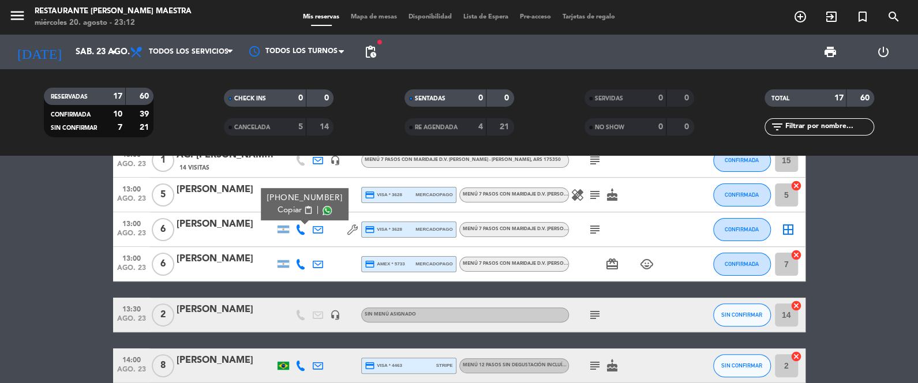
click at [588, 226] on icon "subject" at bounding box center [595, 230] width 14 height 14
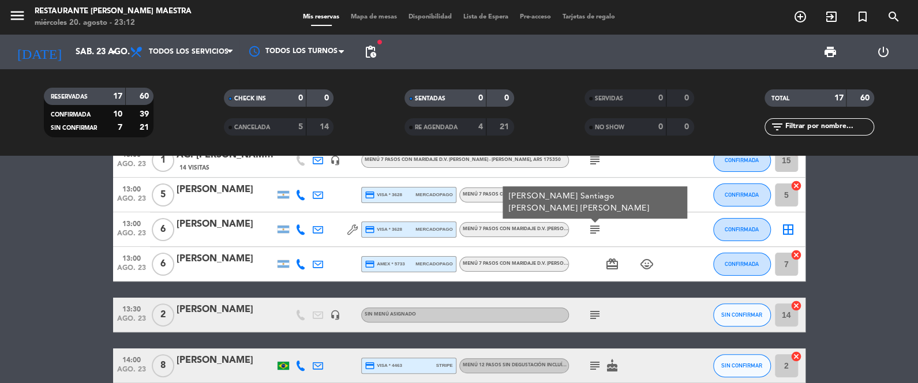
click at [302, 229] on icon at bounding box center [300, 229] width 10 height 10
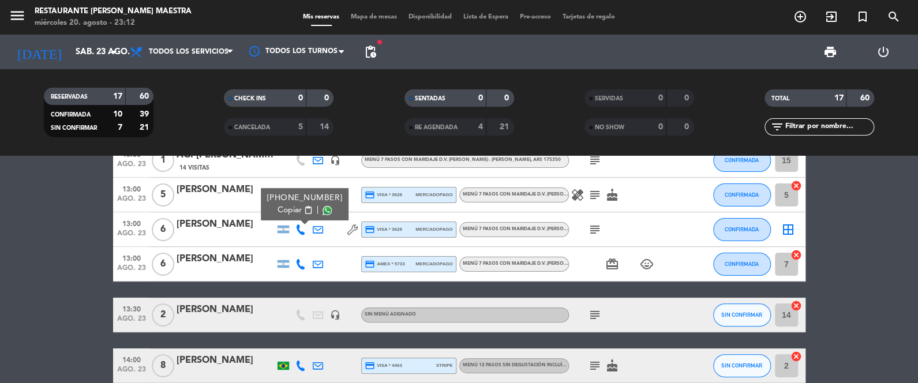
click at [327, 209] on span at bounding box center [327, 210] width 9 height 9
click at [302, 264] on icon at bounding box center [300, 264] width 10 height 10
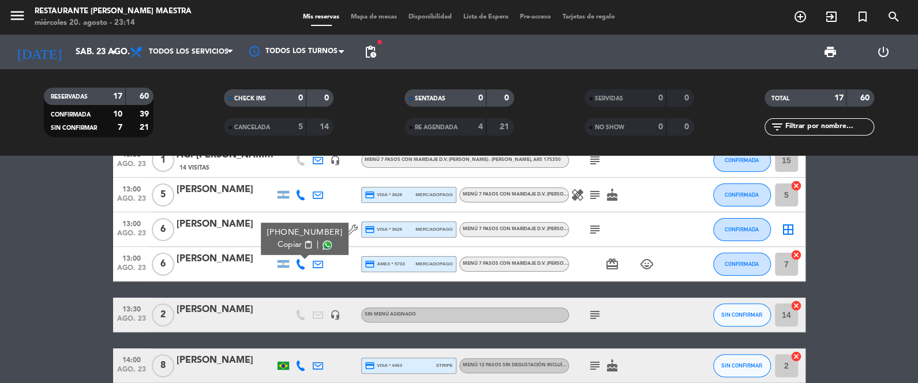
click at [607, 265] on icon "card_giftcard" at bounding box center [612, 264] width 14 height 14
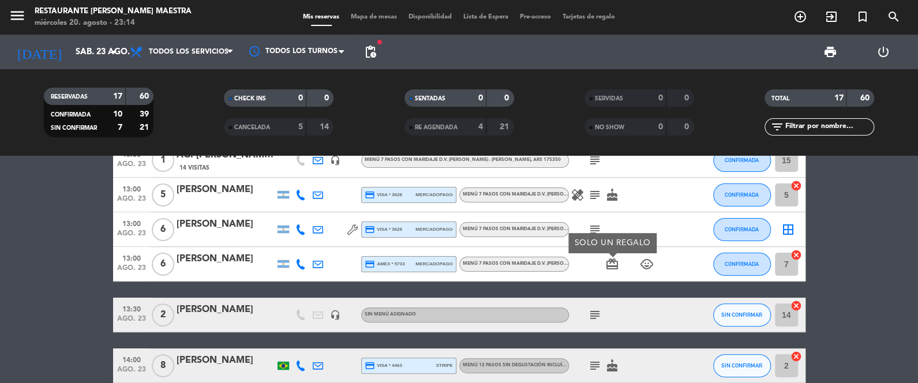
click at [607, 265] on icon "card_giftcard" at bounding box center [612, 264] width 14 height 14
click at [303, 263] on icon at bounding box center [300, 264] width 10 height 10
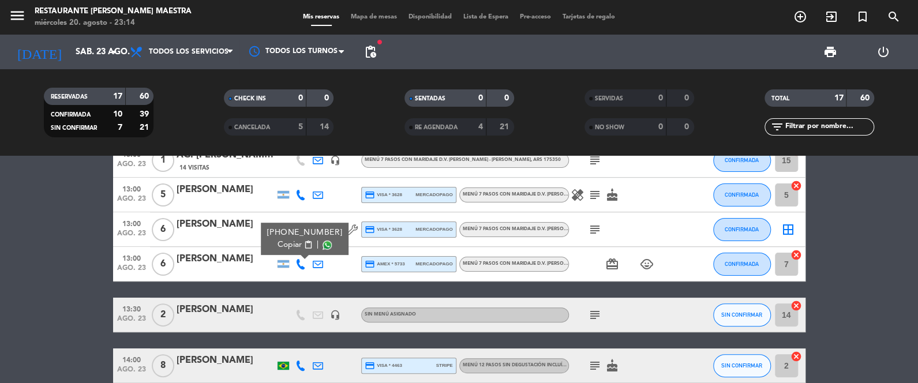
click at [323, 248] on span at bounding box center [327, 245] width 9 height 9
click at [109, 50] on icon "arrow_drop_down" at bounding box center [114, 52] width 14 height 14
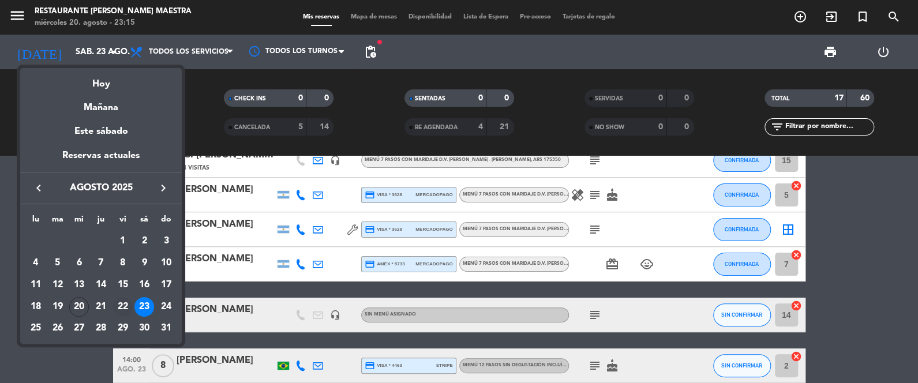
click at [126, 305] on div "22" at bounding box center [123, 307] width 20 height 20
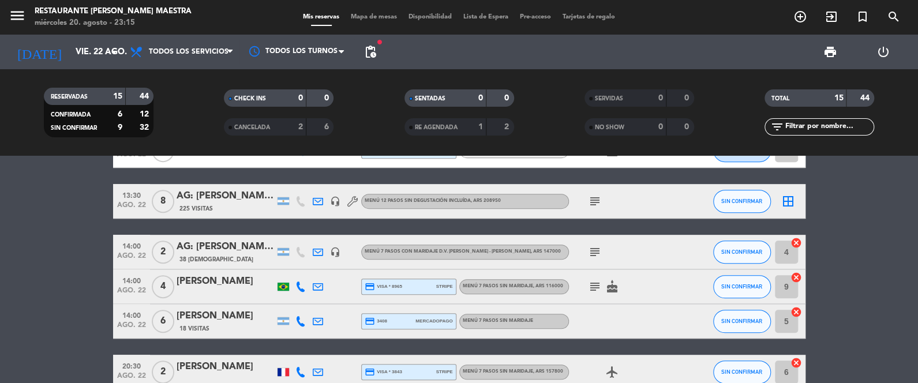
scroll to position [404, 0]
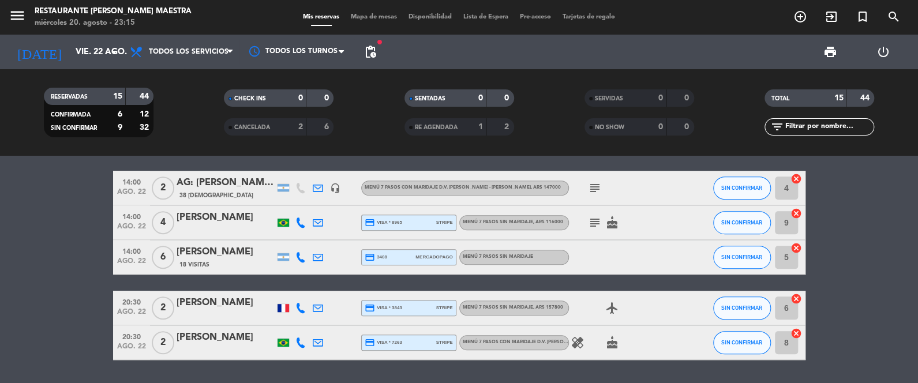
click at [578, 340] on icon "healing" at bounding box center [578, 343] width 14 height 14
click at [578, 339] on icon "healing" at bounding box center [578, 343] width 14 height 14
click at [863, 282] on bookings-row "12:00 [DATE] 4 AG: [PERSON_NAME] x4 / SUNTRIP 38 Visitas headset_mic Menú 7 pas…" at bounding box center [459, 68] width 918 height 584
click at [89, 51] on input "vie. 22 ago." at bounding box center [125, 52] width 111 height 21
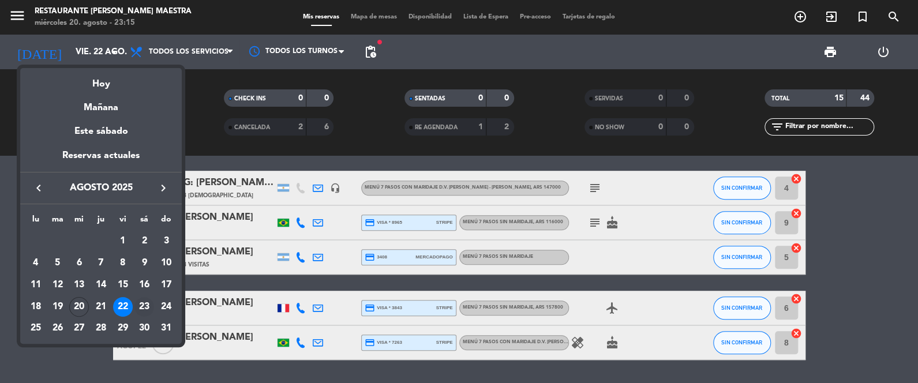
click at [142, 307] on div "23" at bounding box center [144, 307] width 20 height 20
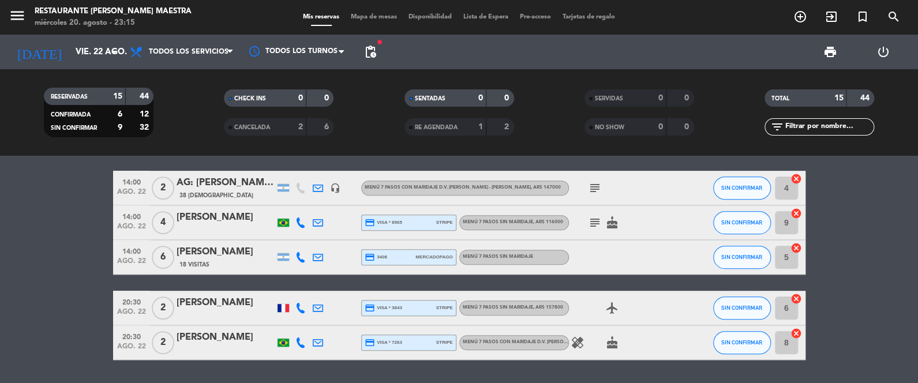
type input "sáb. 23 ago."
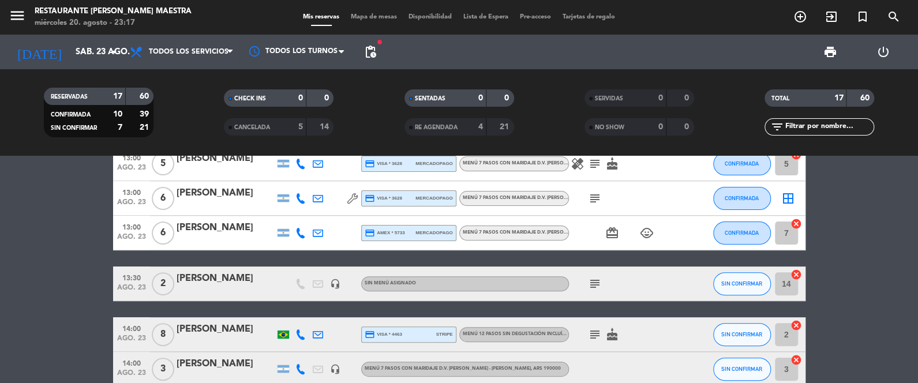
scroll to position [202, 0]
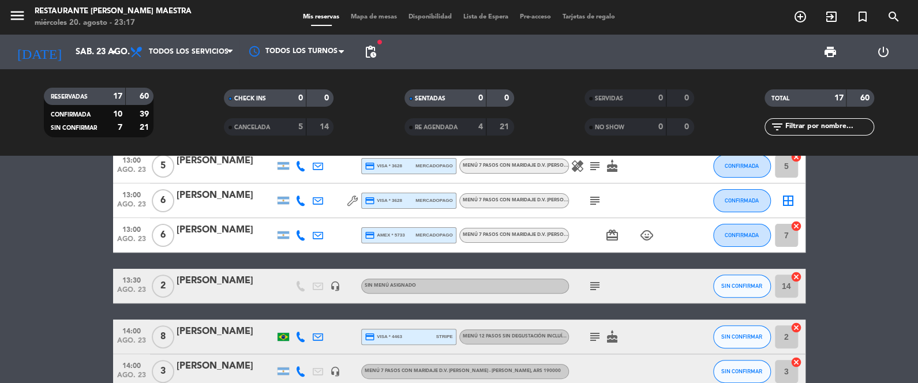
click at [589, 285] on icon "subject" at bounding box center [595, 286] width 14 height 14
click at [590, 285] on icon "subject" at bounding box center [595, 286] width 14 height 14
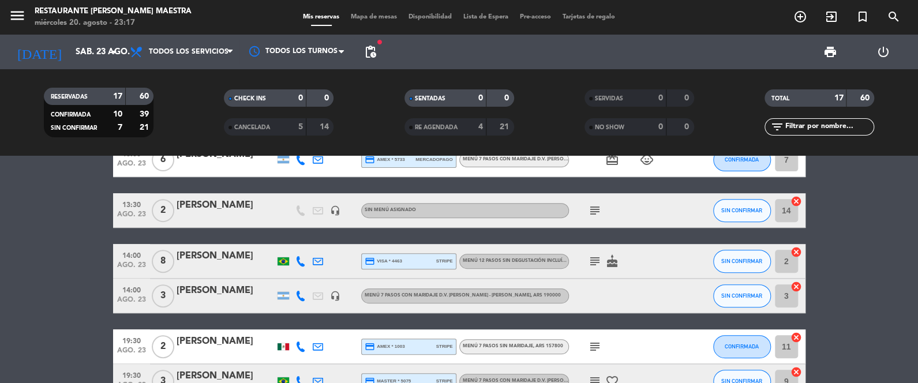
scroll to position [288, 0]
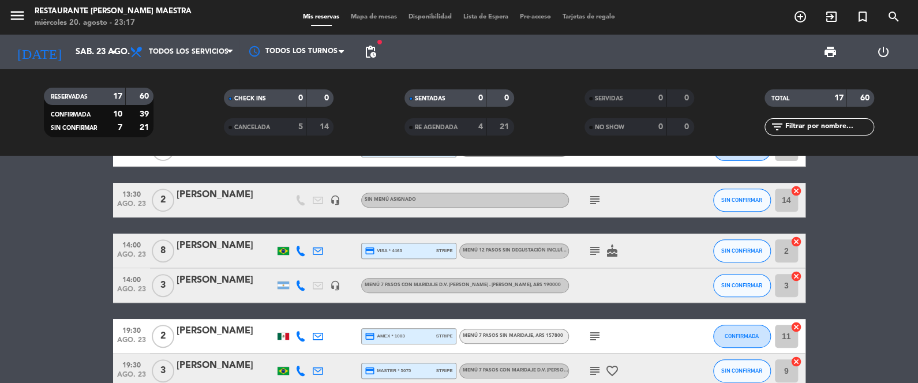
click at [596, 252] on icon "subject" at bounding box center [595, 251] width 14 height 14
click at [303, 248] on icon at bounding box center [300, 251] width 10 height 10
click at [323, 230] on span at bounding box center [327, 231] width 9 height 9
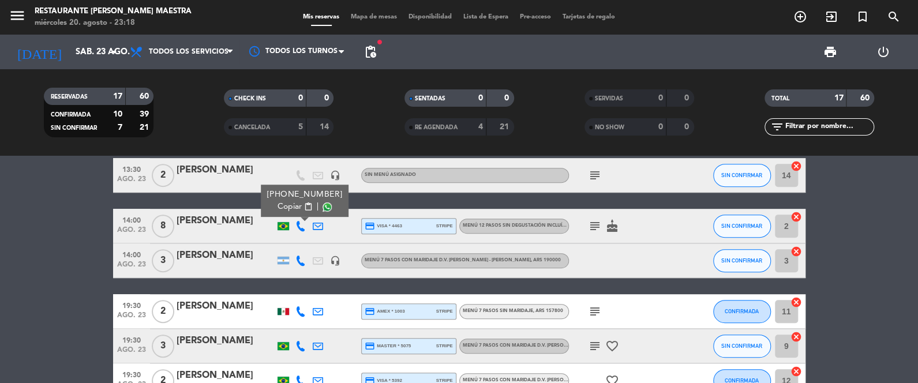
scroll to position [346, 0]
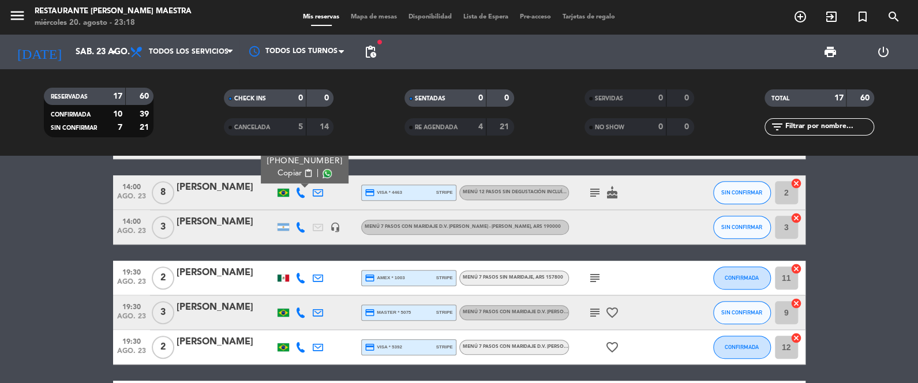
click at [302, 226] on icon at bounding box center [300, 227] width 10 height 10
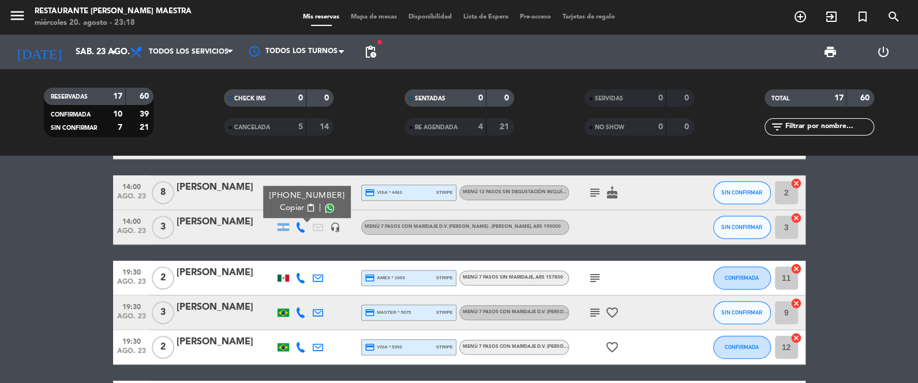
click at [325, 205] on span at bounding box center [329, 208] width 9 height 9
click at [340, 229] on icon "headset_mic" at bounding box center [335, 227] width 10 height 10
click at [335, 230] on icon "headset_mic" at bounding box center [335, 227] width 10 height 10
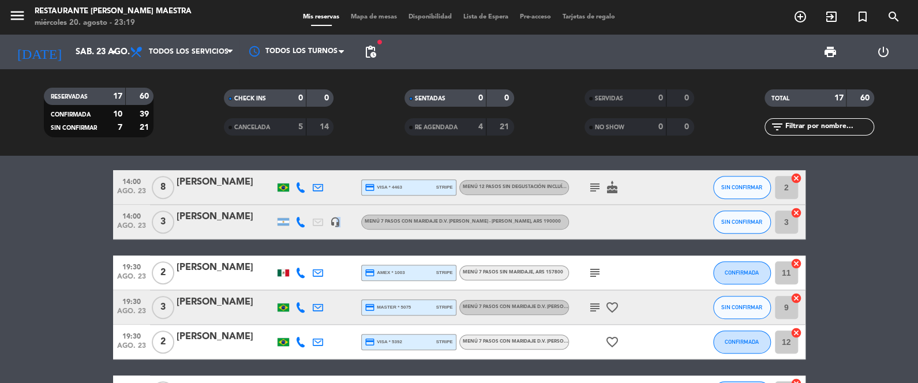
scroll to position [375, 0]
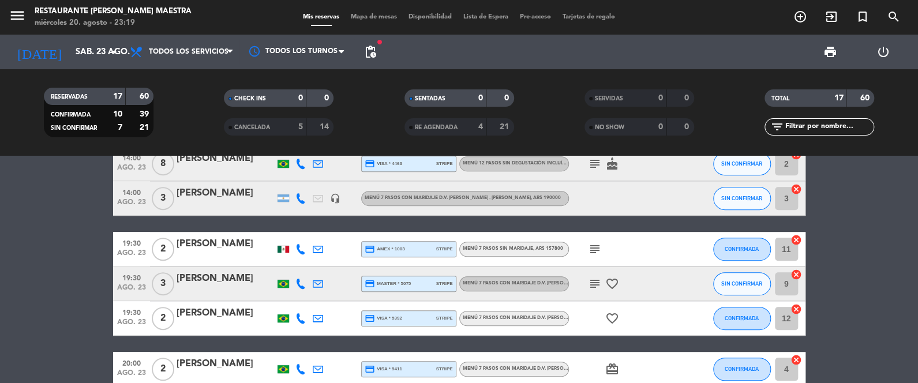
click at [302, 252] on icon at bounding box center [300, 249] width 10 height 10
click at [325, 229] on span at bounding box center [329, 230] width 9 height 9
click at [299, 282] on icon at bounding box center [300, 284] width 10 height 10
click at [324, 263] on span at bounding box center [327, 264] width 9 height 9
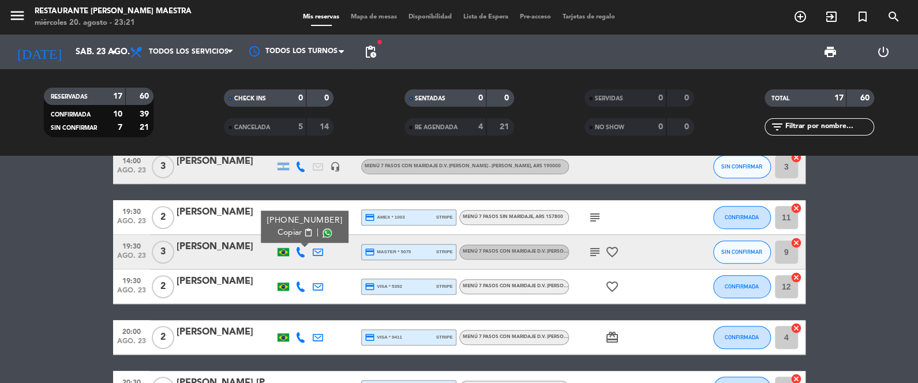
scroll to position [432, 0]
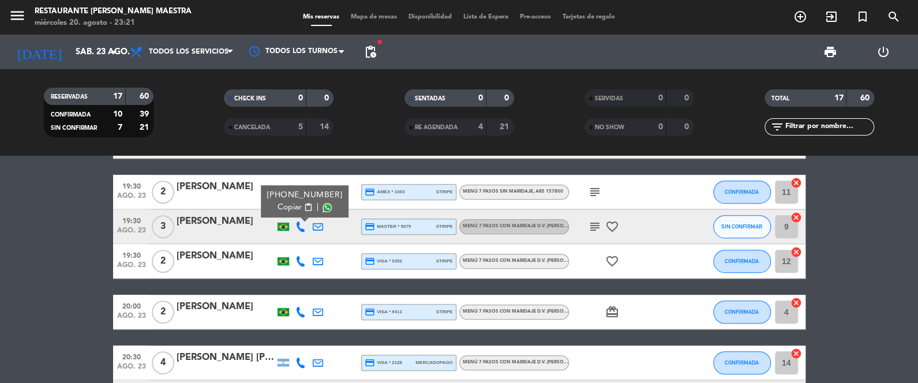
click at [299, 259] on icon at bounding box center [300, 261] width 10 height 10
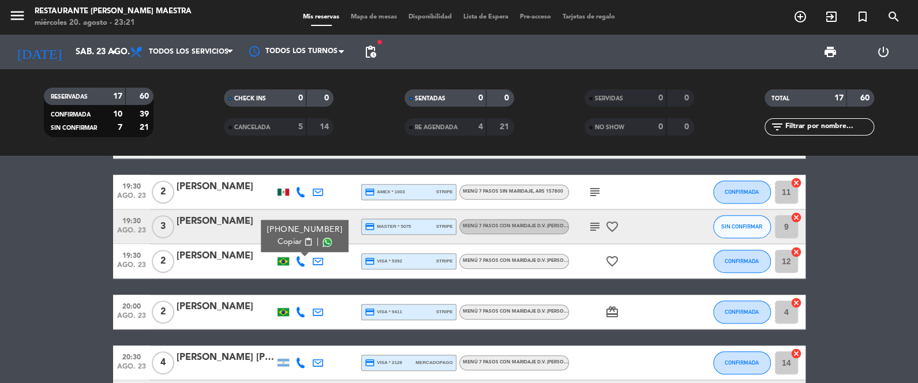
click at [327, 241] on span at bounding box center [327, 242] width 9 height 9
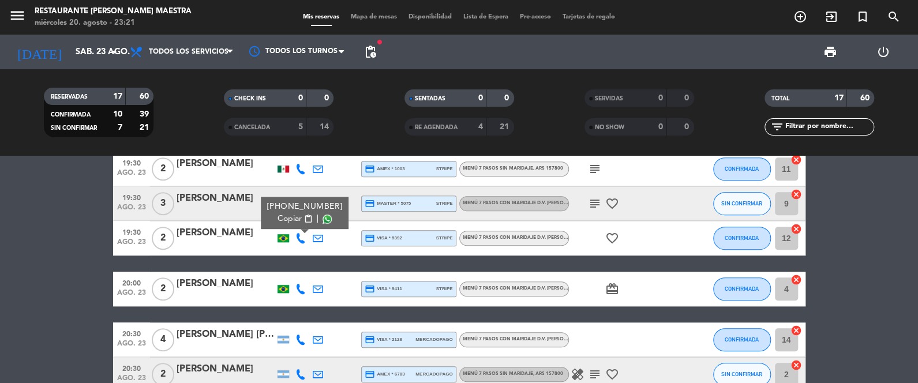
scroll to position [462, 0]
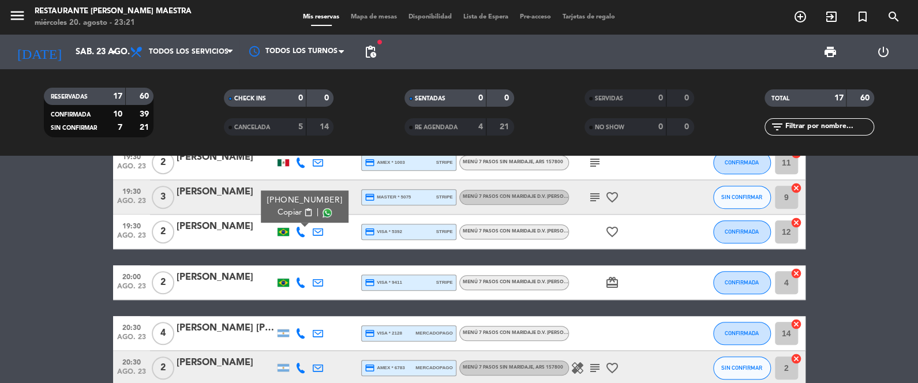
click at [303, 278] on icon at bounding box center [300, 283] width 10 height 10
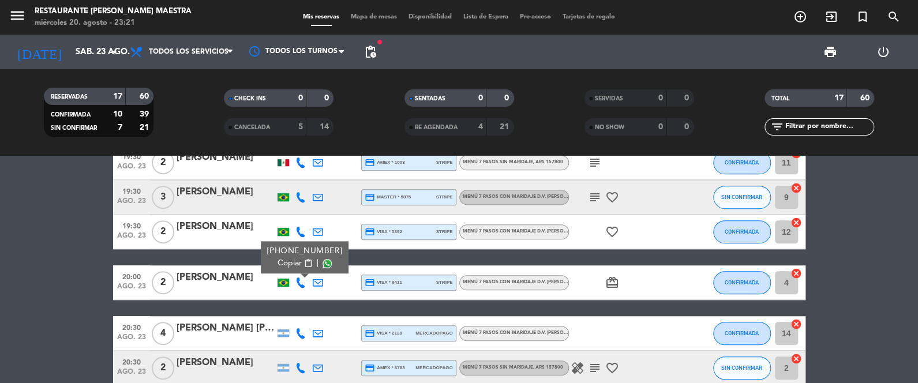
click at [323, 263] on span at bounding box center [327, 263] width 9 height 9
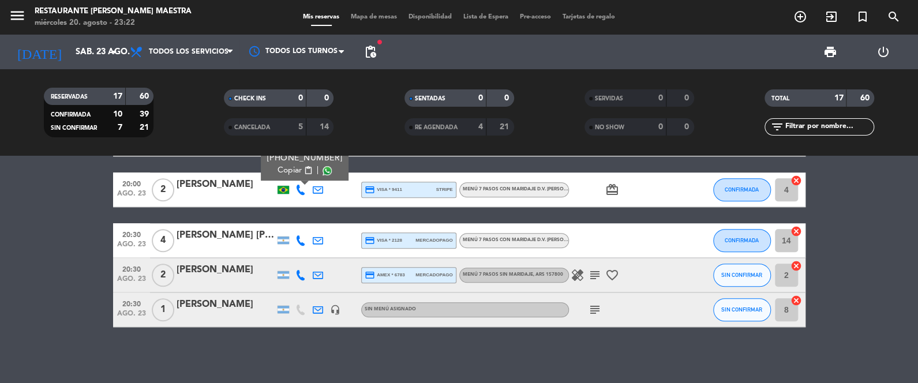
scroll to position [556, 0]
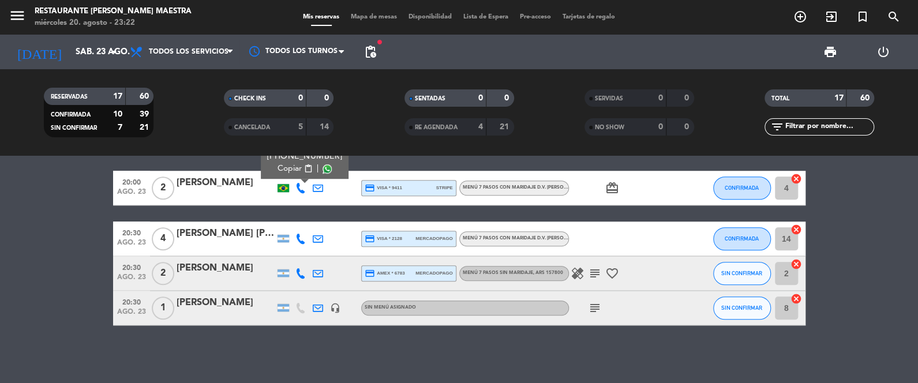
click at [299, 239] on icon at bounding box center [300, 239] width 10 height 10
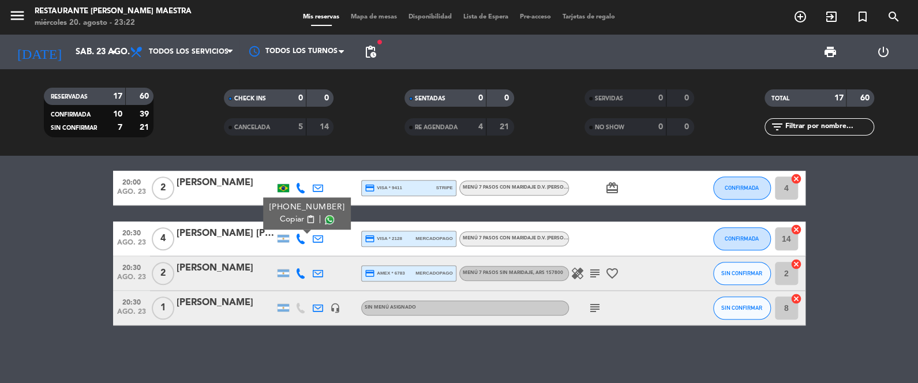
click at [325, 219] on span at bounding box center [329, 219] width 9 height 9
click at [302, 273] on icon at bounding box center [300, 273] width 10 height 10
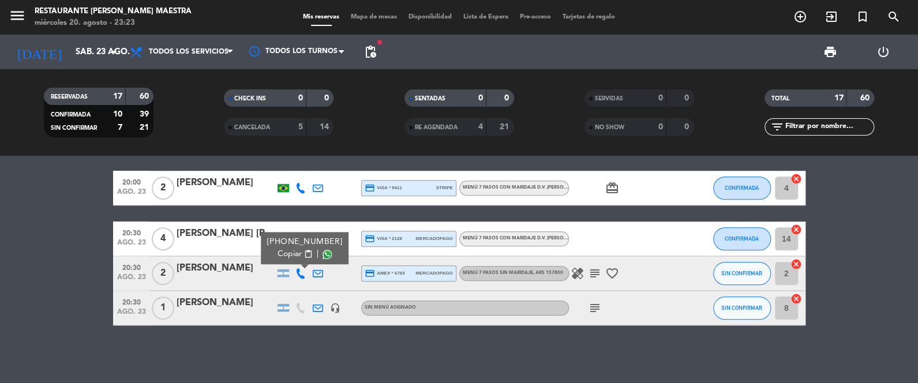
click at [326, 252] on span at bounding box center [327, 254] width 9 height 9
